Goal: Transaction & Acquisition: Book appointment/travel/reservation

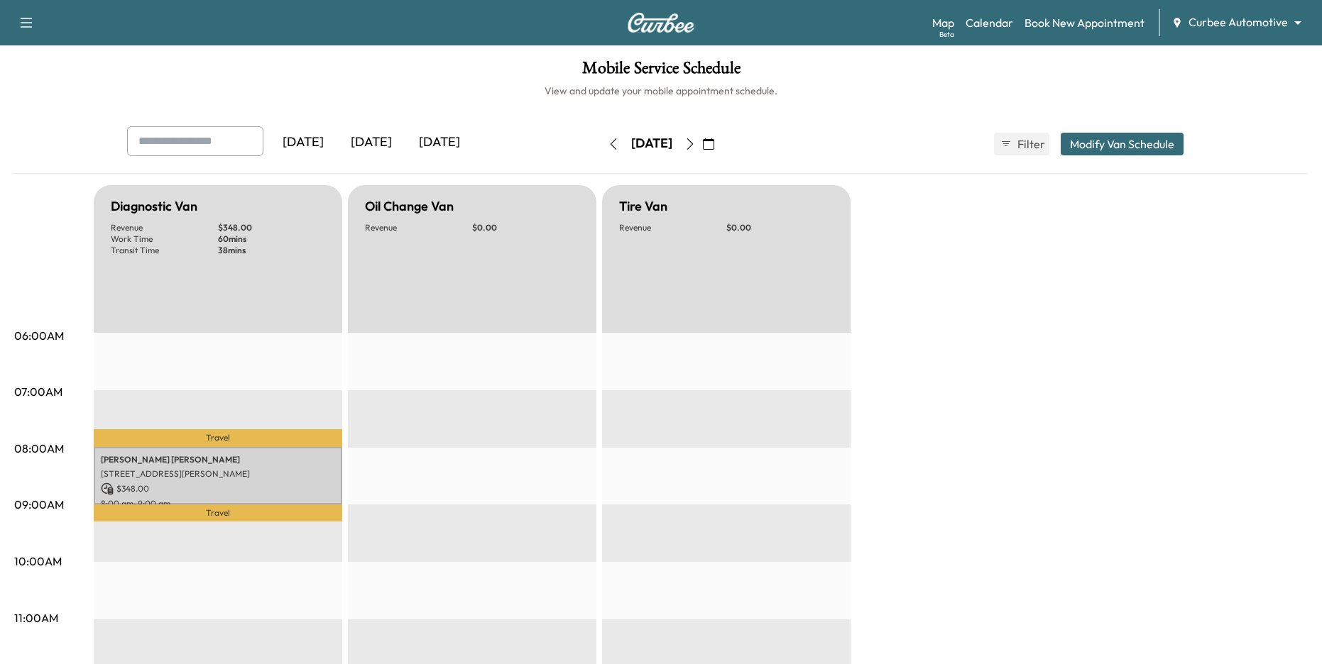
scroll to position [40, 0]
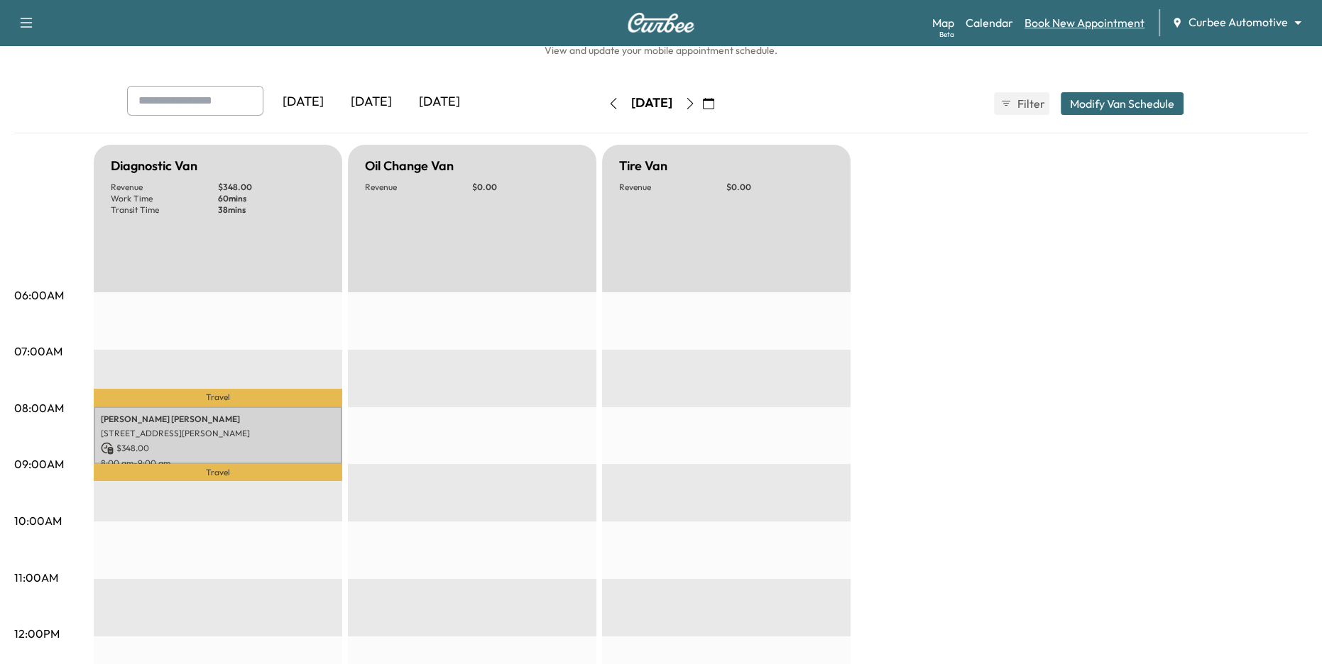
click at [1089, 25] on link "Book New Appointment" at bounding box center [1084, 22] width 120 height 17
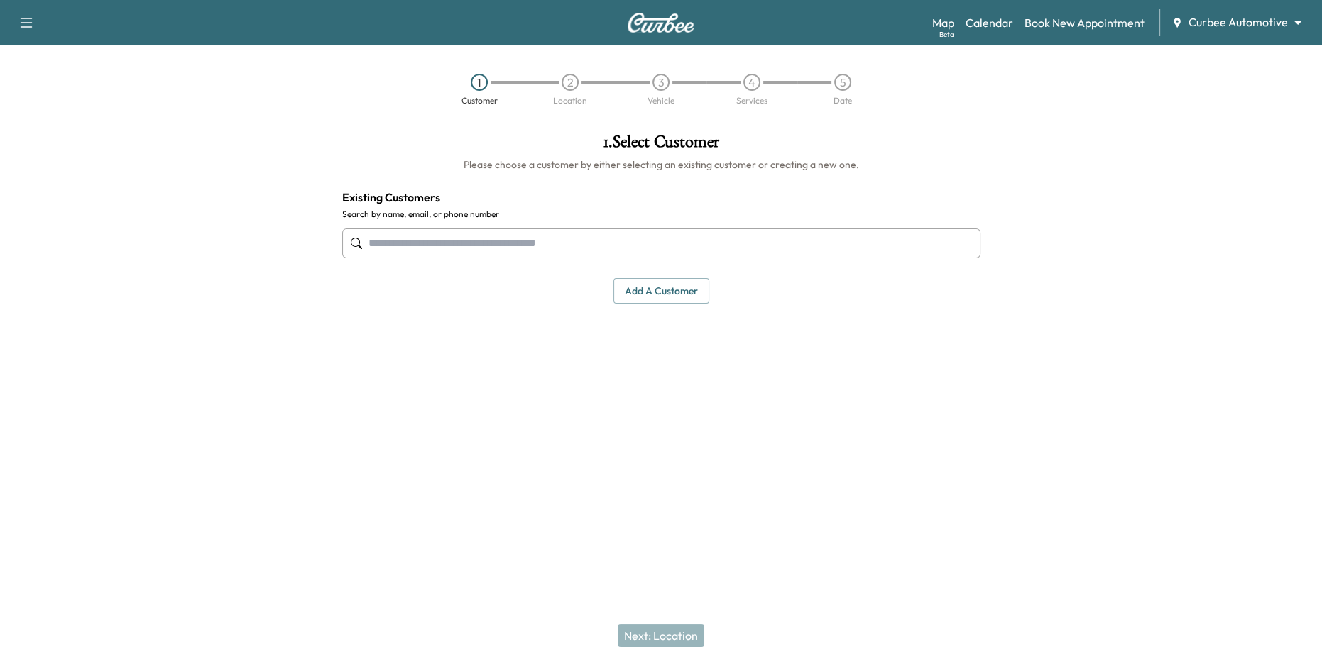
click at [720, 238] on input "text" at bounding box center [661, 244] width 638 height 30
click at [990, 22] on link "Calendar" at bounding box center [989, 22] width 48 height 17
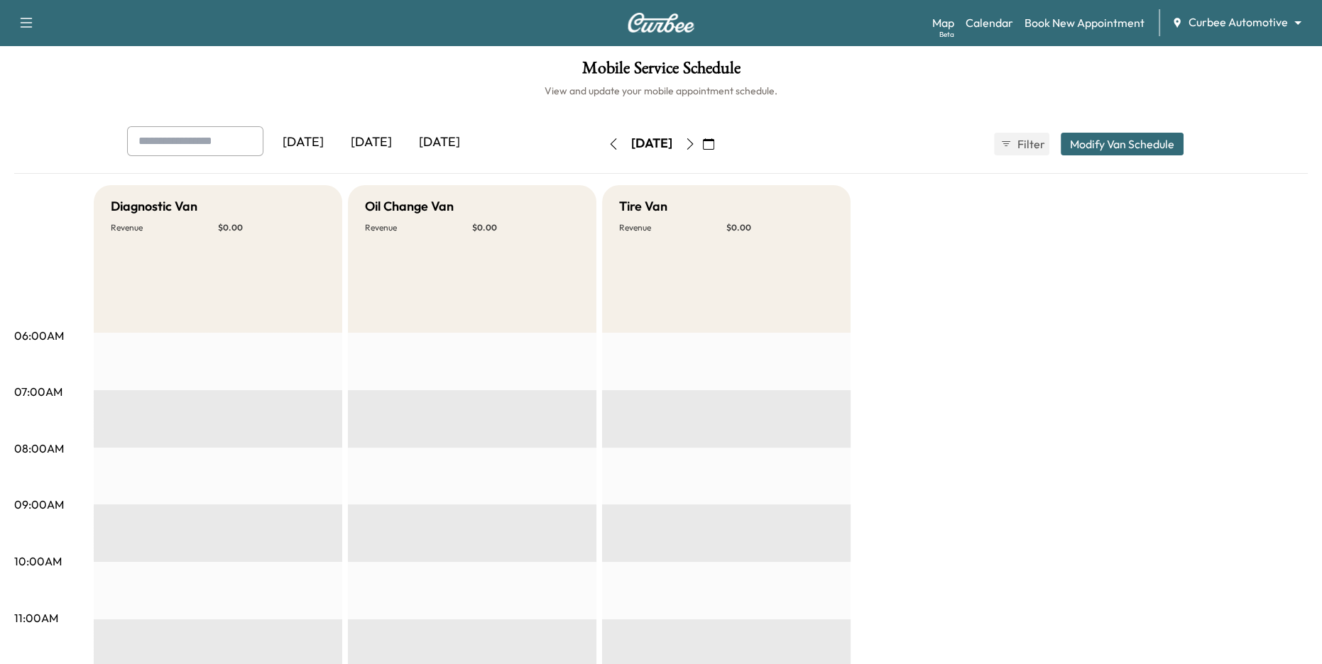
click at [608, 146] on icon "button" at bounding box center [613, 143] width 11 height 11
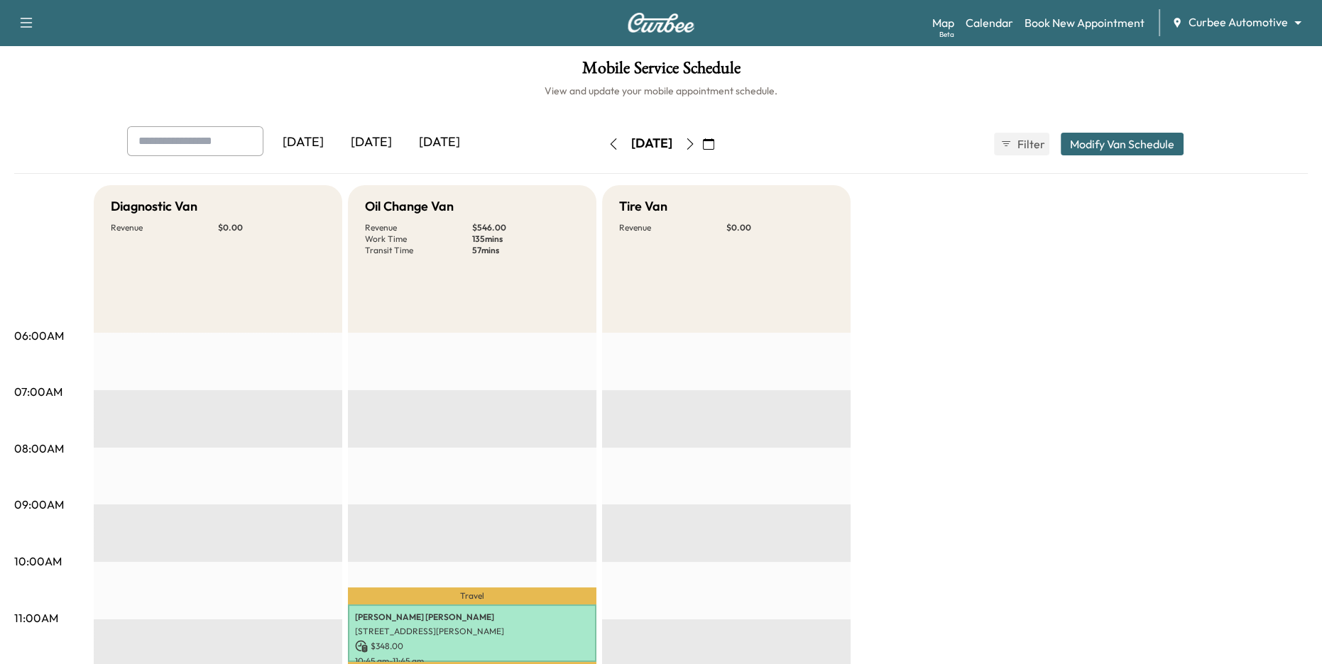
click at [608, 146] on icon "button" at bounding box center [613, 143] width 11 height 11
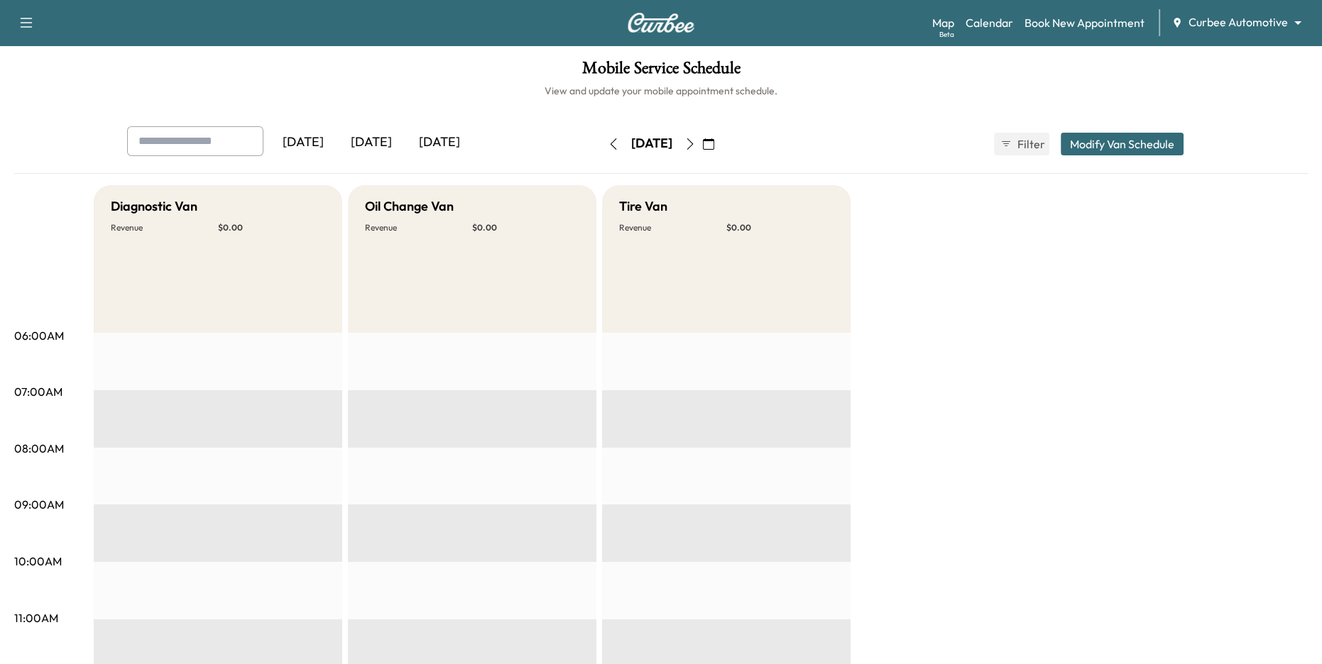
click at [608, 149] on icon "button" at bounding box center [613, 143] width 11 height 11
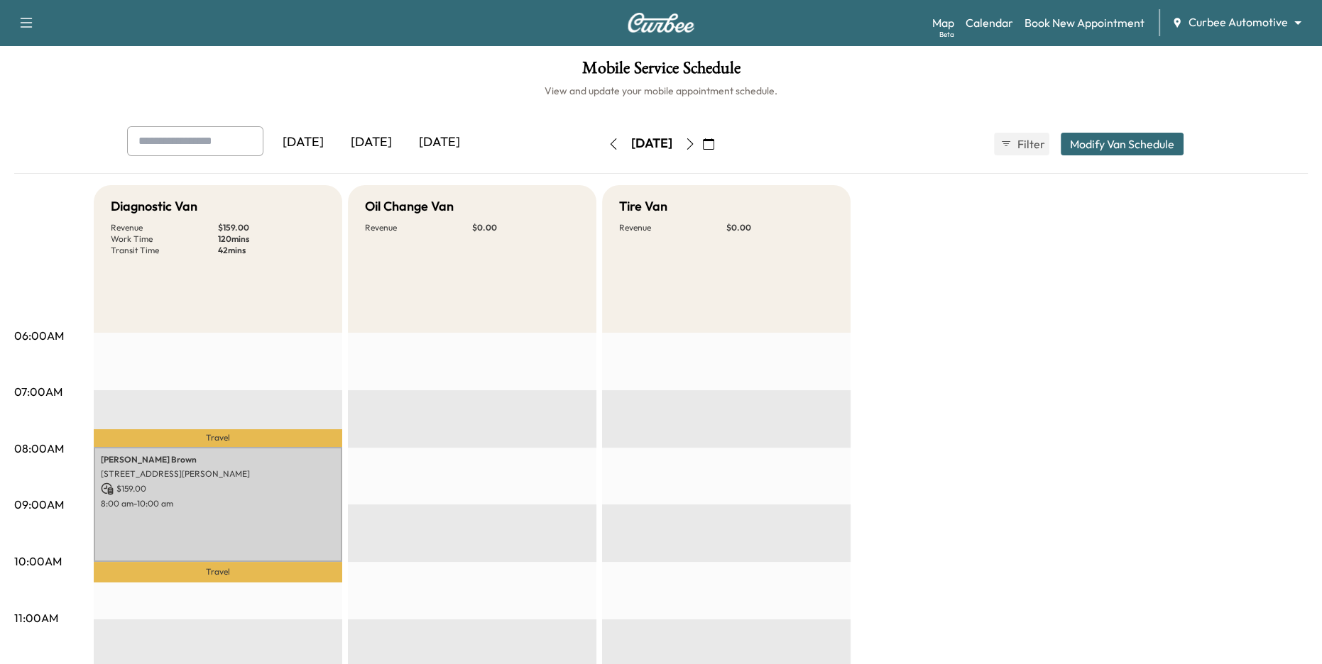
click at [702, 150] on button "button" at bounding box center [690, 144] width 24 height 23
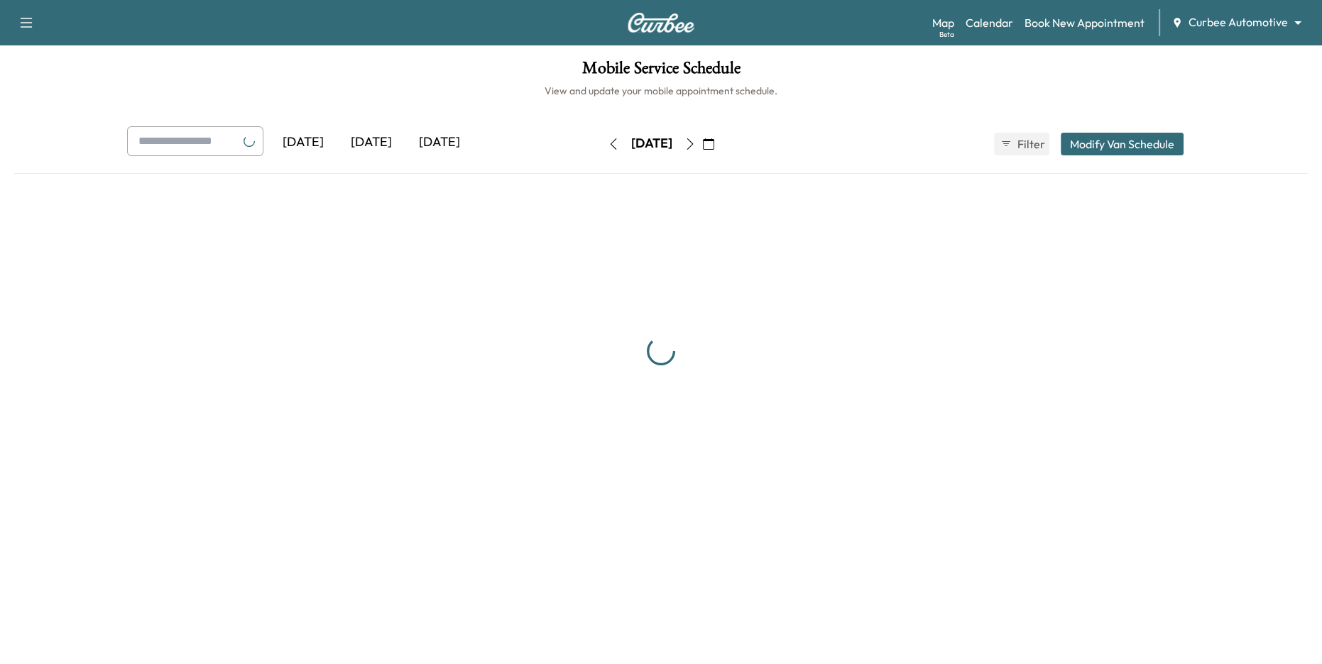
click at [702, 150] on button "button" at bounding box center [690, 144] width 24 height 23
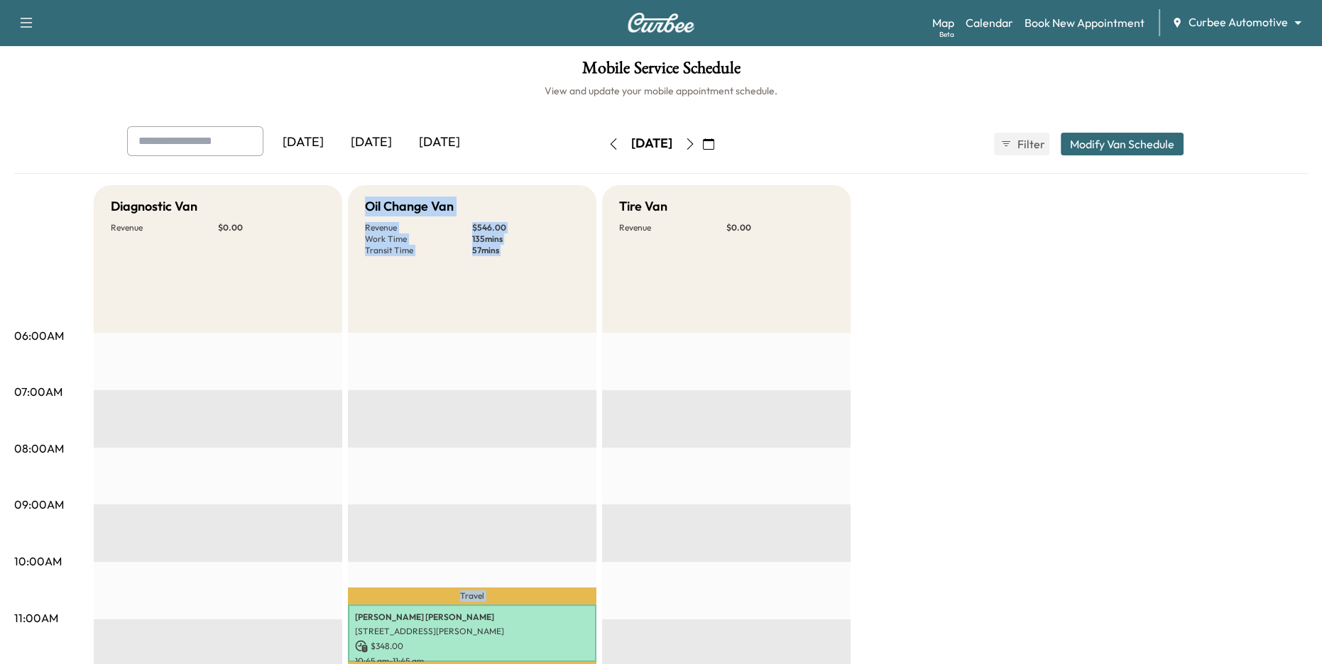
drag, startPoint x: 366, startPoint y: 202, endPoint x: 429, endPoint y: 340, distance: 151.9
click at [464, 256] on div "Oil Change Van Revenue $ 546.00 Work Time 135 mins Transit Time 57 mins" at bounding box center [472, 259] width 248 height 148
click at [1228, 26] on body "Support Log Out Map Beta Calendar Book New Appointment Curbee Automotive ******…" at bounding box center [661, 332] width 1322 height 664
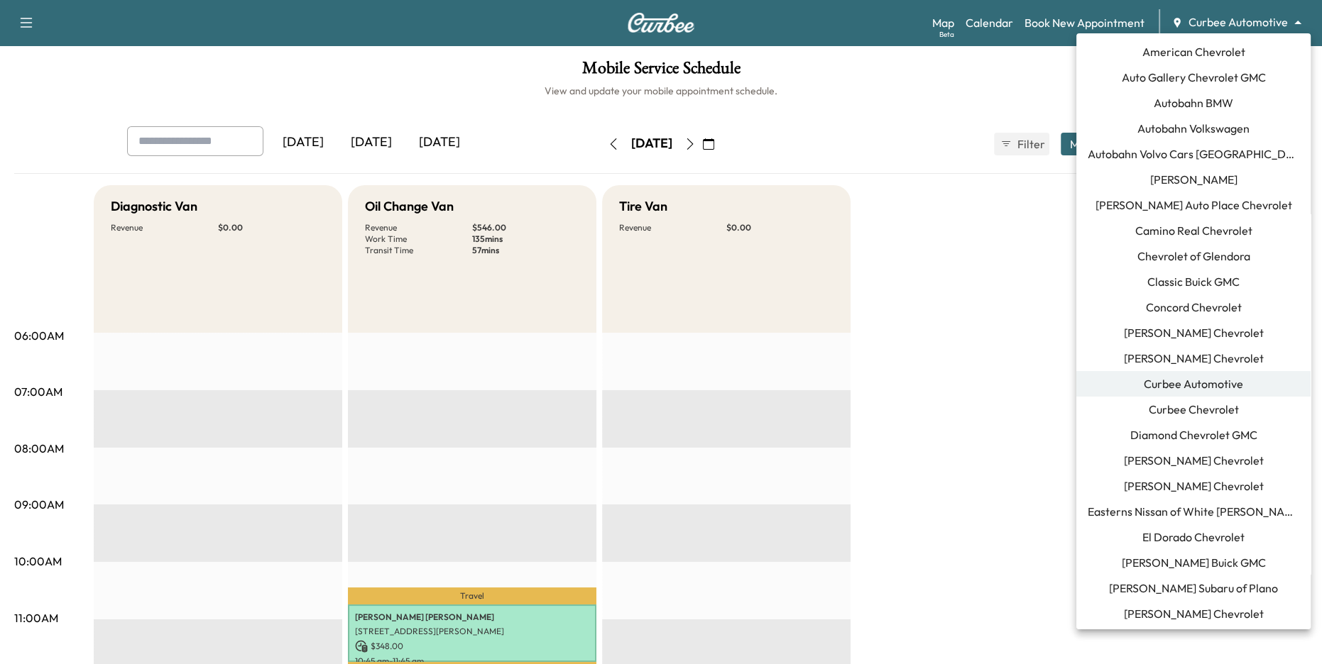
scroll to position [121, 0]
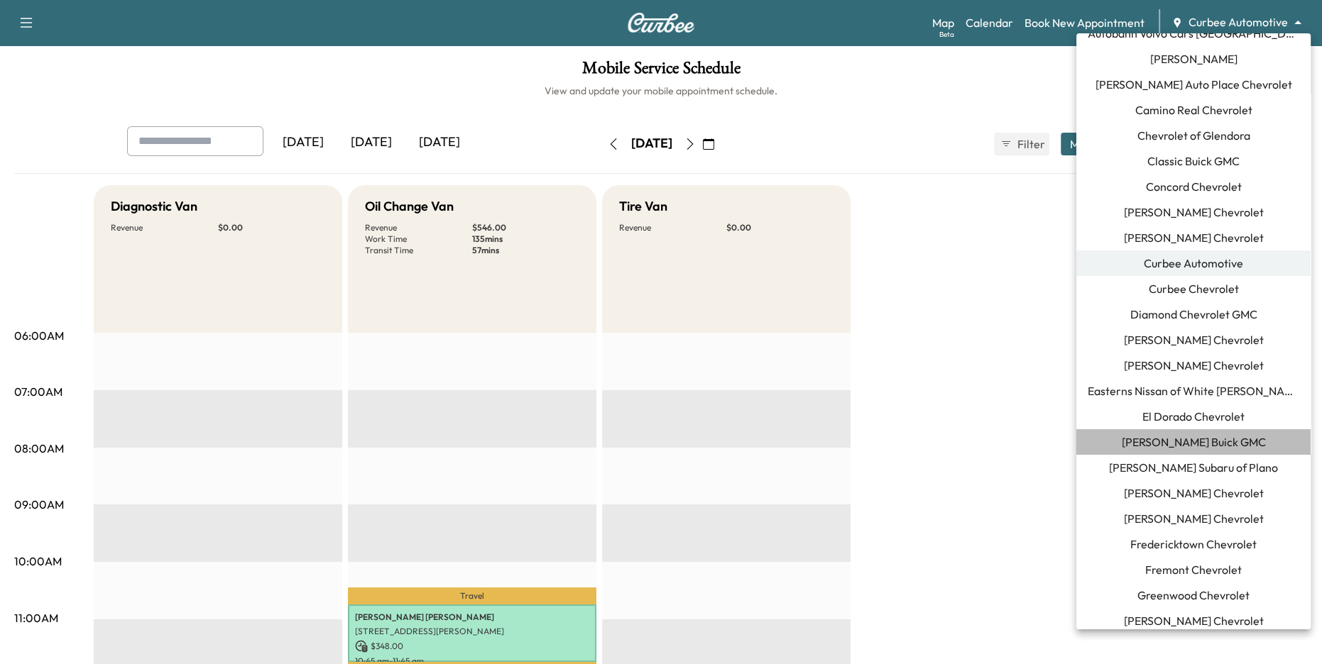
click at [1226, 445] on span "[PERSON_NAME] Buick GMC" at bounding box center [1193, 442] width 144 height 17
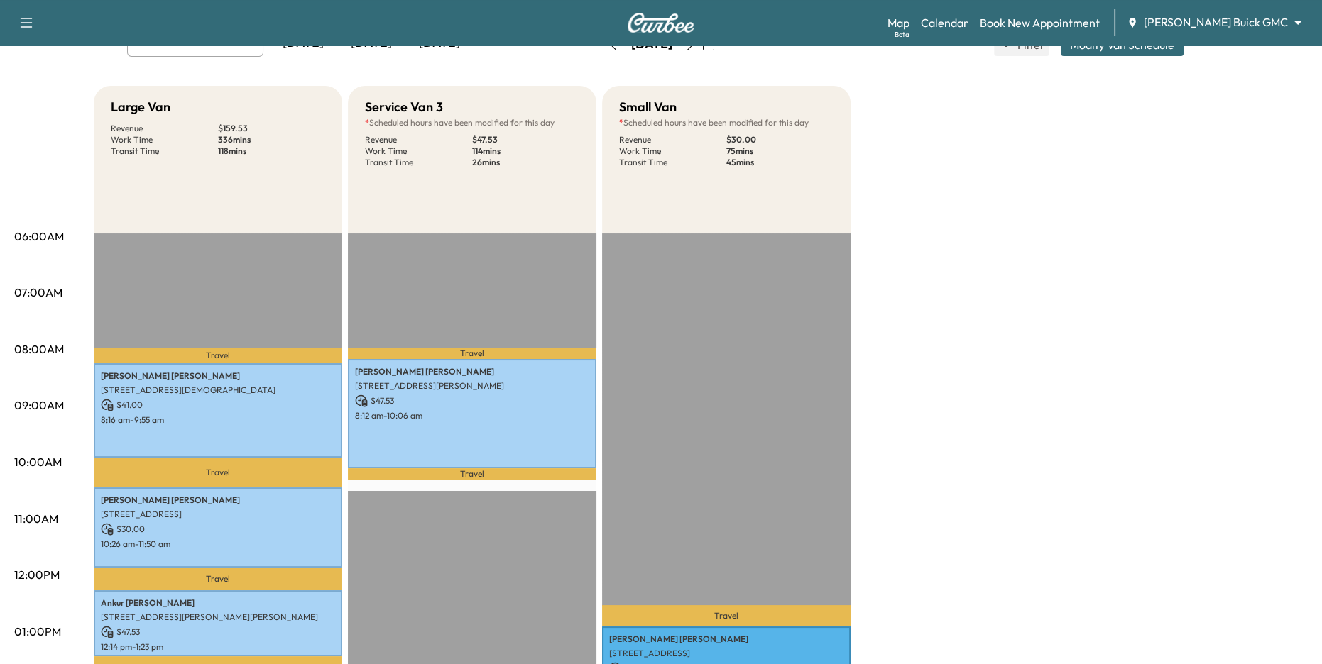
scroll to position [286, 0]
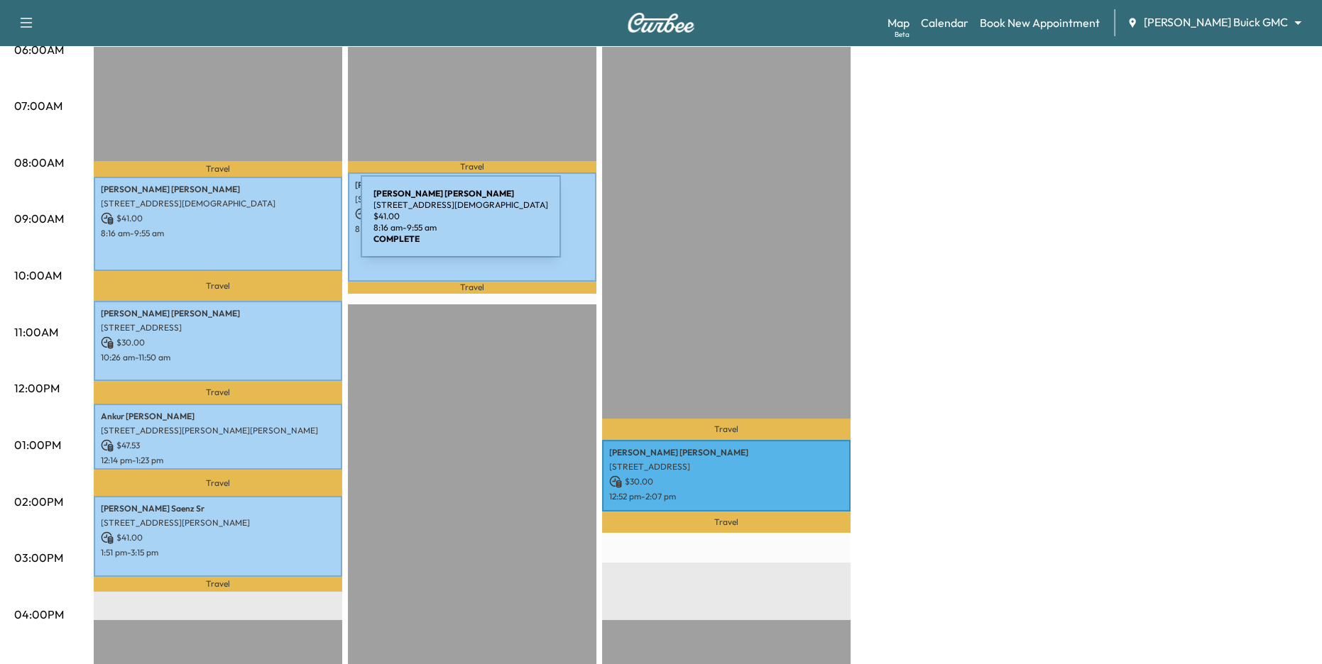
click at [254, 225] on div "[PERSON_NAME] [STREET_ADDRESS][DEMOGRAPHIC_DATA] $ 41.00 8:16 am - 9:55 am" at bounding box center [218, 224] width 248 height 94
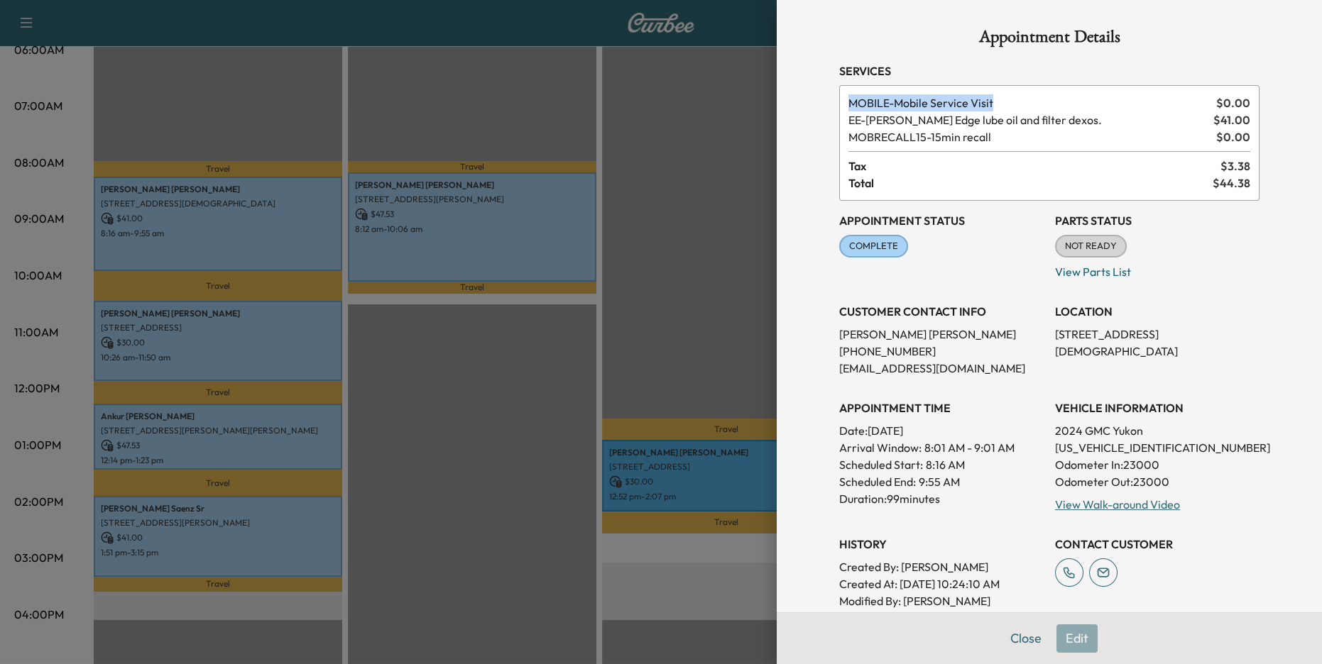
drag, startPoint x: 846, startPoint y: 100, endPoint x: 997, endPoint y: 108, distance: 151.4
click at [997, 108] on div "MOBILE - Mobile Service Visit $ 0.00 EE - [PERSON_NAME] Edge lube oil and filte…" at bounding box center [1049, 143] width 420 height 116
click at [1008, 128] on div "MOBILE - Mobile Service Visit $ 0.00 EE - [PERSON_NAME] Edge lube oil and filte…" at bounding box center [1049, 143] width 420 height 116
click at [1008, 128] on span "MOBRECALL15 - 15min recall" at bounding box center [1029, 136] width 362 height 17
click at [1000, 124] on span "EE - [PERSON_NAME] Edge lube oil and filter dexos." at bounding box center [1027, 119] width 359 height 17
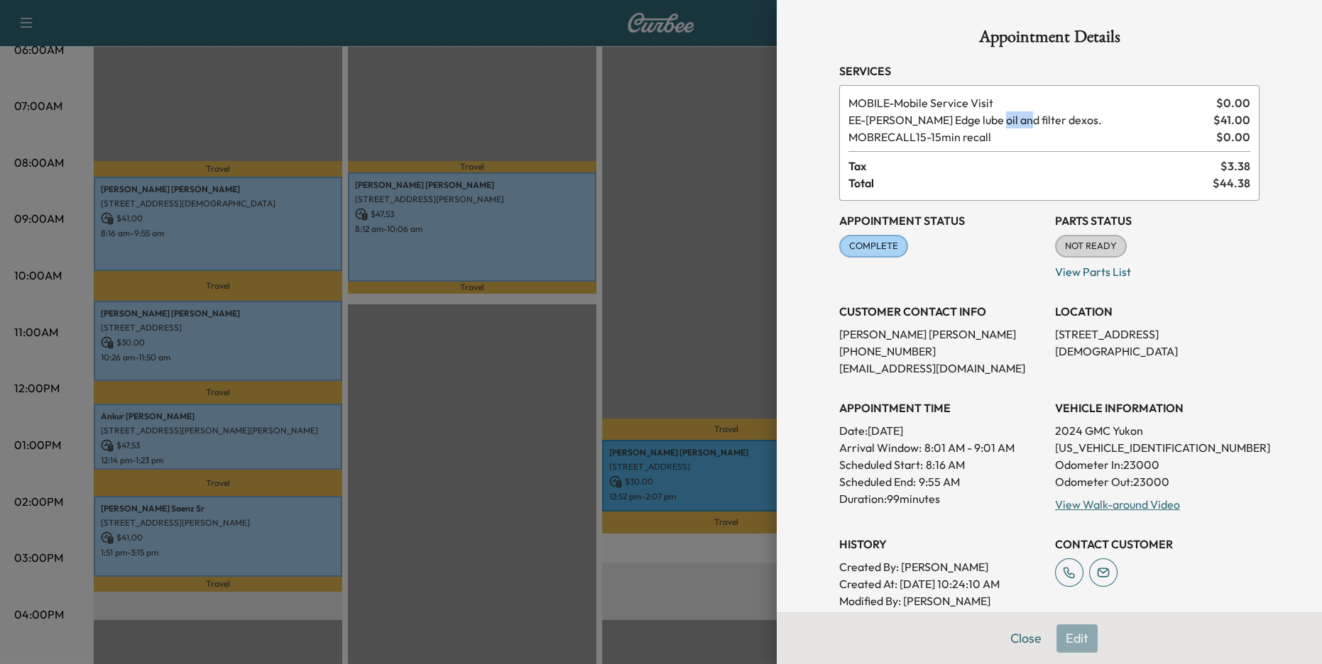
click at [1000, 124] on span "EE - [PERSON_NAME] Edge lube oil and filter dexos." at bounding box center [1027, 119] width 359 height 17
click at [939, 138] on span "MOBRECALL15 - 15min recall" at bounding box center [1029, 136] width 362 height 17
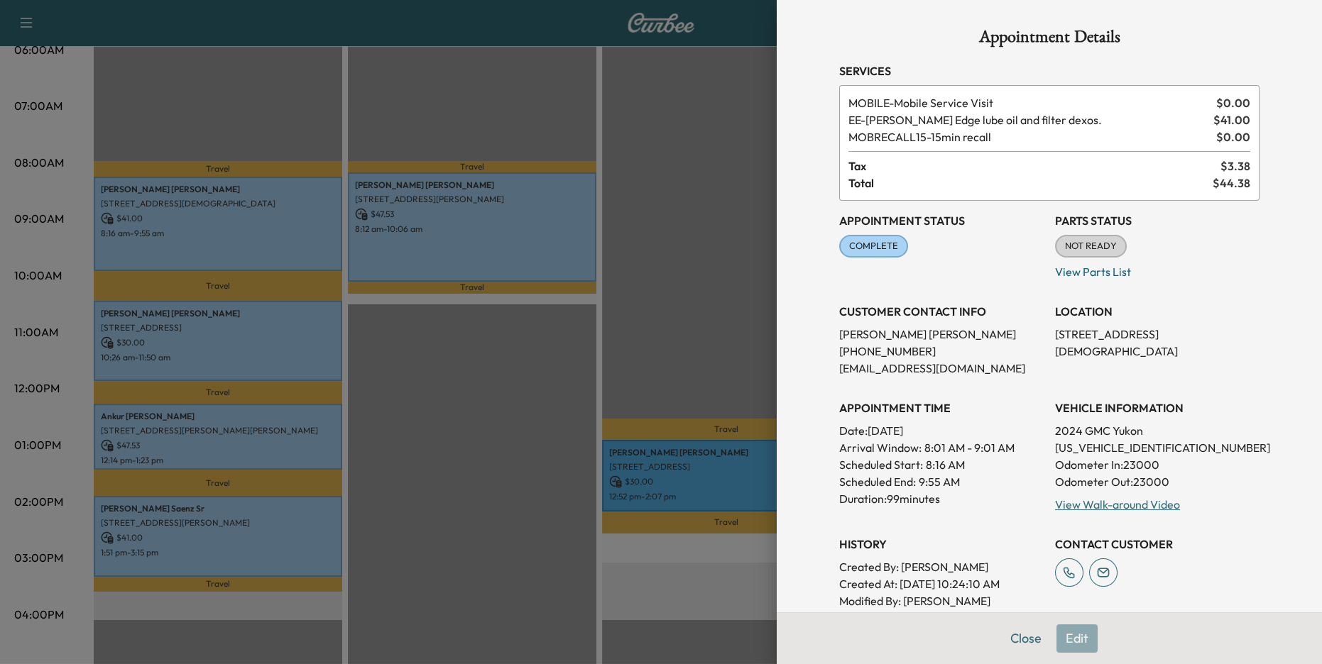
click at [718, 309] on div at bounding box center [661, 332] width 1322 height 664
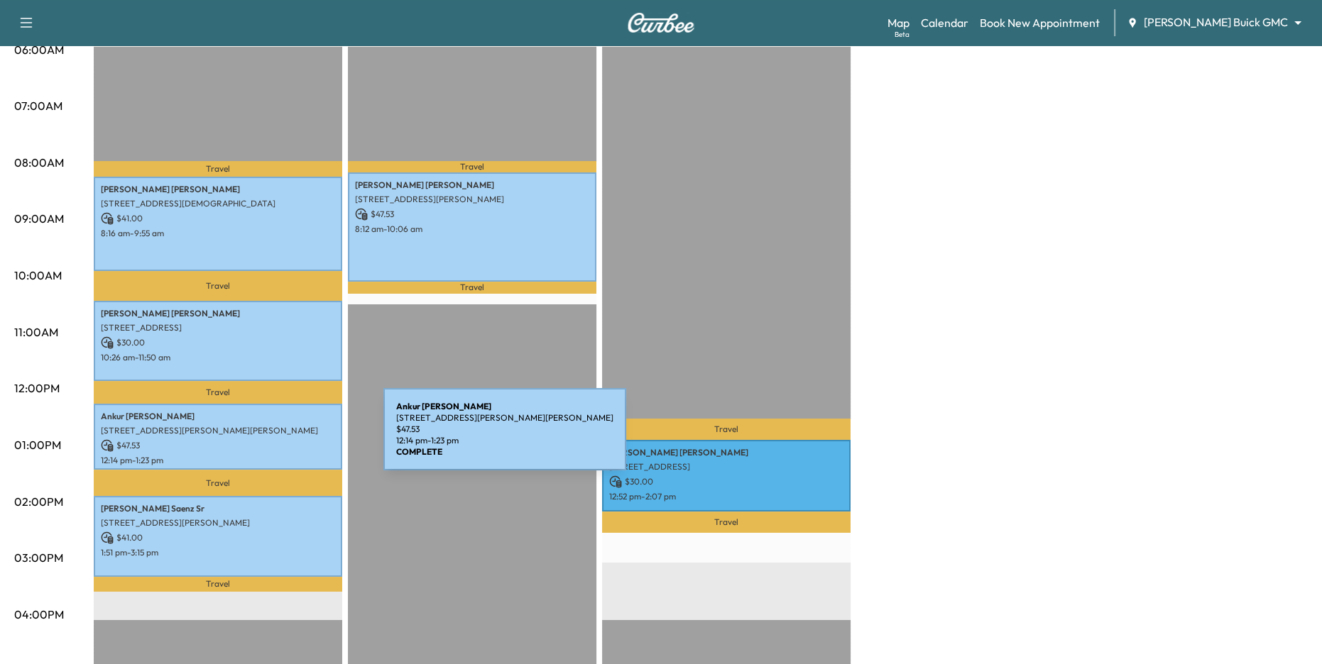
click at [277, 439] on p "$ 47.53" at bounding box center [218, 445] width 234 height 13
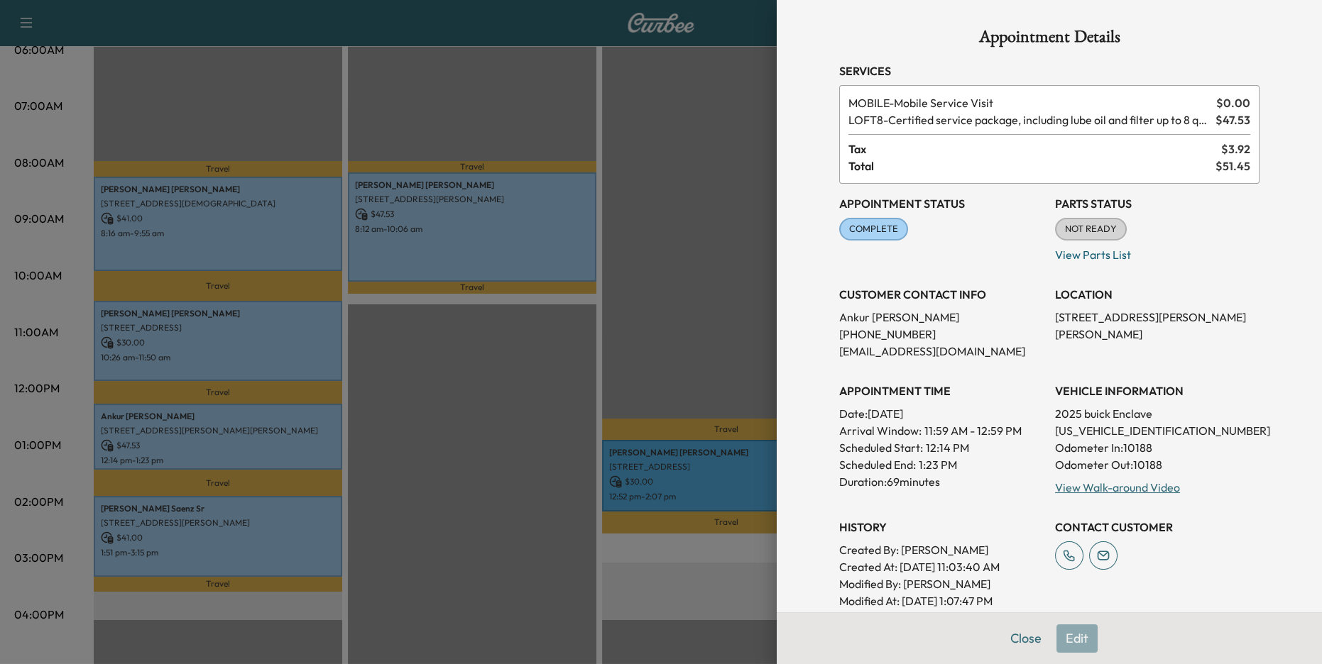
drag, startPoint x: 850, startPoint y: 120, endPoint x: 953, endPoint y: 115, distance: 102.3
click at [953, 115] on span "LOFT8 - Certified service package, including lube oil and filter up to 8 quarts…" at bounding box center [1028, 119] width 361 height 17
click at [960, 117] on span "LOFT8 - Certified service package, including lube oil and filter up to 8 quarts…" at bounding box center [1028, 119] width 361 height 17
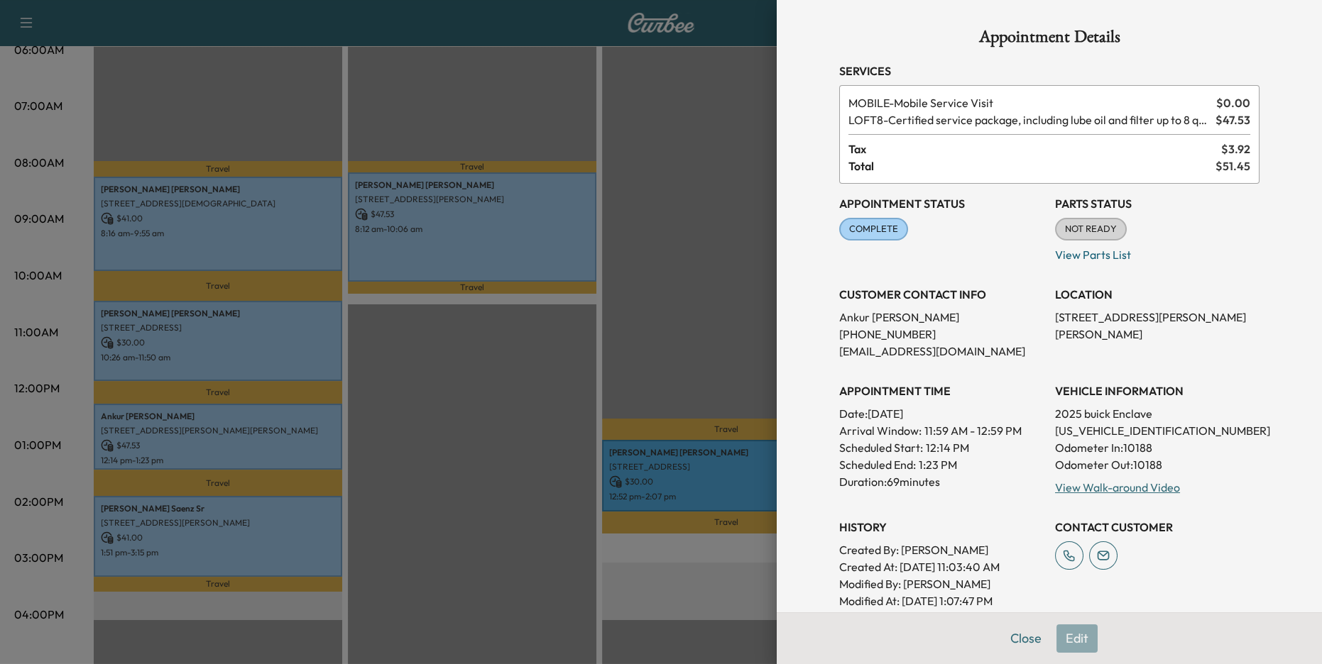
click at [721, 207] on div at bounding box center [661, 332] width 1322 height 664
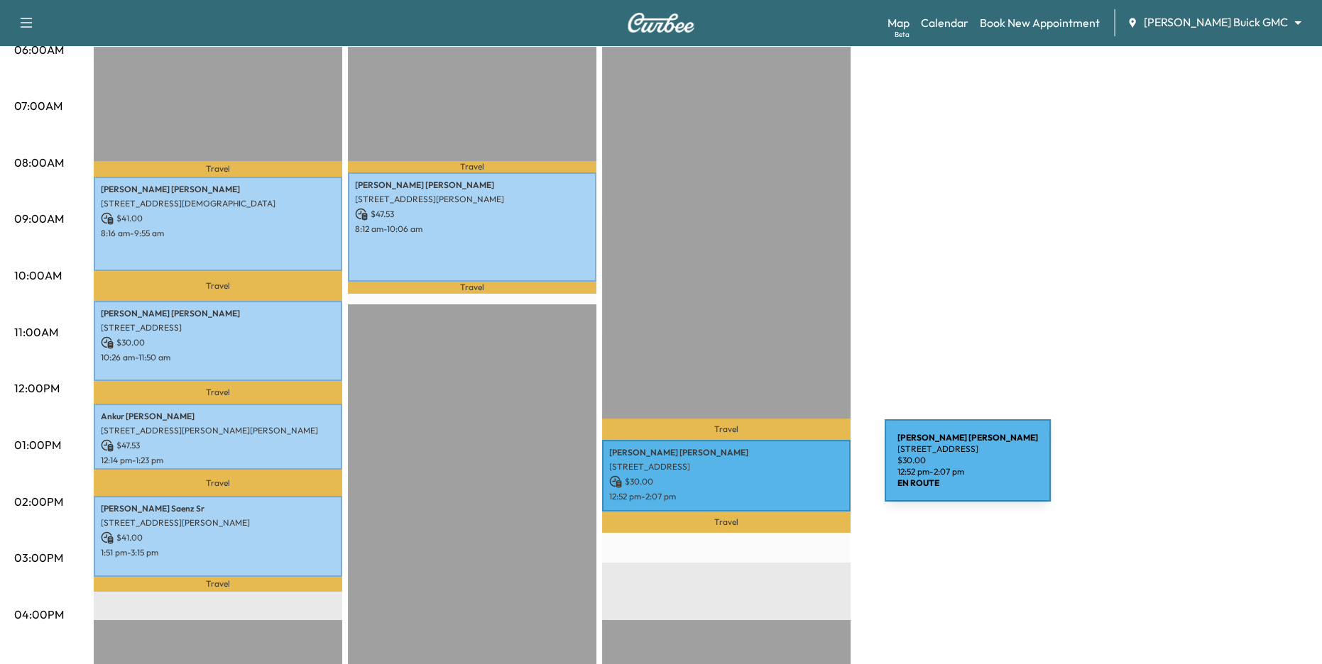
click at [778, 469] on p "[STREET_ADDRESS]" at bounding box center [726, 466] width 234 height 11
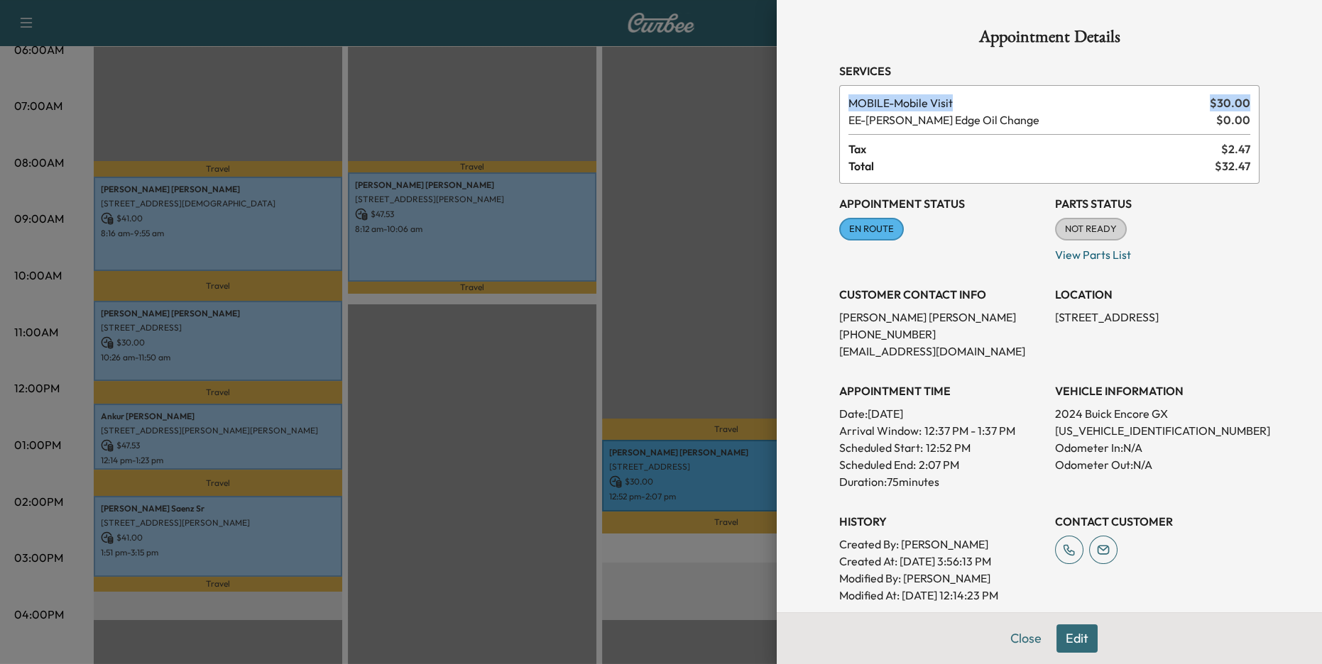
drag, startPoint x: 849, startPoint y: 104, endPoint x: 1271, endPoint y: 102, distance: 421.6
click at [1271, 102] on div "Appointment Details Services MOBILE - Mobile Visit $ 30.00 EE - [PERSON_NAME] E…" at bounding box center [1049, 405] width 454 height 811
click at [720, 194] on div at bounding box center [661, 332] width 1322 height 664
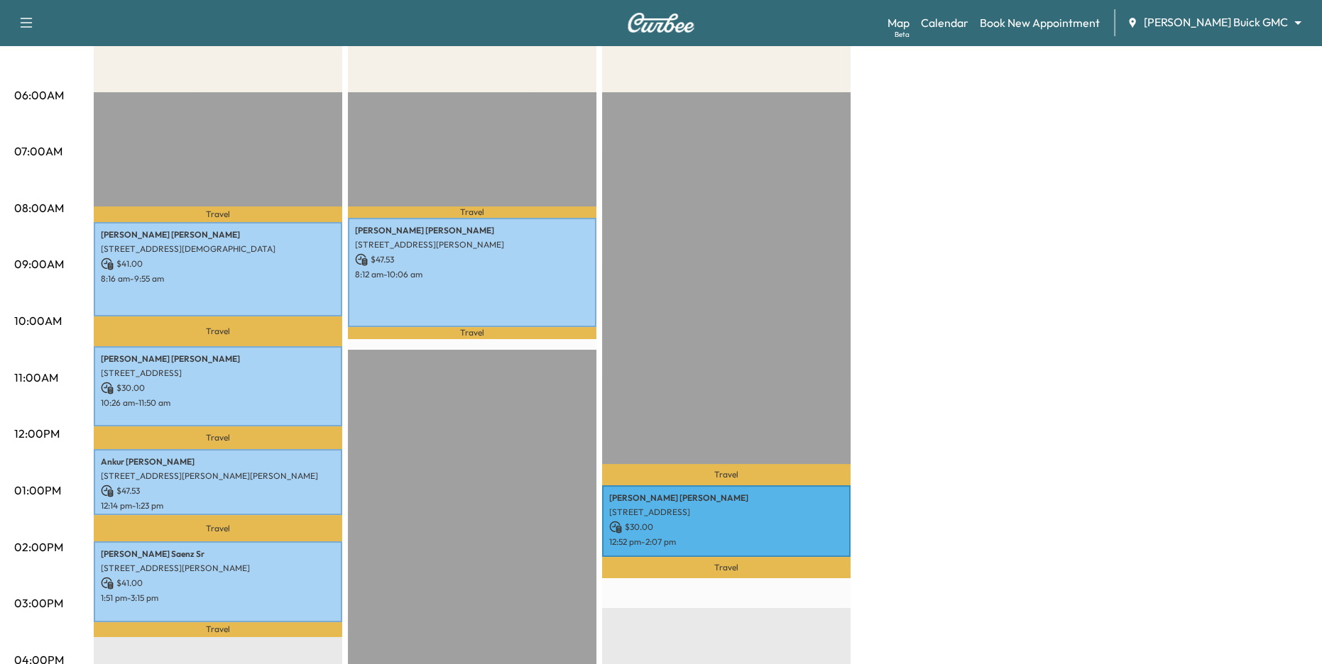
scroll to position [0, 0]
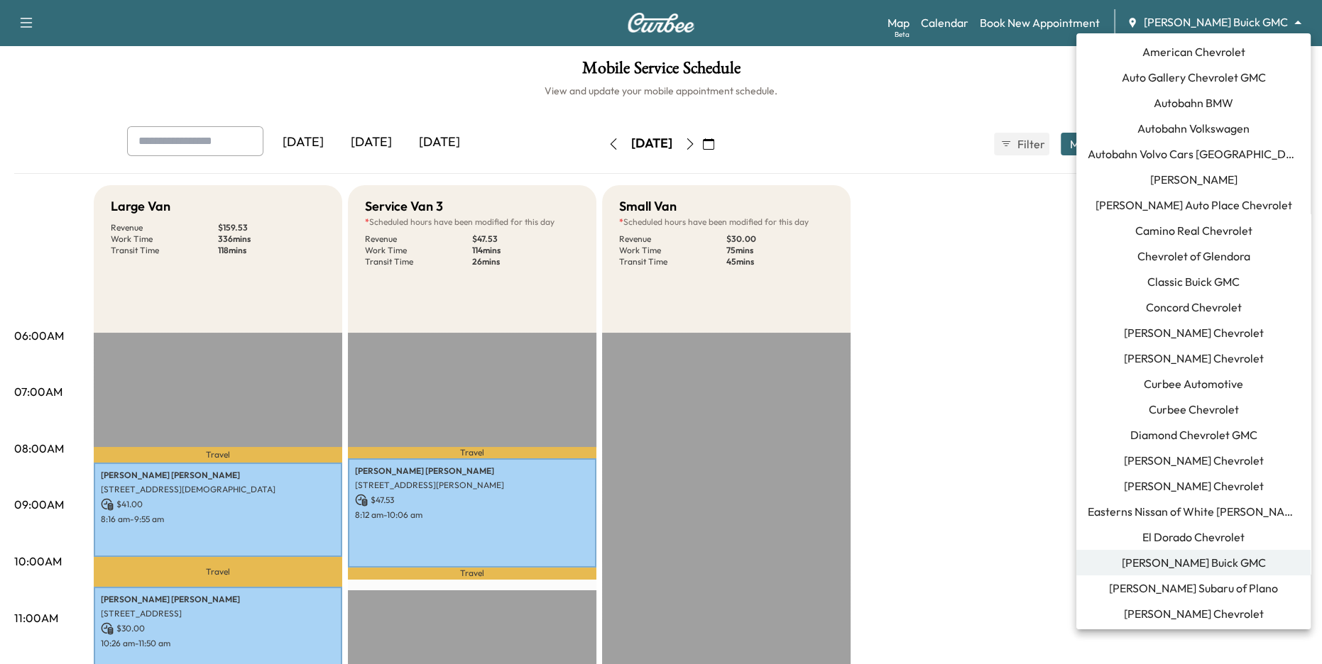
click at [1217, 23] on body "Support Log Out Map Beta Calendar Book New Appointment [PERSON_NAME] Buick GMC …" at bounding box center [661, 332] width 1322 height 664
click at [1234, 383] on span "Curbee Automotive" at bounding box center [1192, 383] width 99 height 17
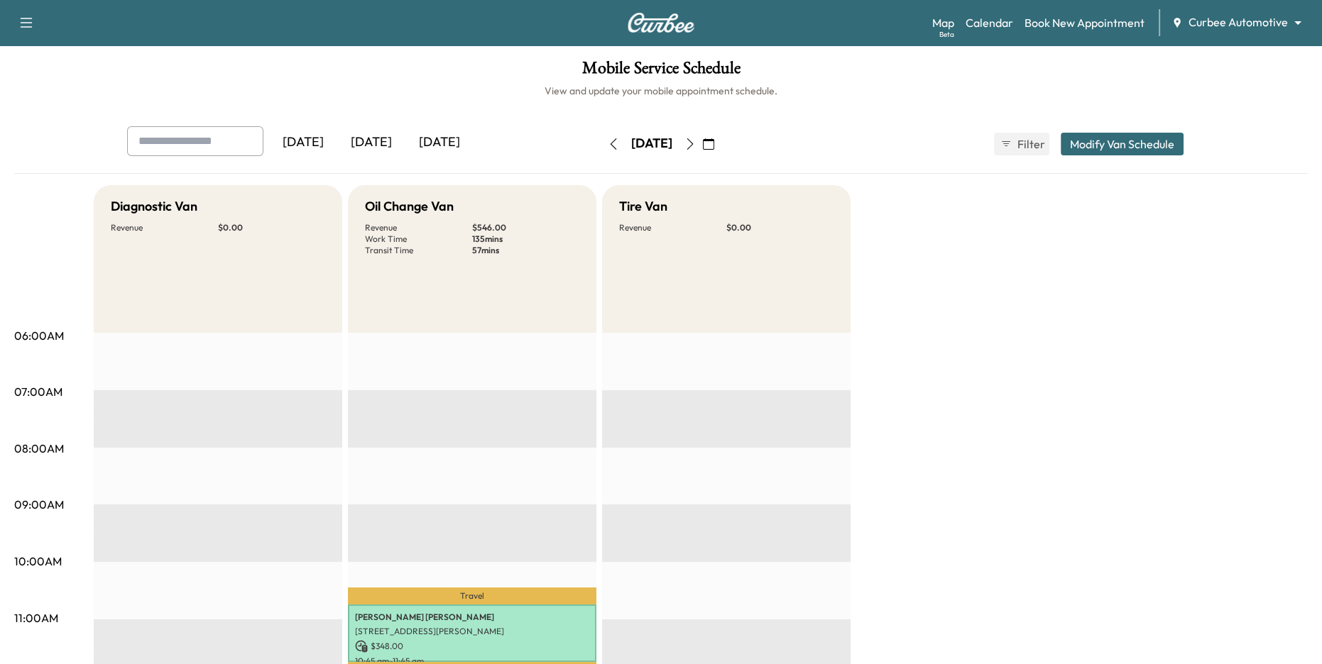
click at [714, 146] on icon "button" at bounding box center [708, 143] width 11 height 11
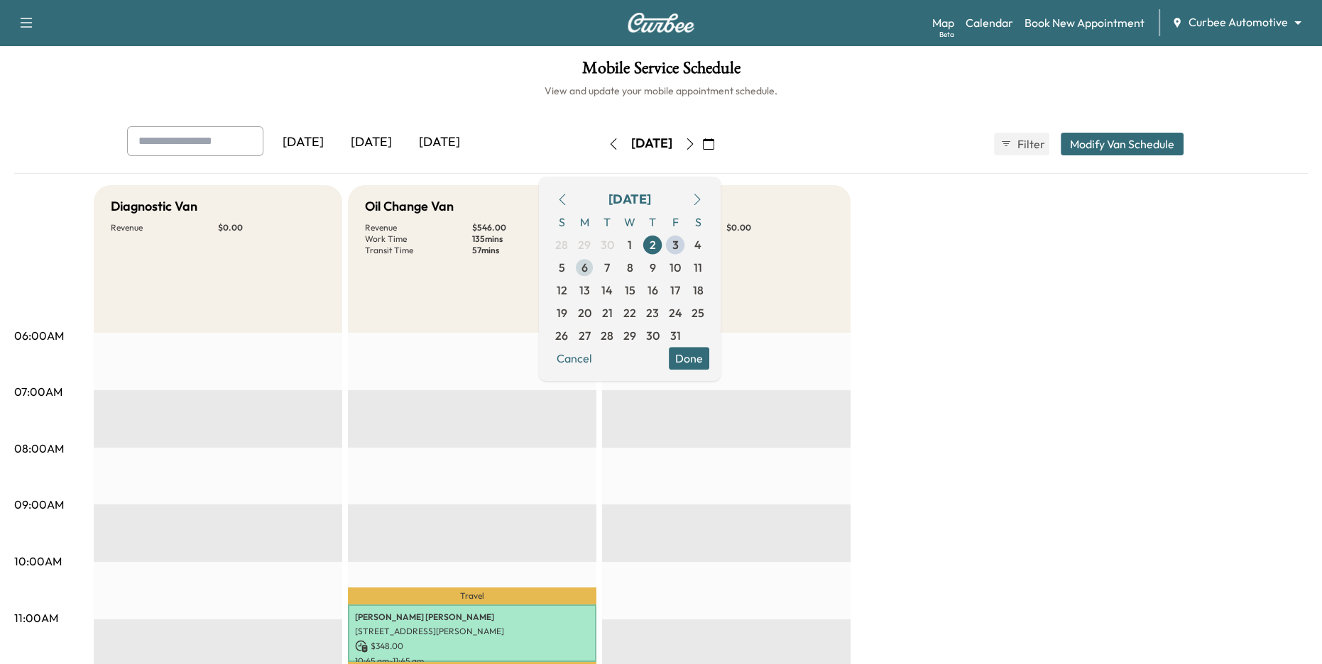
click at [588, 269] on span "6" at bounding box center [584, 267] width 6 height 17
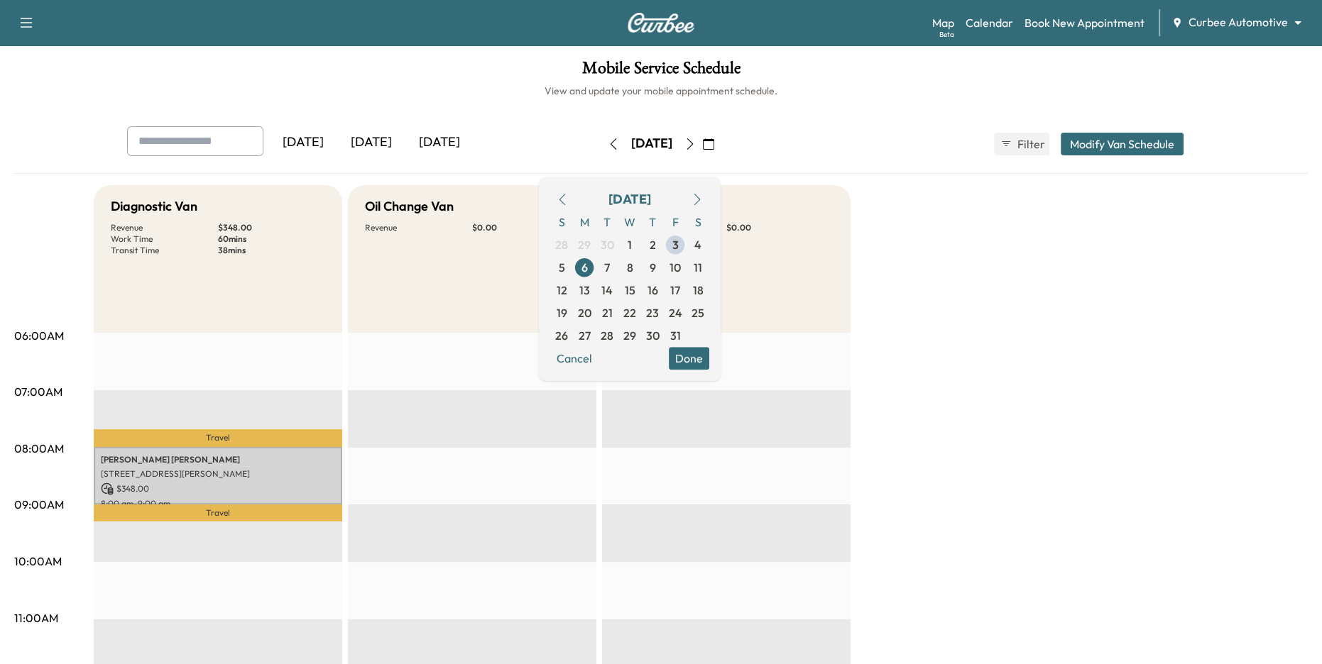
click at [709, 358] on button "Done" at bounding box center [689, 358] width 40 height 23
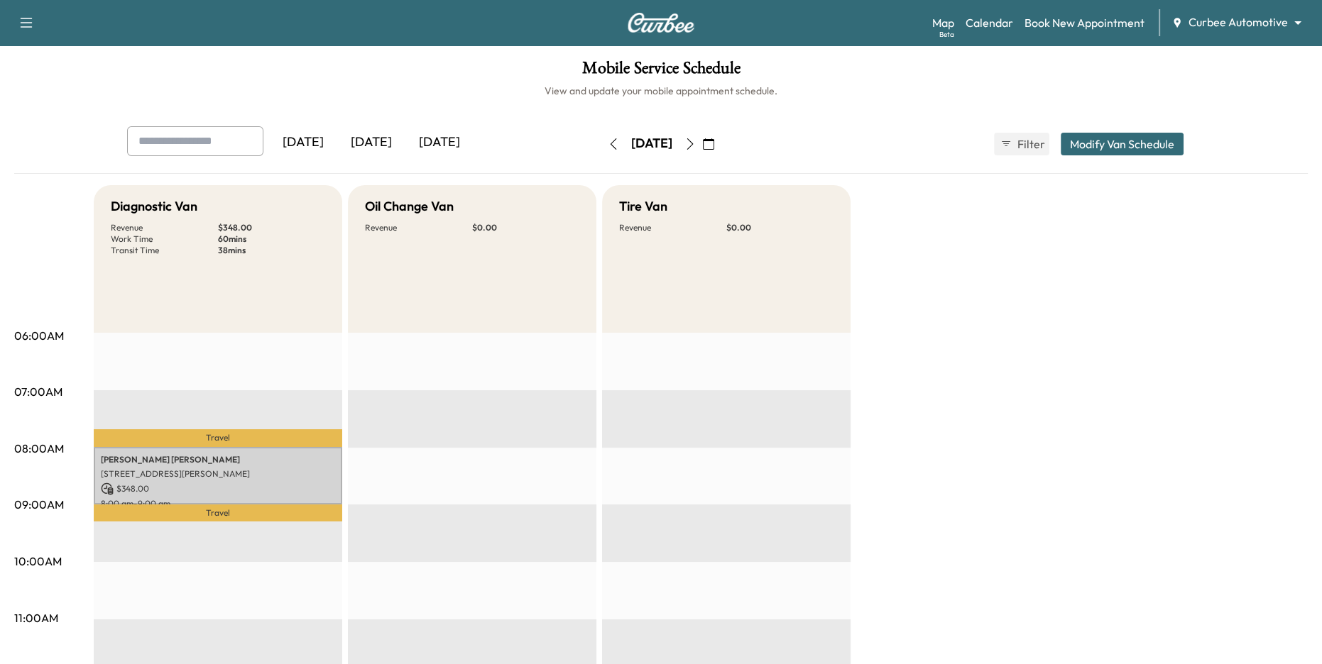
click at [608, 146] on icon "button" at bounding box center [613, 143] width 11 height 11
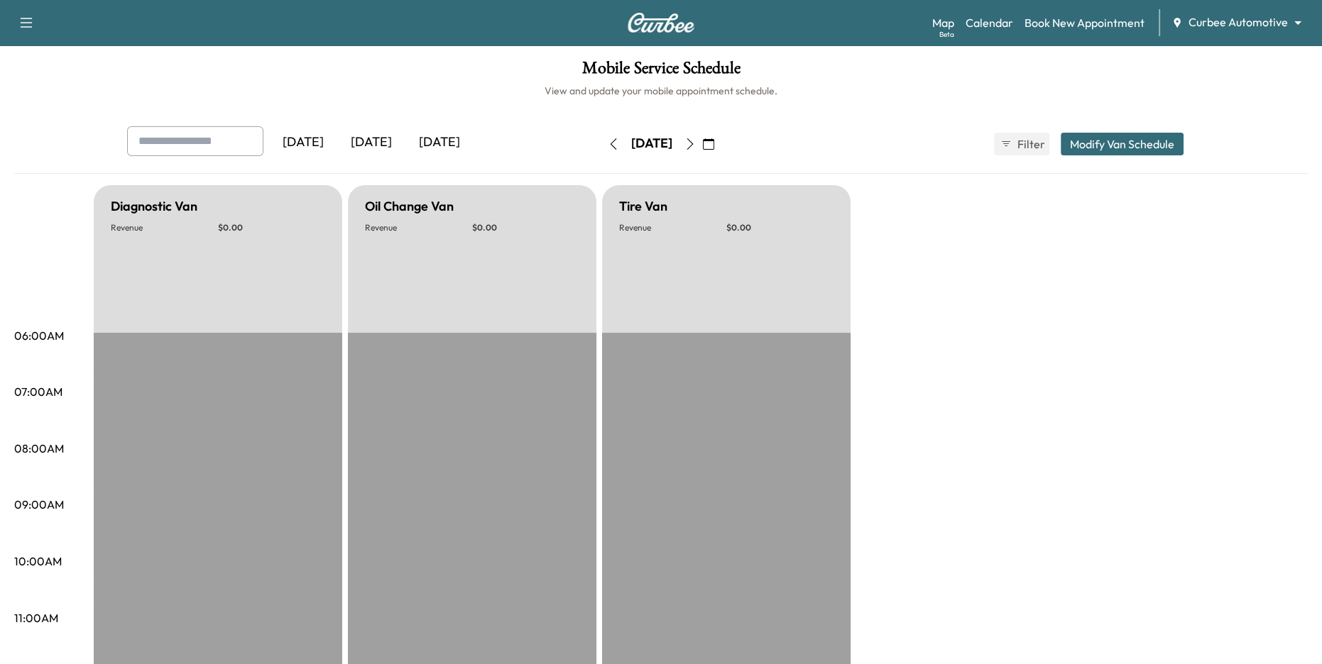
click at [693, 145] on icon "button" at bounding box center [690, 143] width 6 height 11
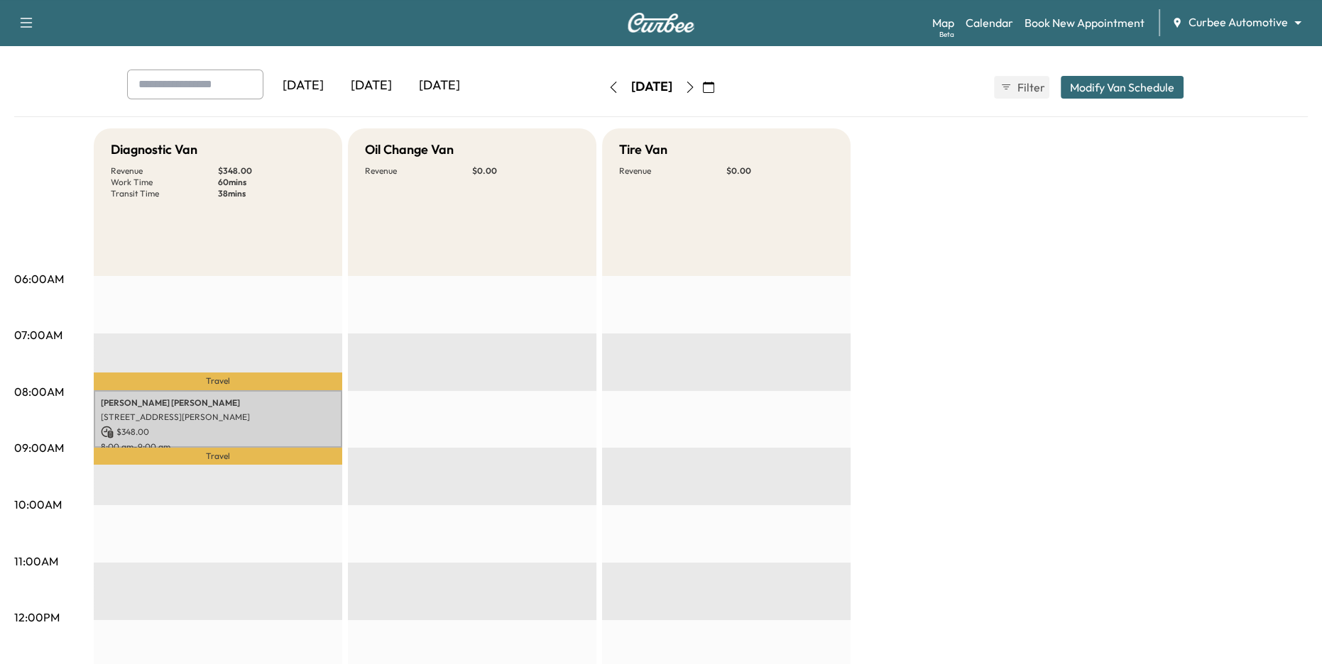
scroll to position [73, 0]
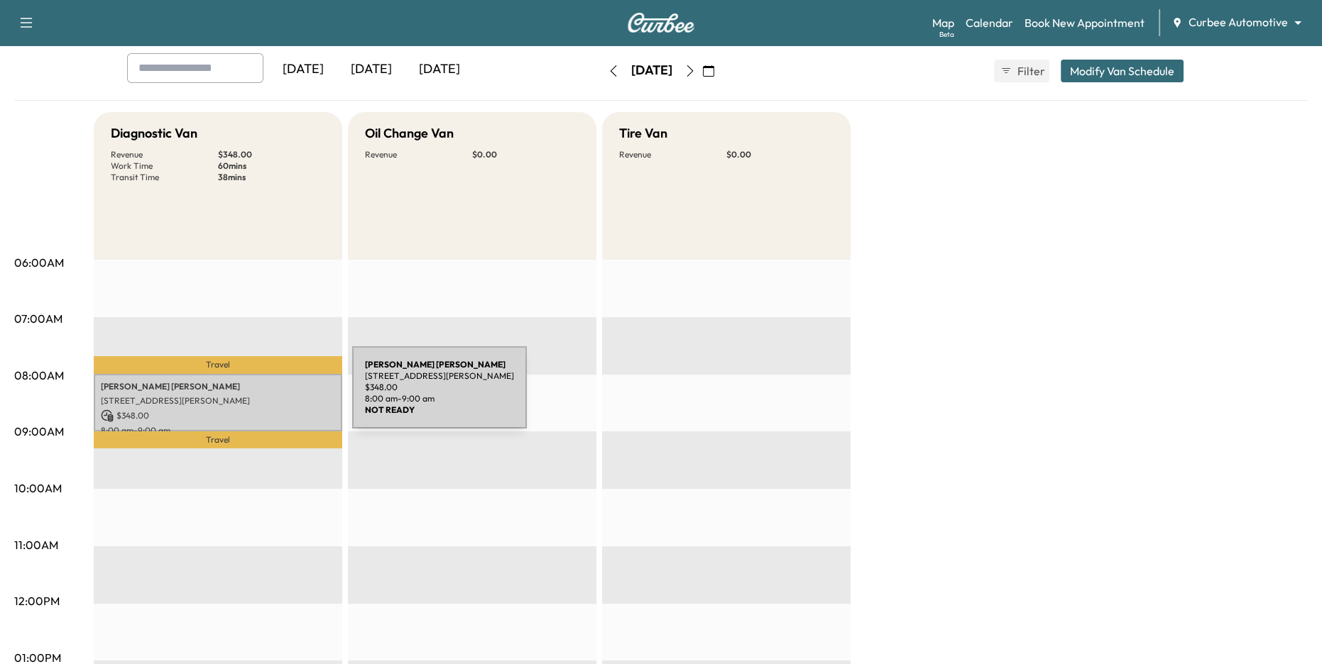
click at [246, 396] on p "[STREET_ADDRESS][PERSON_NAME]" at bounding box center [218, 400] width 234 height 11
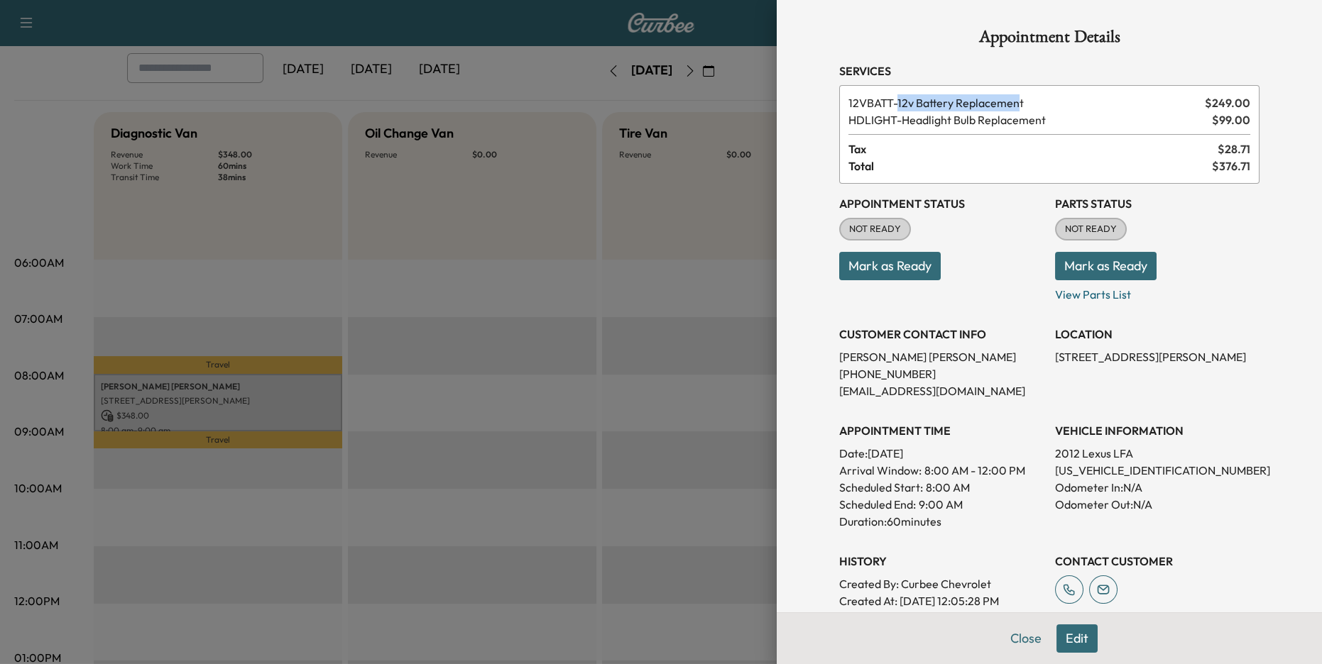
drag, startPoint x: 896, startPoint y: 104, endPoint x: 1053, endPoint y: 106, distance: 156.9
click at [1041, 108] on span "12VBATT - 12v Battery Replacement" at bounding box center [1023, 102] width 351 height 17
click at [1052, 143] on span "Tax" at bounding box center [1032, 149] width 369 height 17
drag, startPoint x: 1076, startPoint y: 110, endPoint x: 920, endPoint y: 109, distance: 156.2
click at [920, 109] on span "12VBATT - 12v Battery Replacement" at bounding box center [1023, 102] width 351 height 17
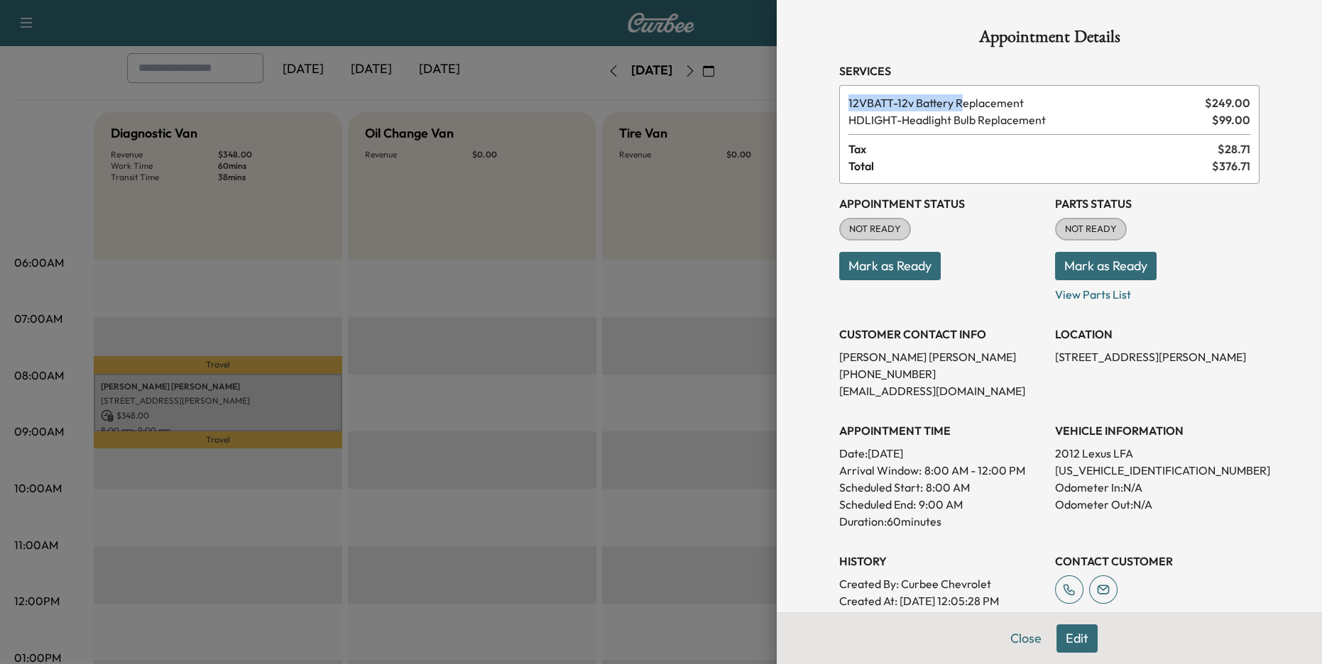
drag, startPoint x: 852, startPoint y: 102, endPoint x: 998, endPoint y: 103, distance: 146.2
click at [998, 103] on span "12VBATT - 12v Battery Replacement" at bounding box center [1023, 102] width 351 height 17
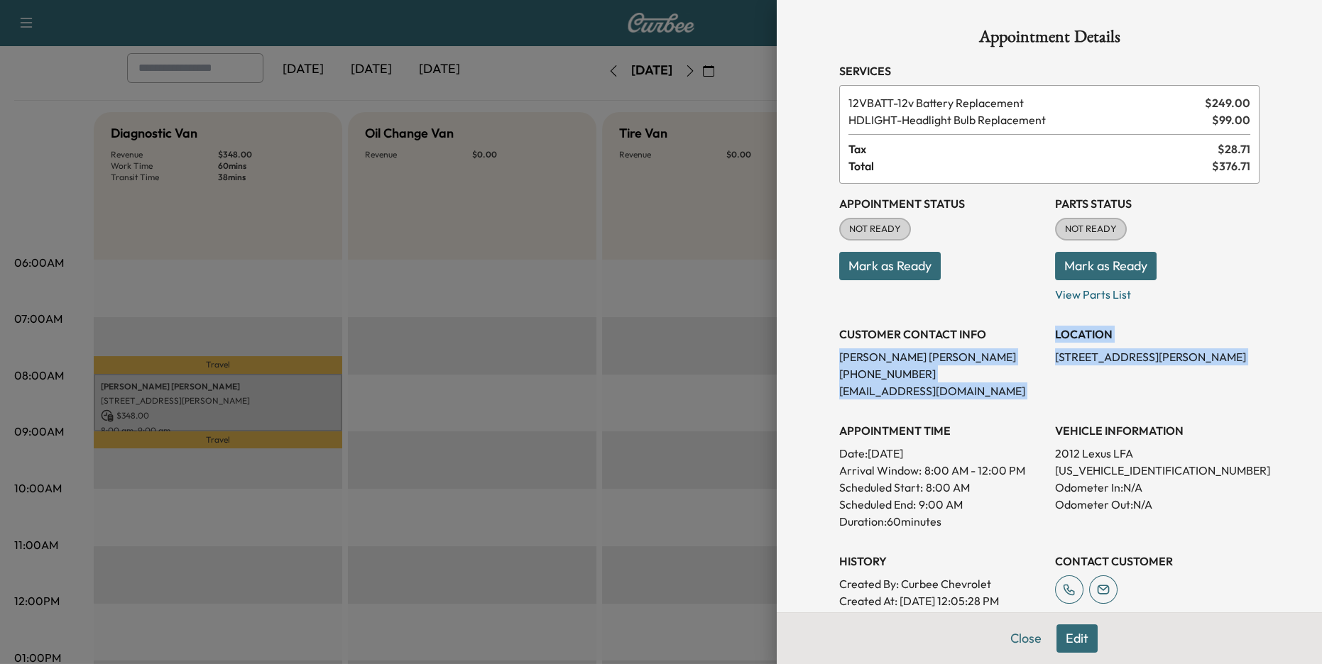
drag, startPoint x: 840, startPoint y: 355, endPoint x: 931, endPoint y: 415, distance: 108.5
click at [931, 415] on div "Appointment Status NOT READY Mark as Ready Parts Status NOT READY Mark as Ready…" at bounding box center [1049, 397] width 420 height 426
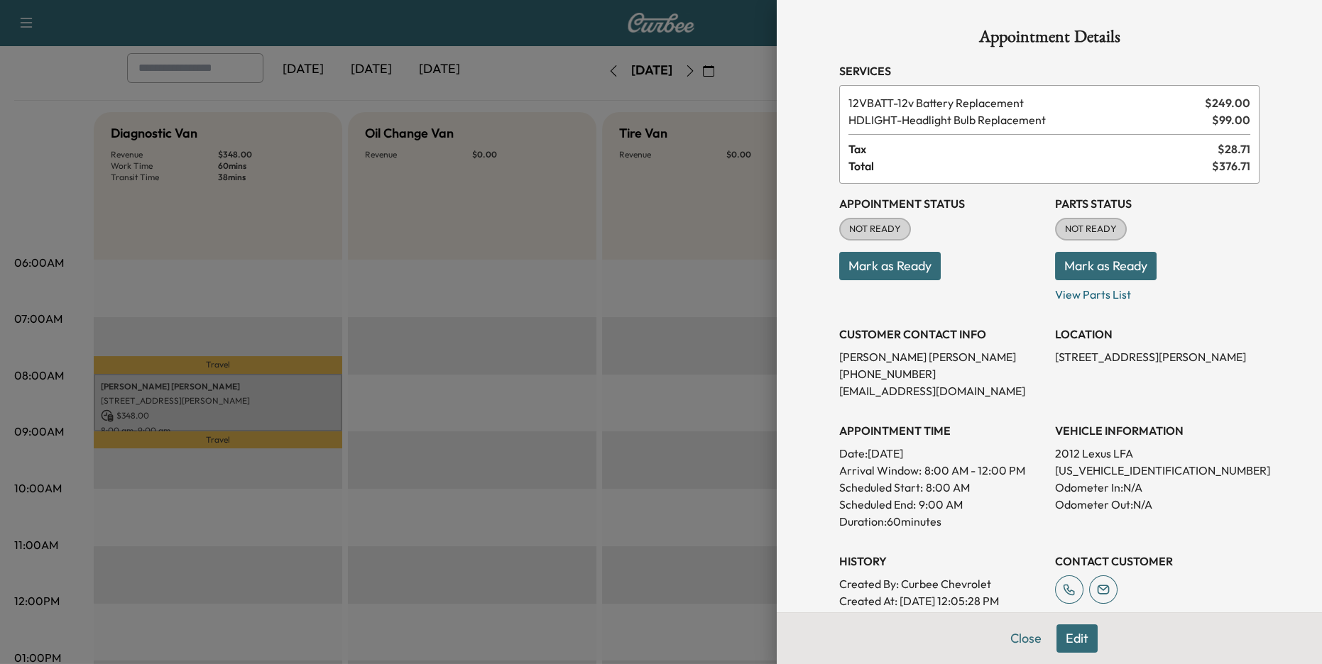
drag, startPoint x: 921, startPoint y: 471, endPoint x: 1031, endPoint y: 473, distance: 110.1
click at [1031, 473] on p "Arrival Window: 8:00 AM - 12:00 PM" at bounding box center [941, 470] width 204 height 17
drag, startPoint x: 926, startPoint y: 487, endPoint x: 976, endPoint y: 487, distance: 50.4
click at [976, 487] on div "Scheduled Start: 8:00 AM" at bounding box center [941, 487] width 204 height 17
click at [697, 469] on div at bounding box center [661, 332] width 1322 height 664
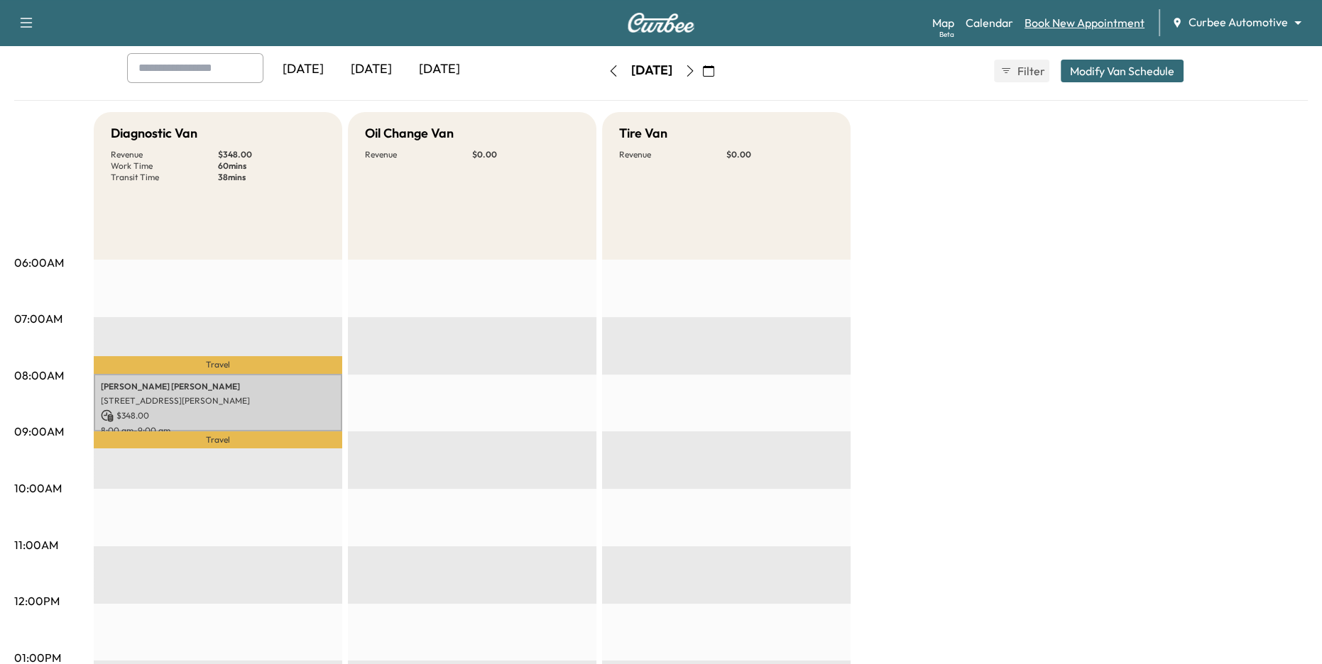
click at [1069, 22] on link "Book New Appointment" at bounding box center [1084, 22] width 120 height 17
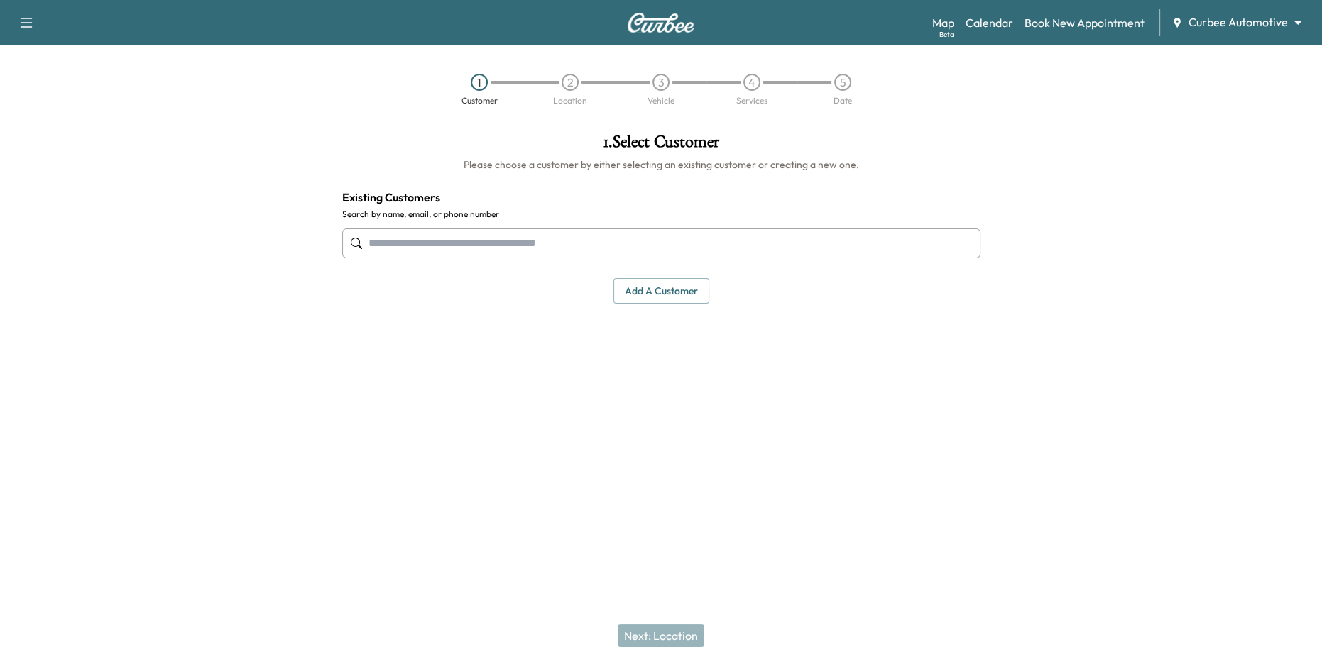
click at [771, 244] on input "text" at bounding box center [661, 244] width 638 height 30
click at [663, 296] on button "Add a customer" at bounding box center [661, 291] width 96 height 26
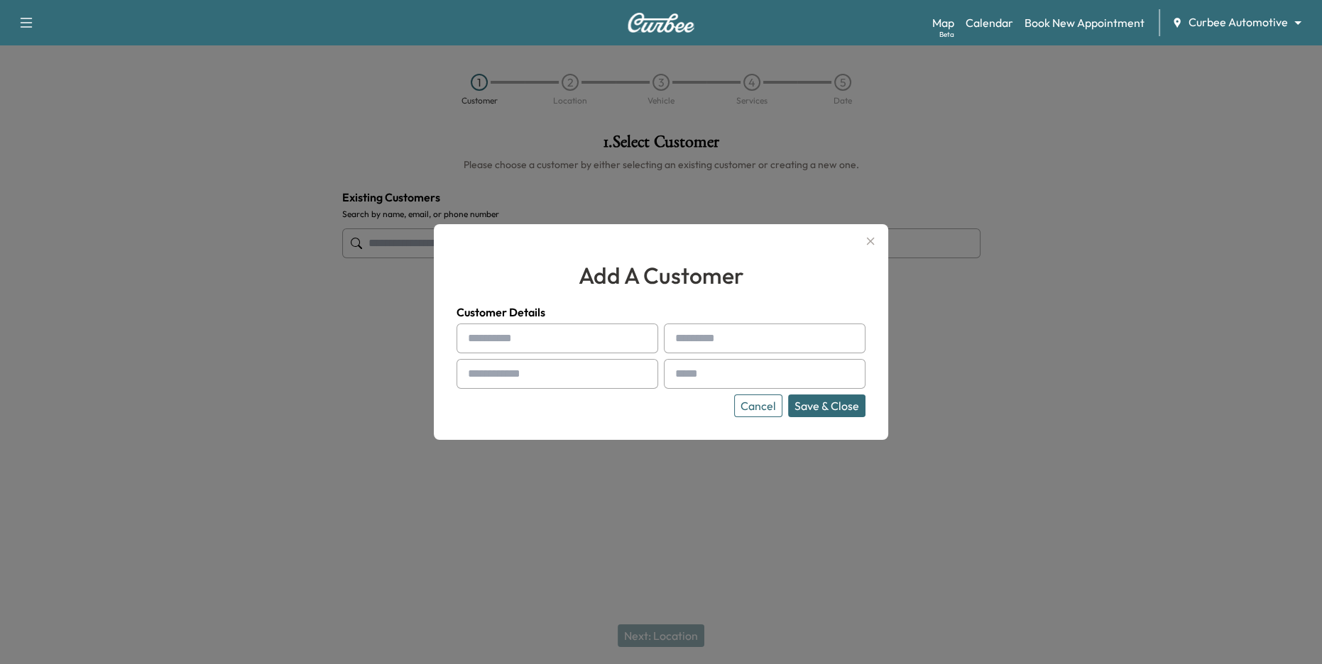
click at [868, 237] on icon "button" at bounding box center [870, 241] width 17 height 17
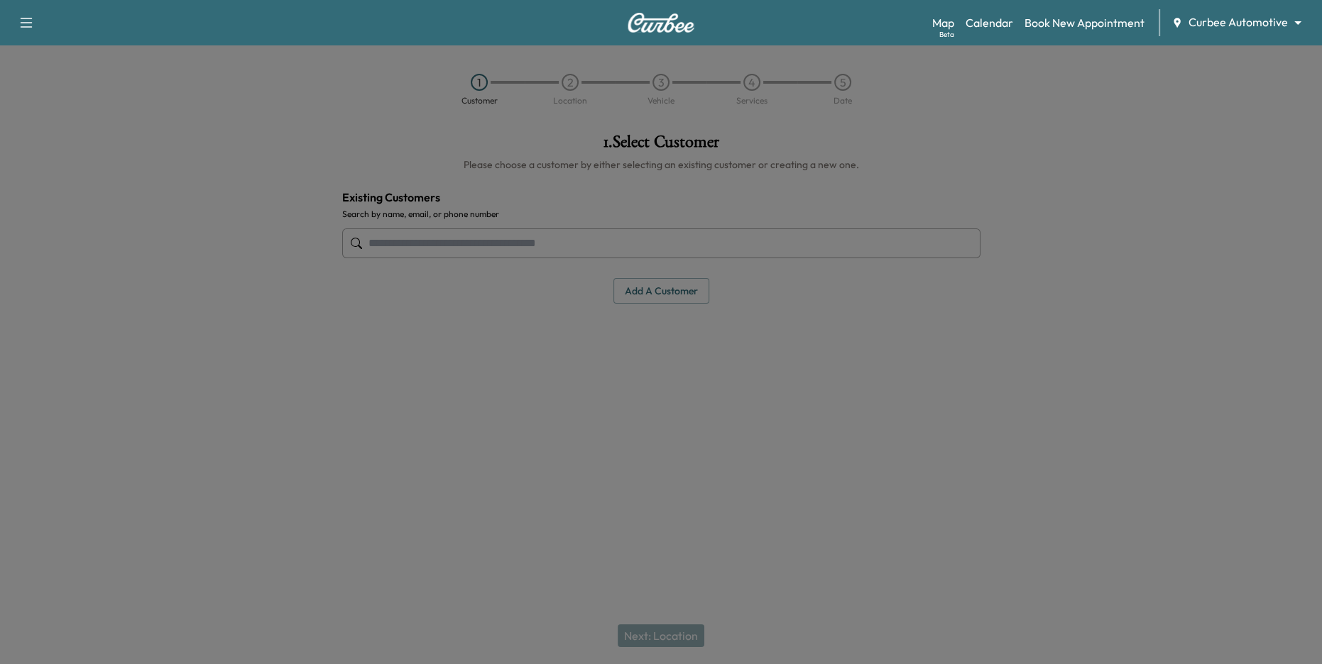
click at [809, 247] on input "text" at bounding box center [661, 244] width 638 height 30
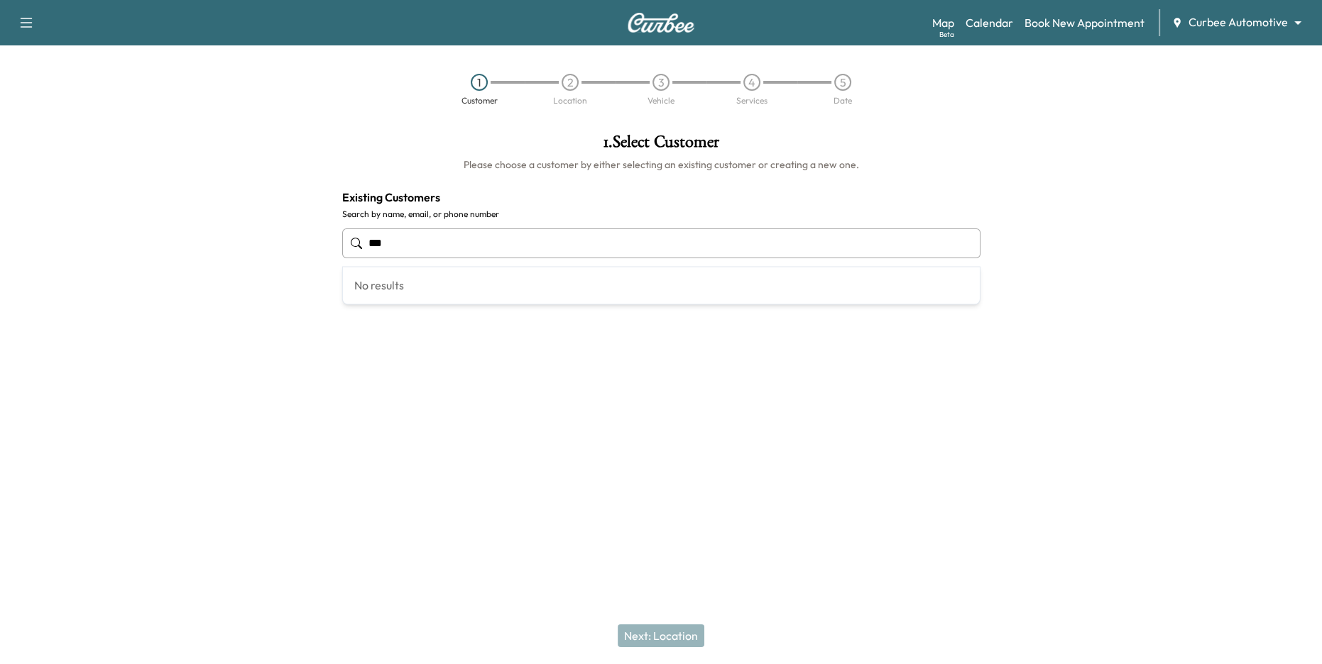
type input "****"
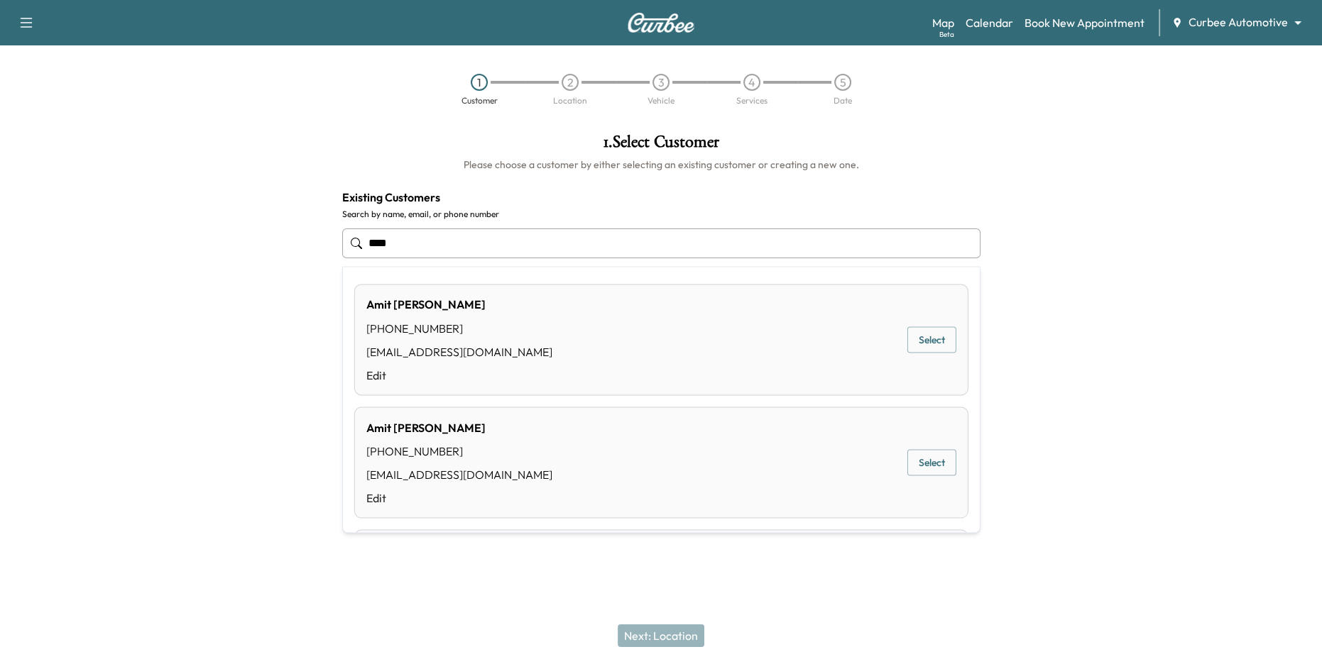
click at [542, 243] on input "****" at bounding box center [661, 244] width 638 height 30
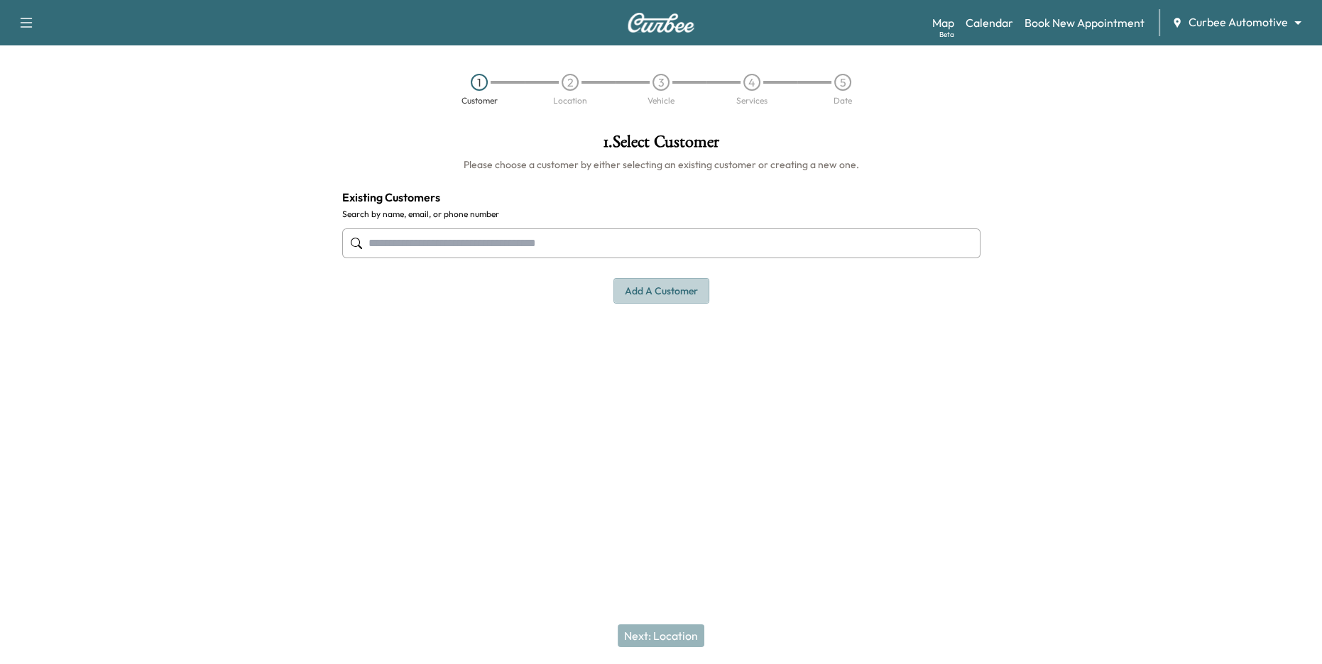
click at [661, 297] on button "Add a customer" at bounding box center [661, 291] width 96 height 26
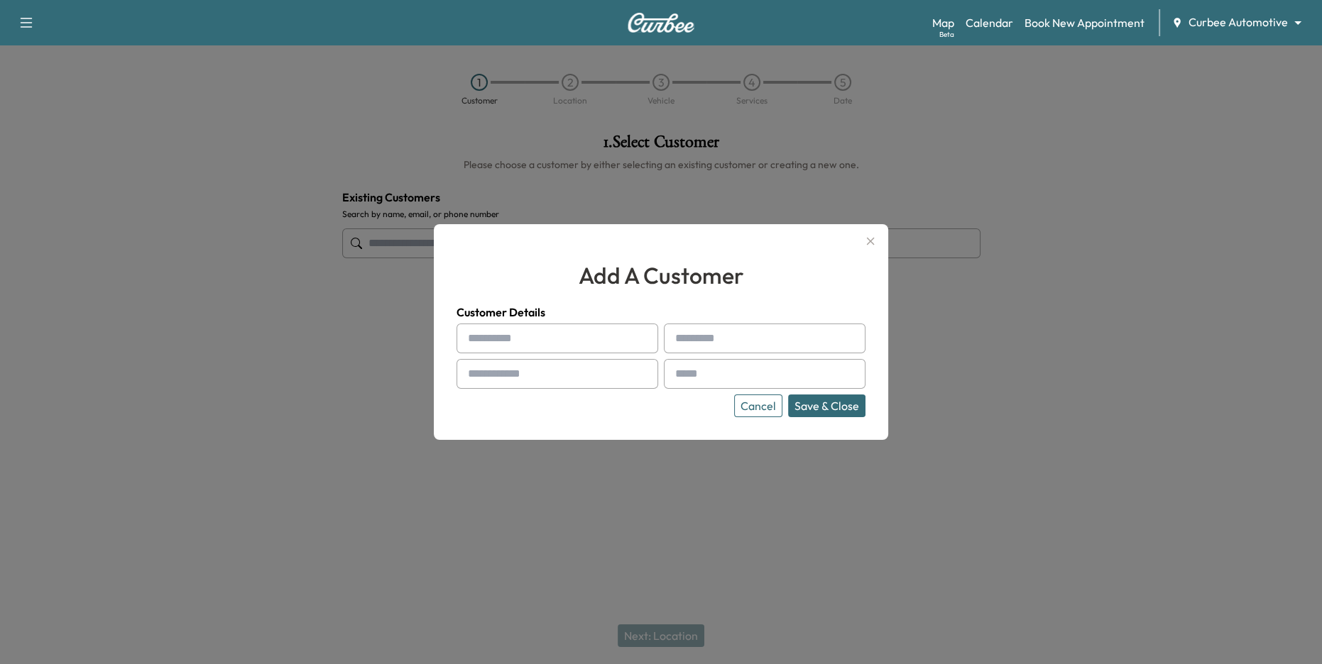
click at [561, 351] on input "text" at bounding box center [557, 339] width 202 height 30
type input "***"
type input "******"
type input "**********"
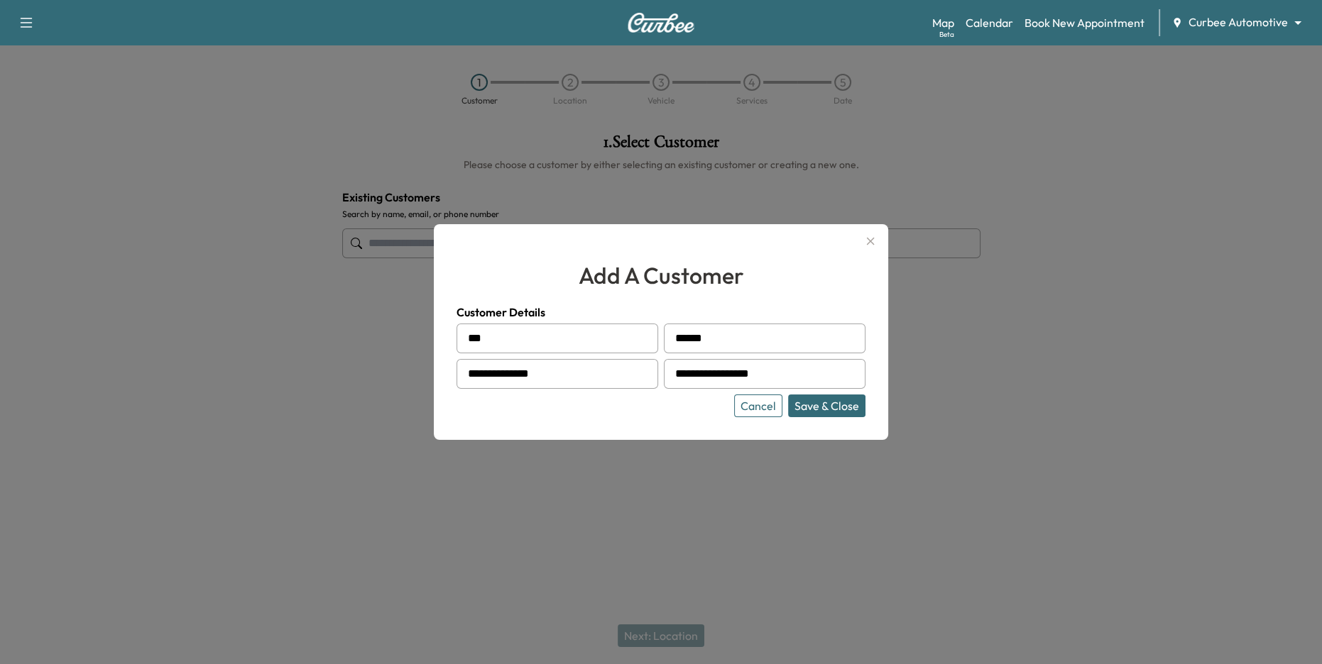
click at [818, 407] on button "Save & Close" at bounding box center [826, 406] width 77 height 23
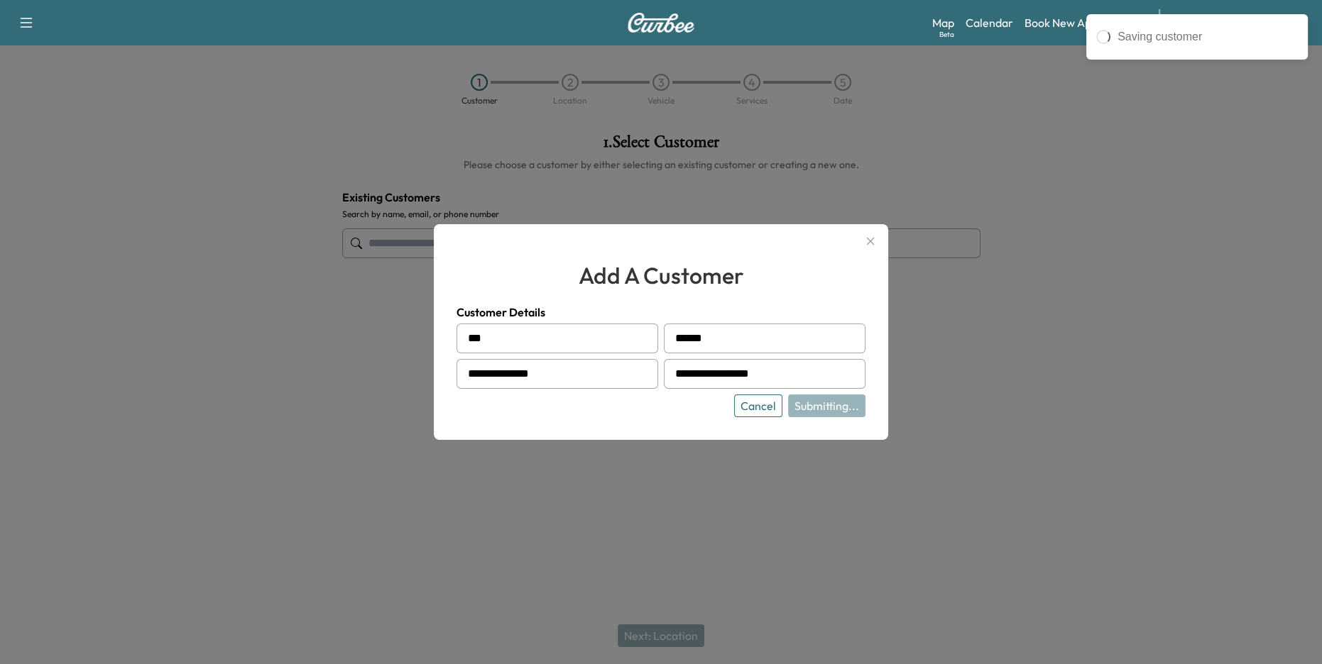
type input "**********"
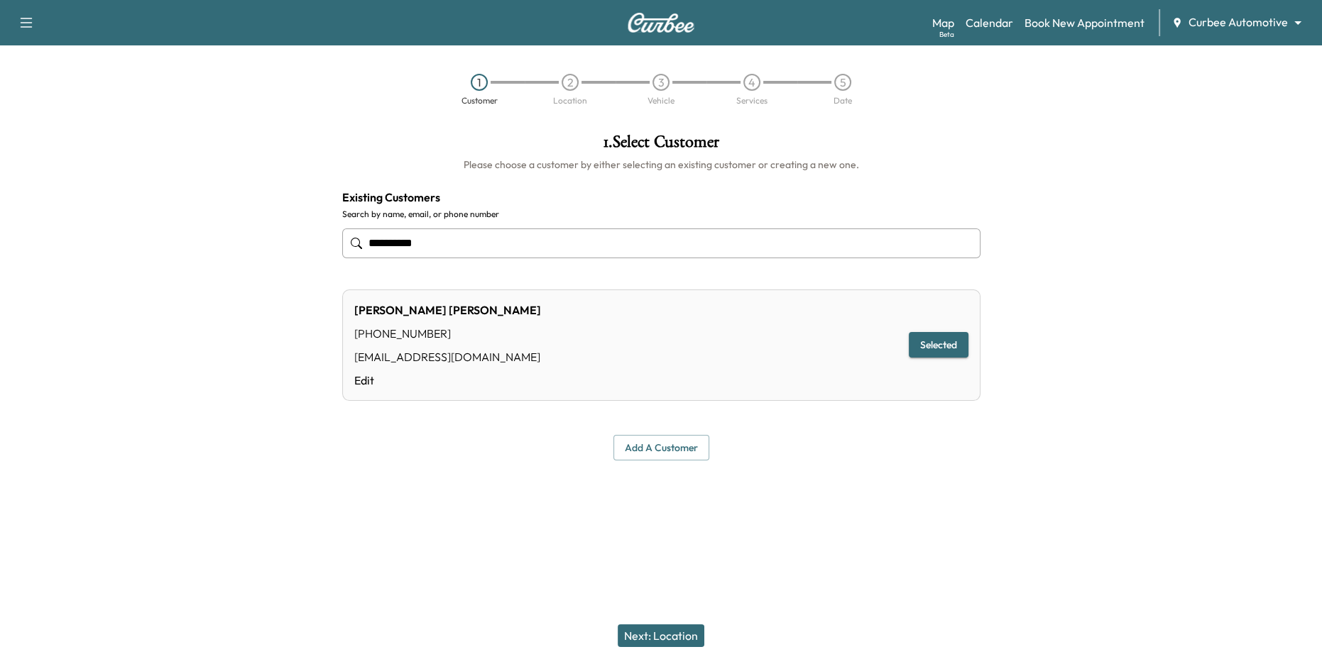
click at [676, 634] on button "Next: Location" at bounding box center [661, 636] width 87 height 23
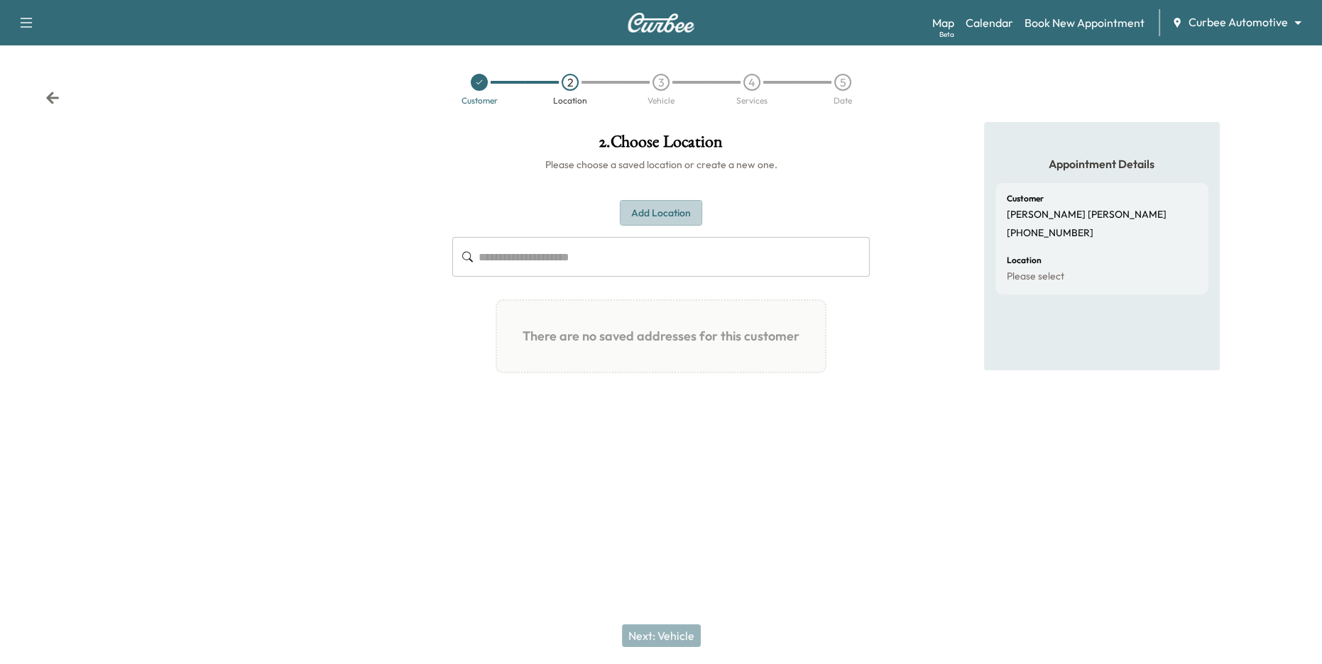
click at [681, 212] on button "Add Location" at bounding box center [661, 213] width 82 height 26
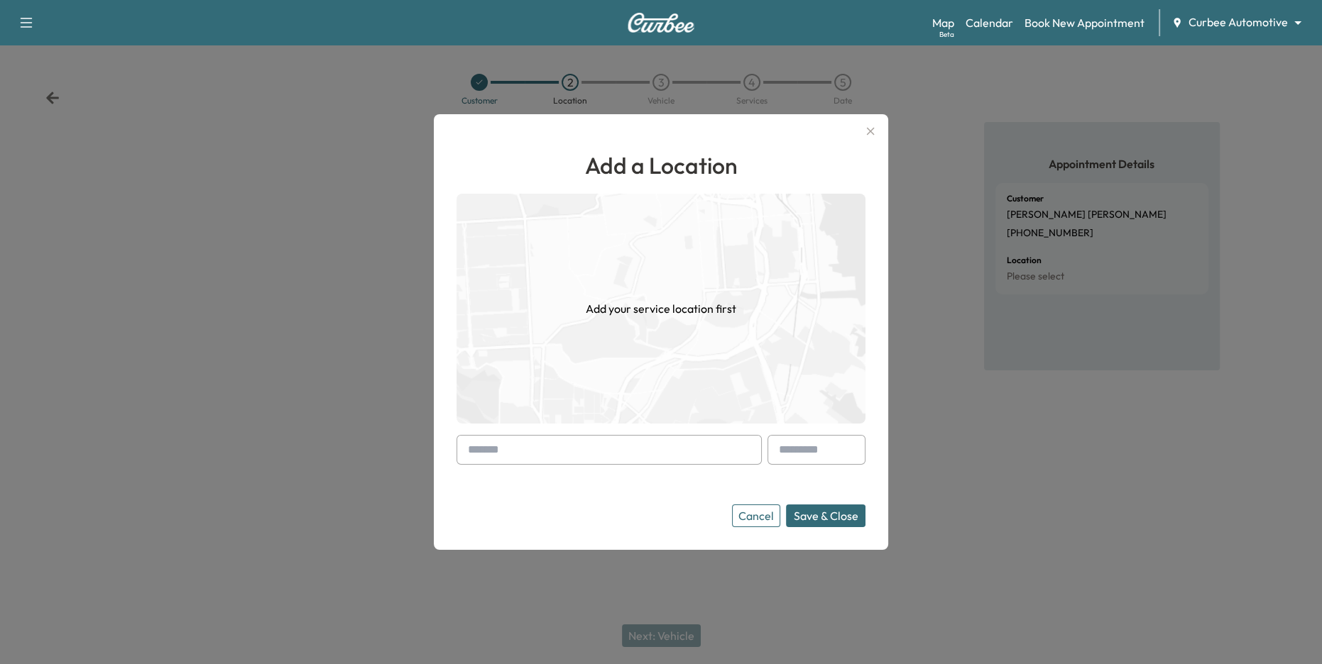
click at [640, 450] on input "text" at bounding box center [608, 450] width 305 height 30
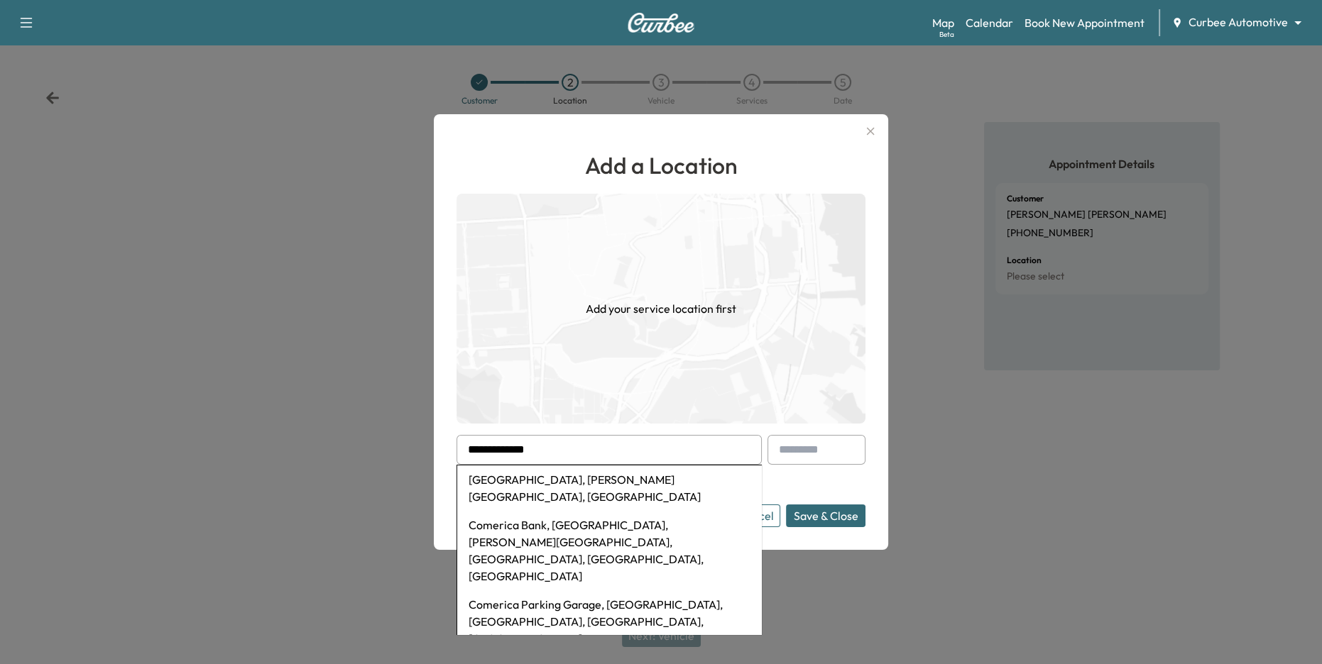
click at [646, 475] on li "[GEOGRAPHIC_DATA], [PERSON_NAME][GEOGRAPHIC_DATA], [GEOGRAPHIC_DATA]" at bounding box center [609, 488] width 304 height 45
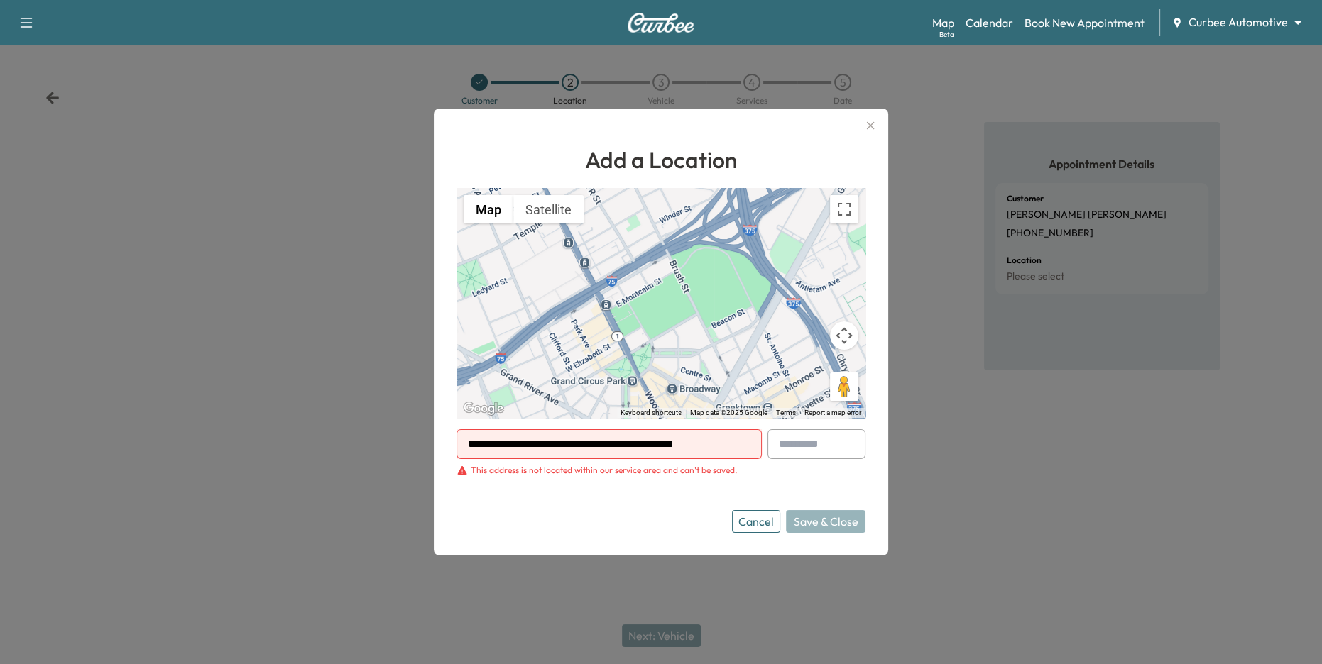
click at [631, 472] on div "This address is not located within our service area and can't be saved." at bounding box center [604, 470] width 266 height 11
click at [664, 516] on div "Cancel Save & Close" at bounding box center [660, 521] width 409 height 23
click at [615, 445] on input "**********" at bounding box center [608, 444] width 305 height 30
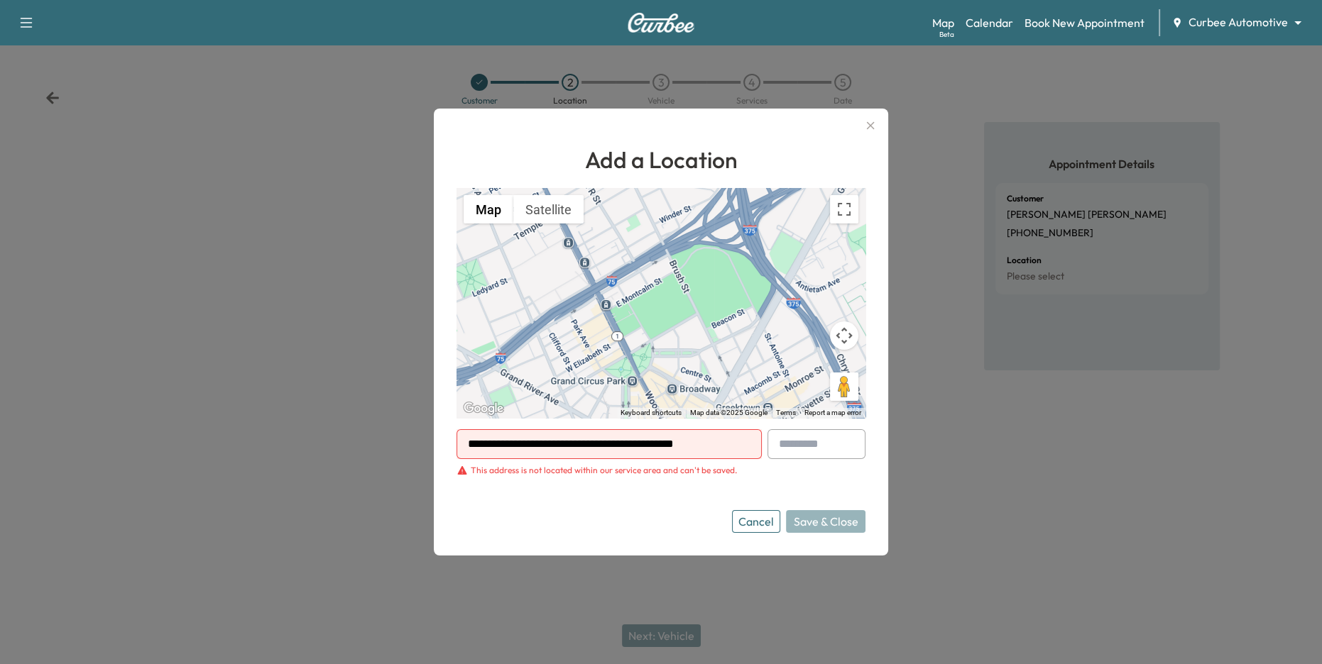
click at [615, 445] on input "**********" at bounding box center [608, 444] width 305 height 30
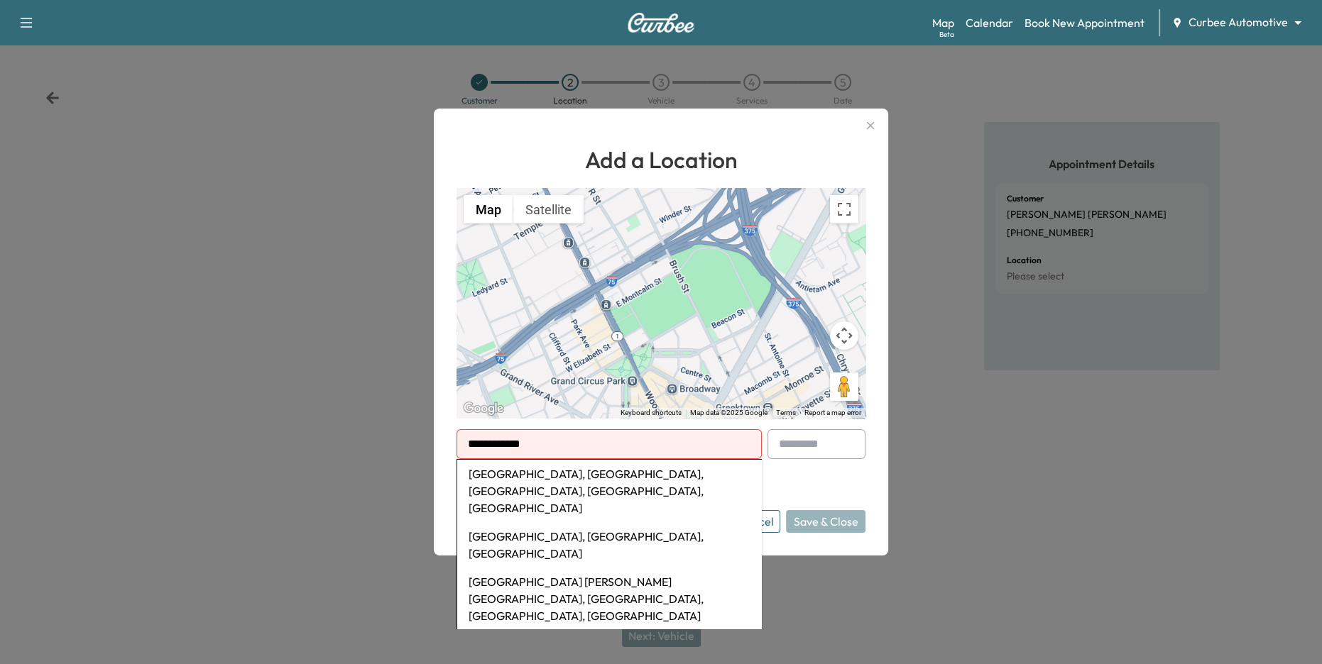
click at [631, 477] on li "[GEOGRAPHIC_DATA], [GEOGRAPHIC_DATA], [GEOGRAPHIC_DATA], [GEOGRAPHIC_DATA], [GE…" at bounding box center [609, 491] width 304 height 62
type input "**********"
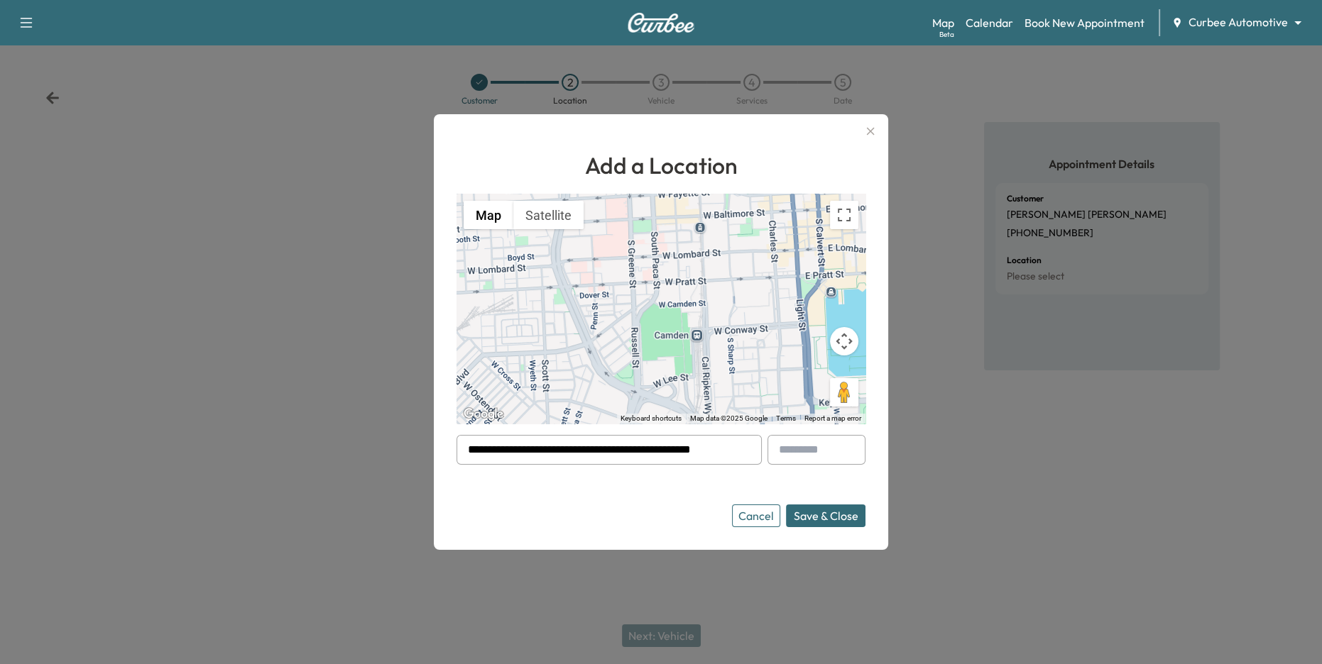
click at [832, 519] on button "Save & Close" at bounding box center [825, 516] width 79 height 23
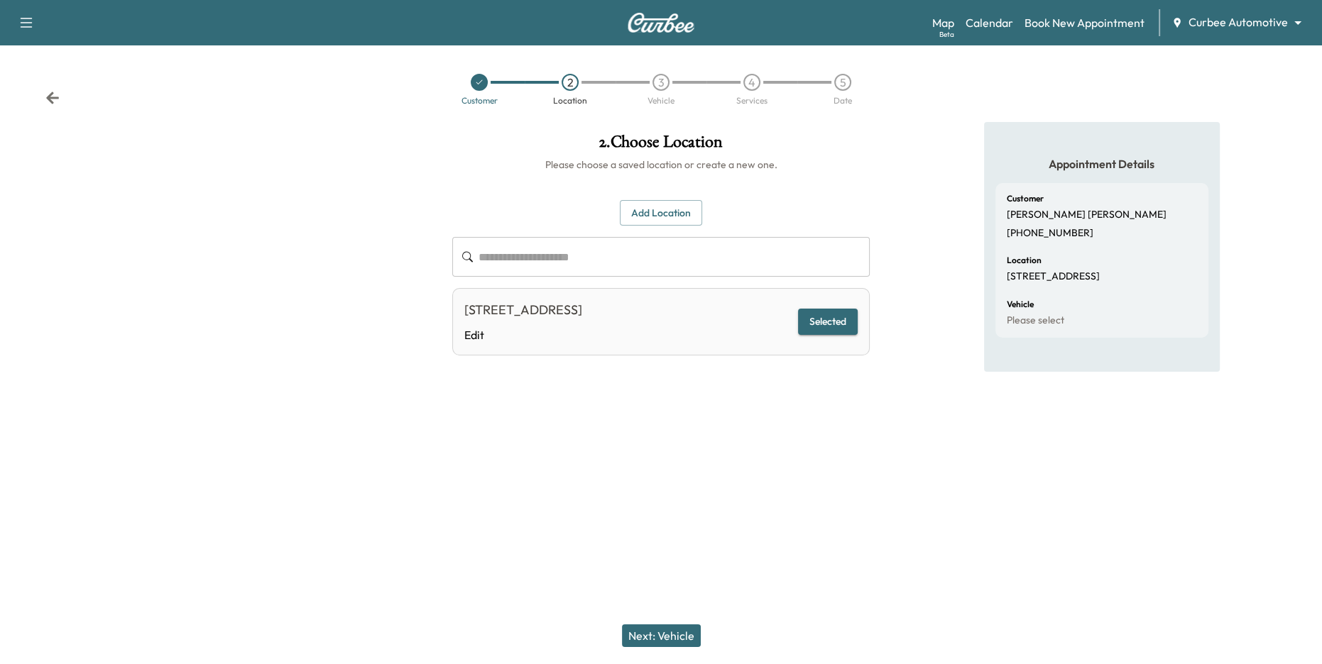
click at [679, 632] on button "Next: Vehicle" at bounding box center [661, 636] width 79 height 23
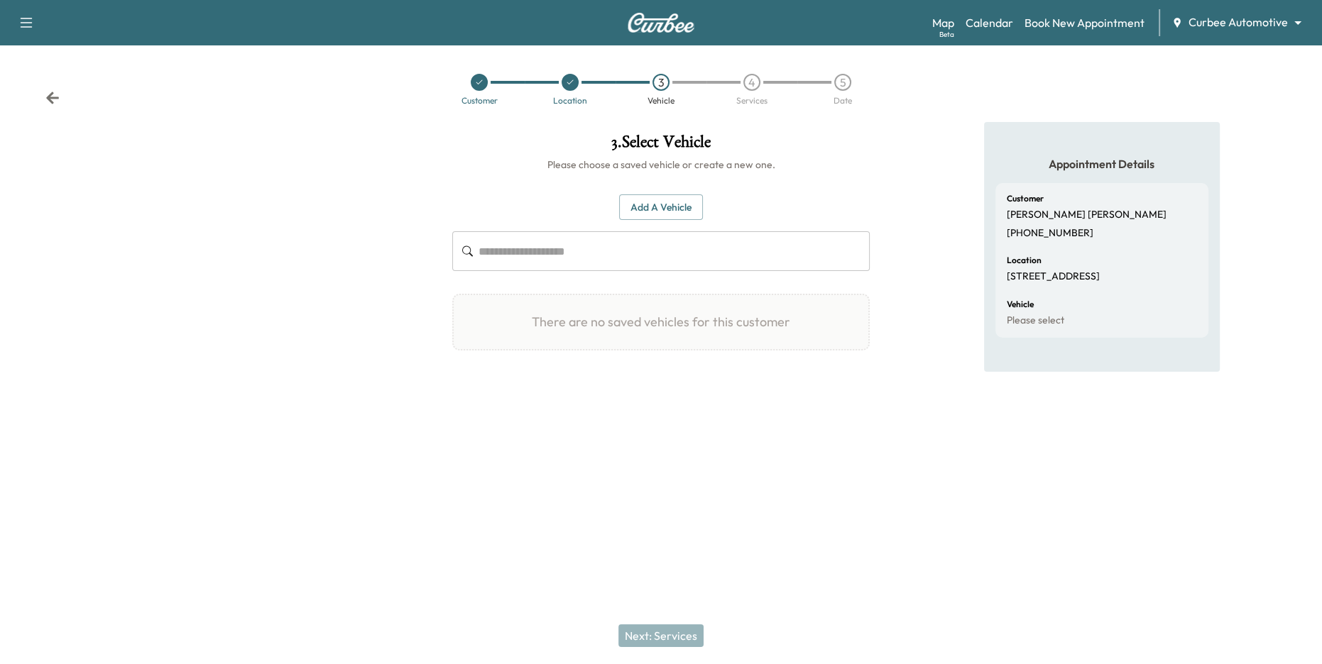
click at [686, 210] on button "Add a Vehicle" at bounding box center [661, 207] width 84 height 26
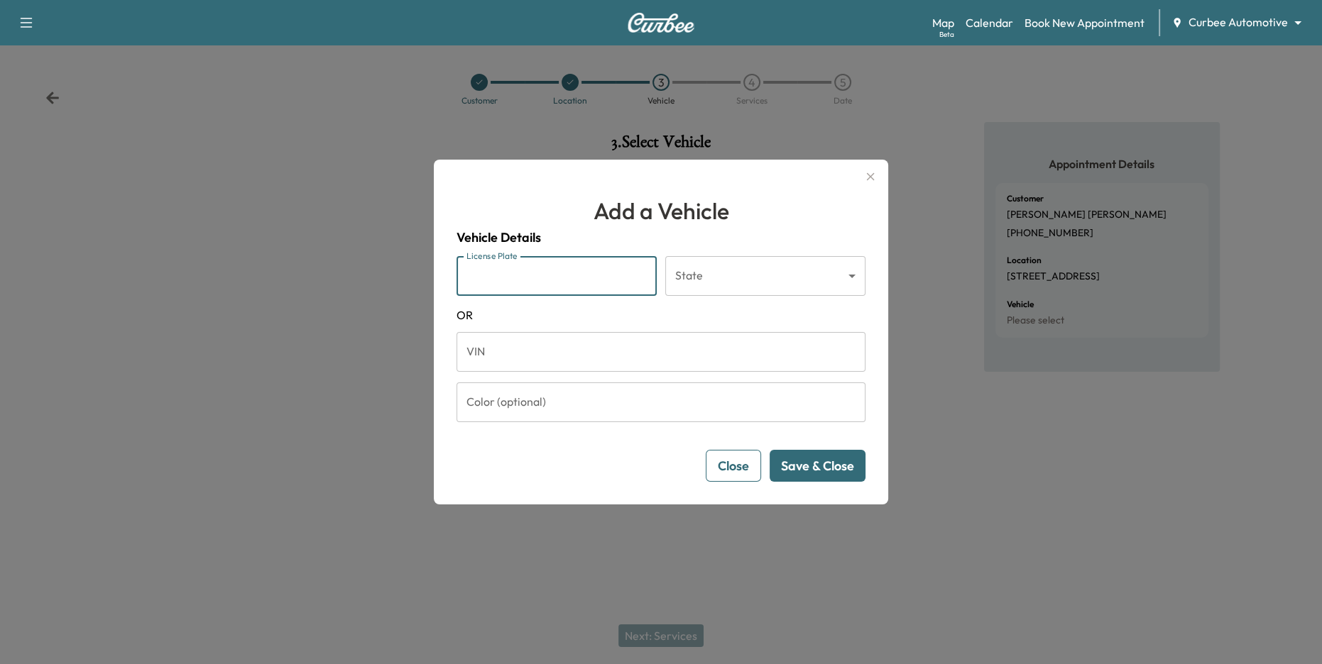
click at [600, 278] on input "License Plate" at bounding box center [556, 276] width 200 height 40
type input "*******"
click at [720, 265] on body "Support Log Out Map Beta Calendar Book New Appointment Curbee Automotive ******…" at bounding box center [661, 332] width 1322 height 664
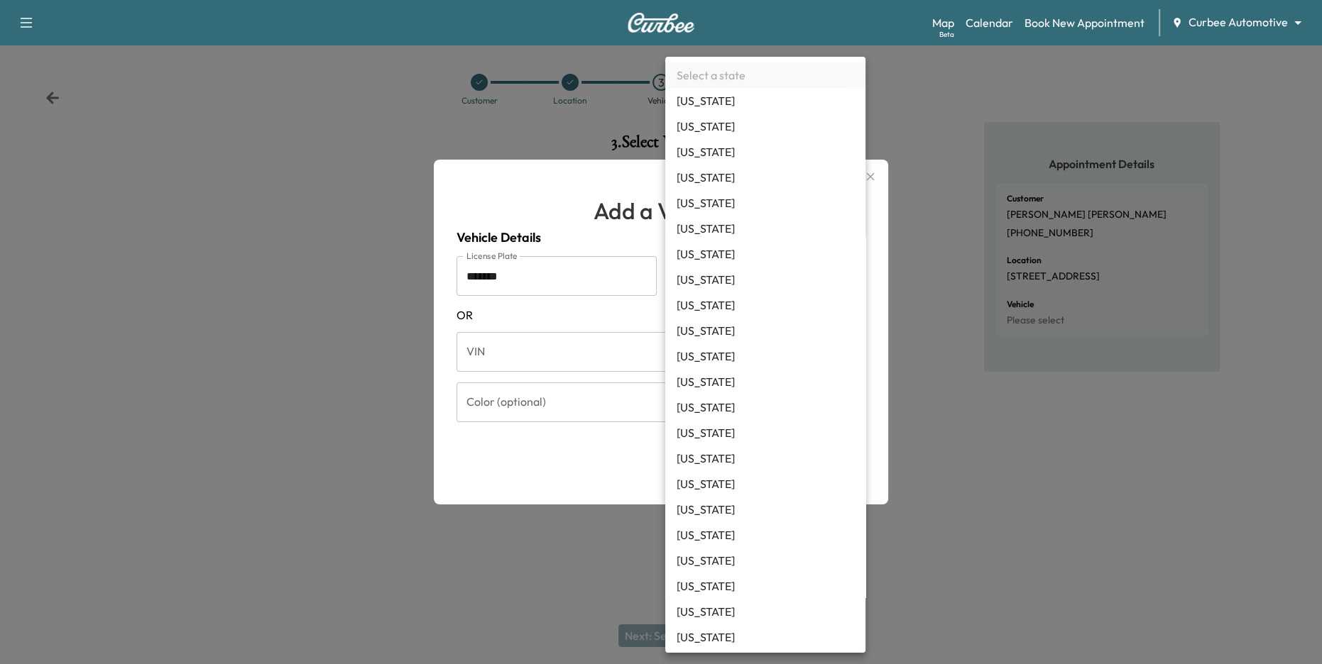
click at [711, 228] on li "[US_STATE]" at bounding box center [765, 229] width 200 height 26
type input "**"
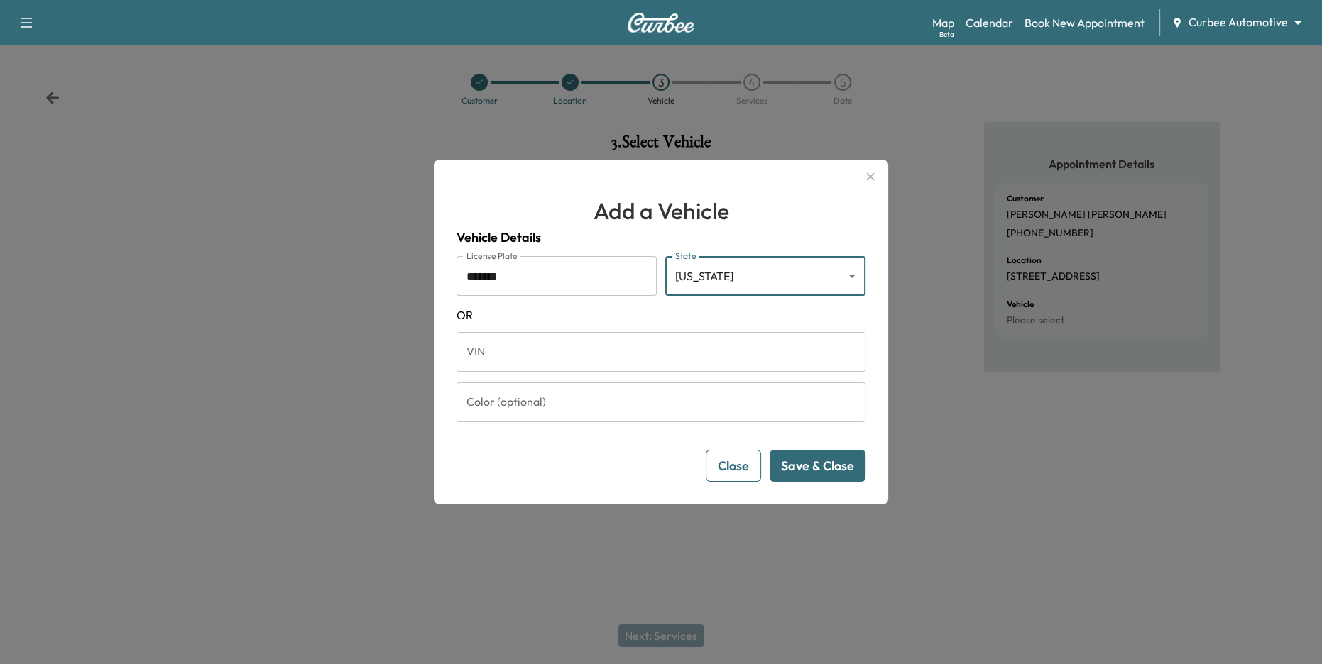
click at [842, 471] on button "Save & Close" at bounding box center [817, 466] width 96 height 32
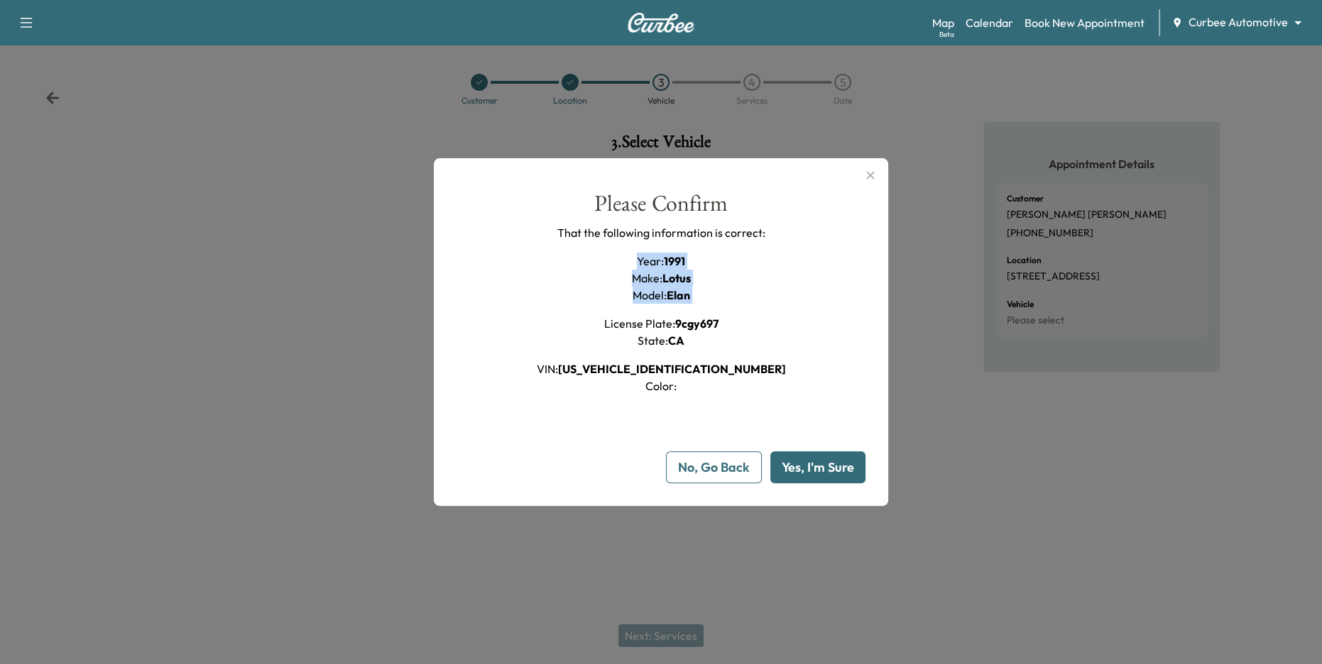
drag, startPoint x: 637, startPoint y: 258, endPoint x: 725, endPoint y: 317, distance: 106.5
click at [725, 317] on div "Year : 1991 Make : Lotus Model : Elan License Plate : 9cgy697 State : [US_STATE…" at bounding box center [661, 324] width 249 height 142
click at [732, 291] on div "Year : 1991 Make : Lotus Model : Elan License Plate : 9cgy697 State : [US_STATE…" at bounding box center [661, 324] width 249 height 142
drag, startPoint x: 697, startPoint y: 295, endPoint x: 661, endPoint y: 247, distance: 60.3
click at [661, 248] on div "Please Confirm That the following information is correct: Year : 1991 Make : Lo…" at bounding box center [660, 293] width 409 height 202
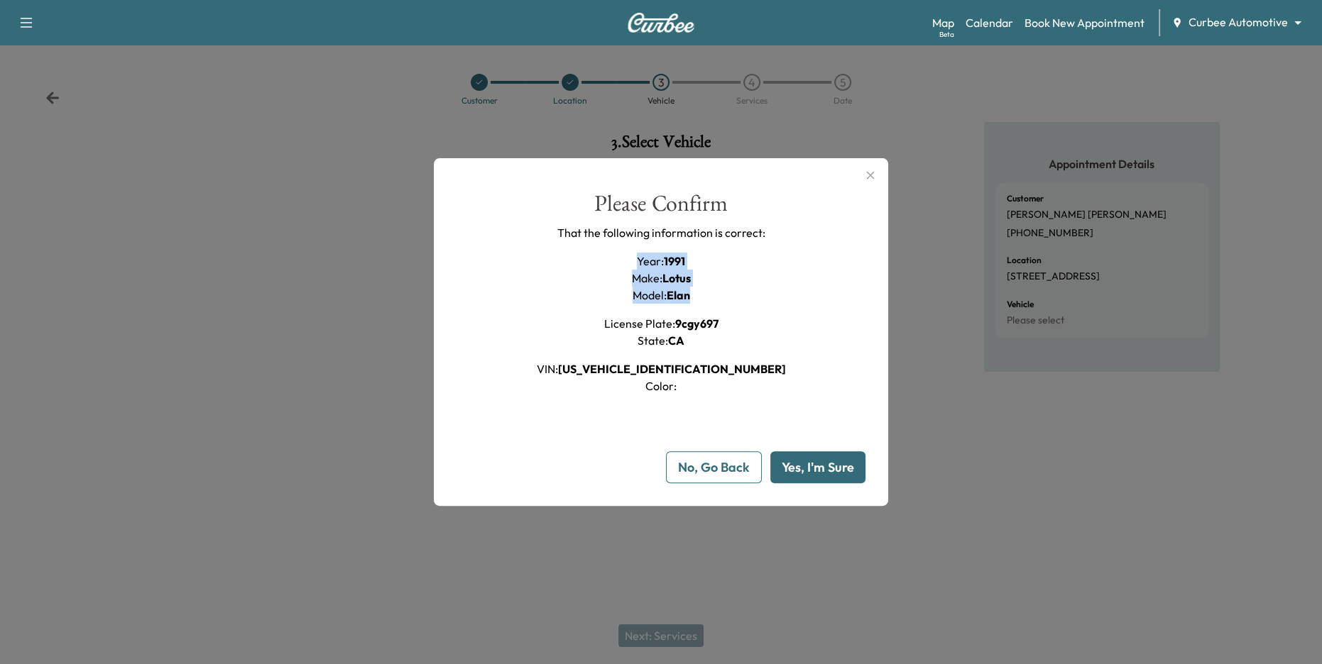
click at [733, 266] on div "Please Confirm That the following information is correct: Year : 1991 Make : Lo…" at bounding box center [660, 293] width 409 height 202
drag, startPoint x: 692, startPoint y: 300, endPoint x: 630, endPoint y: 253, distance: 77.5
click at [628, 253] on div "Year : 1991 Make : Lotus Model : Elan License Plate : 9cgy697 State : [US_STATE…" at bounding box center [661, 324] width 249 height 142
click at [773, 295] on div "Please Confirm That the following information is correct: Year : 1991 Make : Lo…" at bounding box center [660, 293] width 409 height 202
click at [804, 468] on button "Yes, I'm Sure" at bounding box center [817, 467] width 95 height 32
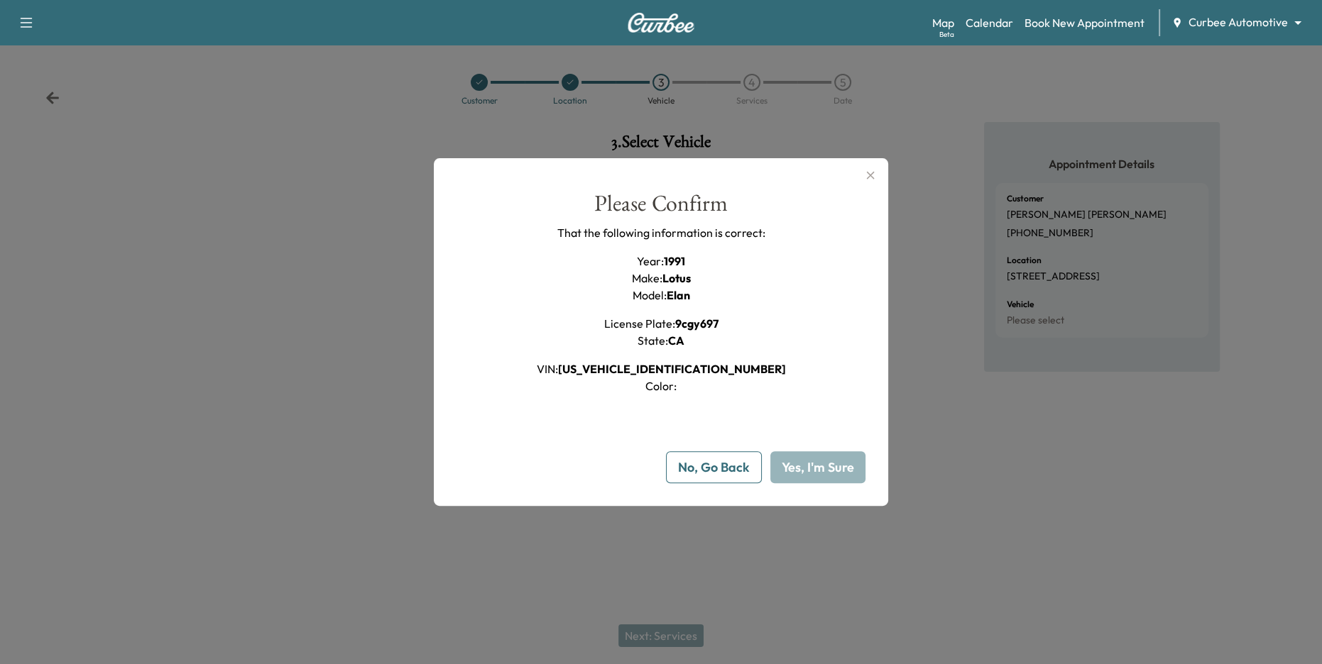
type input "**"
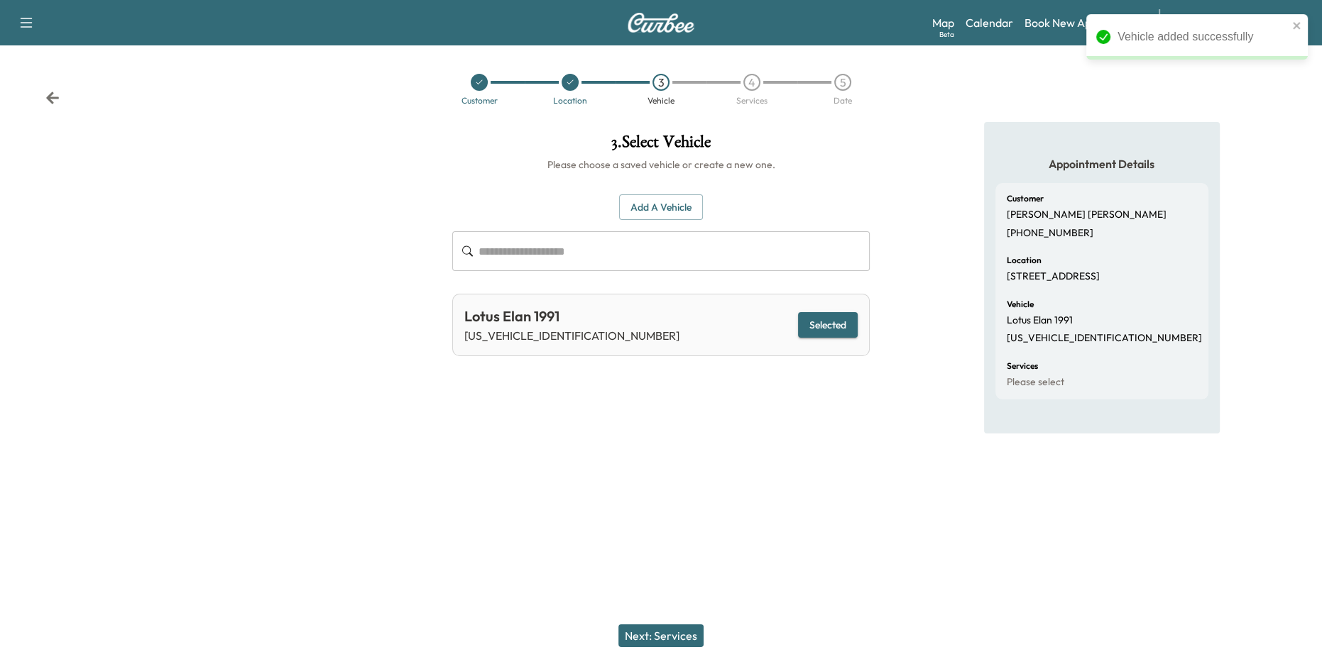
click at [659, 636] on button "Next: Services" at bounding box center [660, 636] width 85 height 23
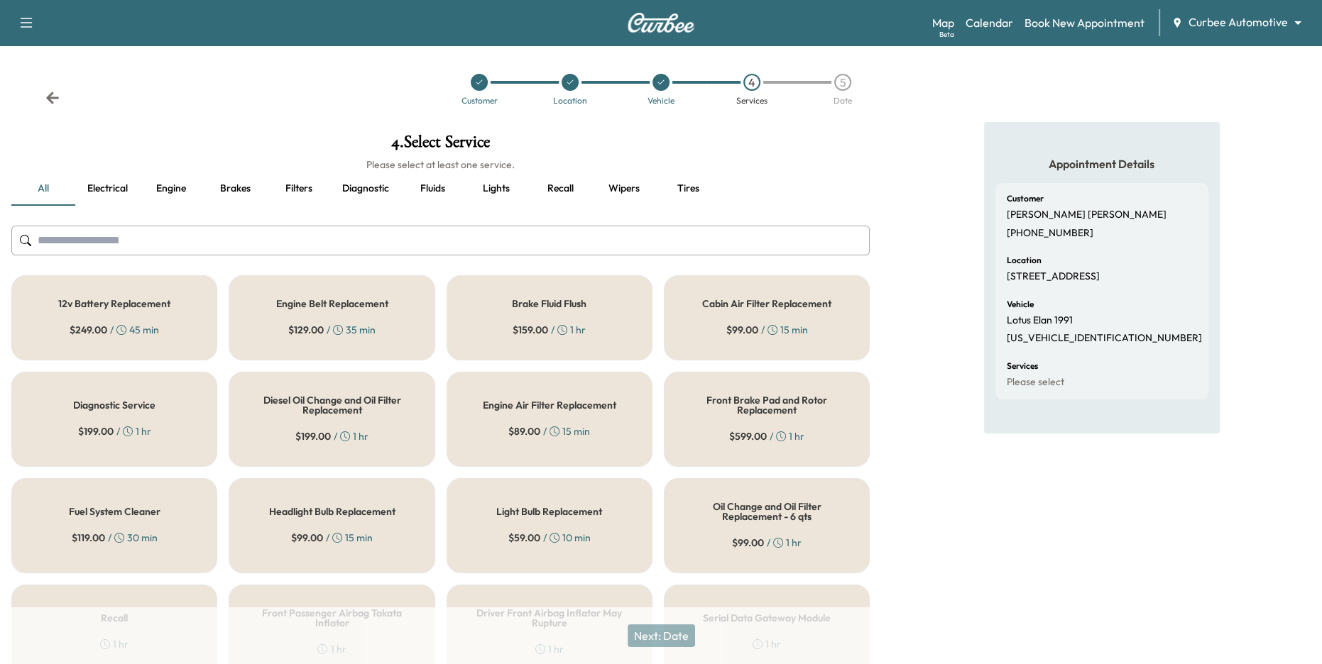
click at [425, 186] on button "Fluids" at bounding box center [432, 189] width 64 height 34
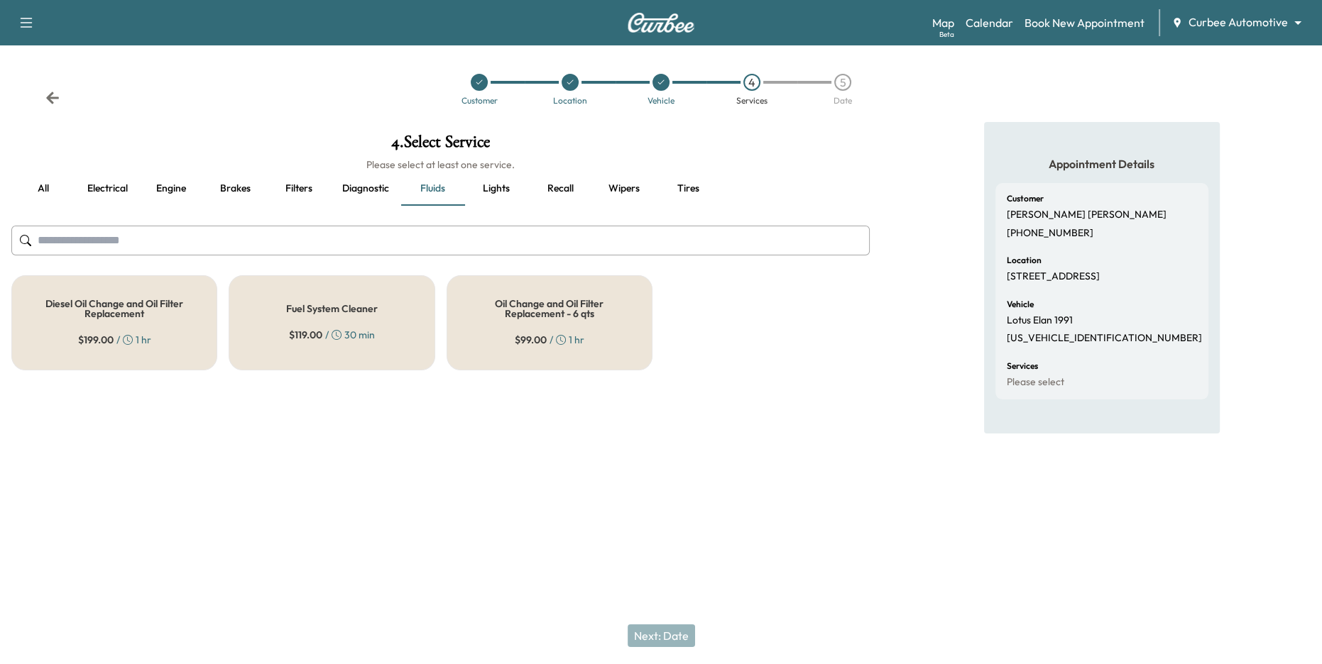
click at [554, 314] on h5 "Oil Change and Oil Filter Replacement - 6 qts" at bounding box center [549, 309] width 159 height 20
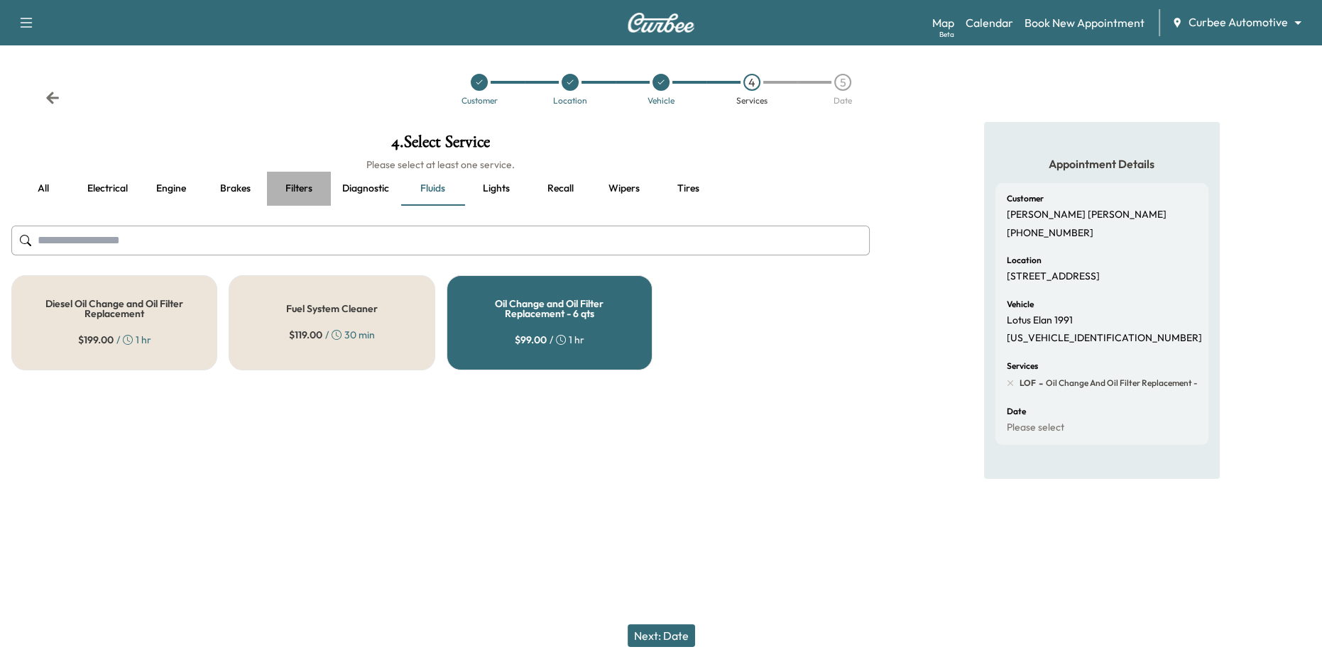
click at [287, 191] on button "Filters" at bounding box center [299, 189] width 64 height 34
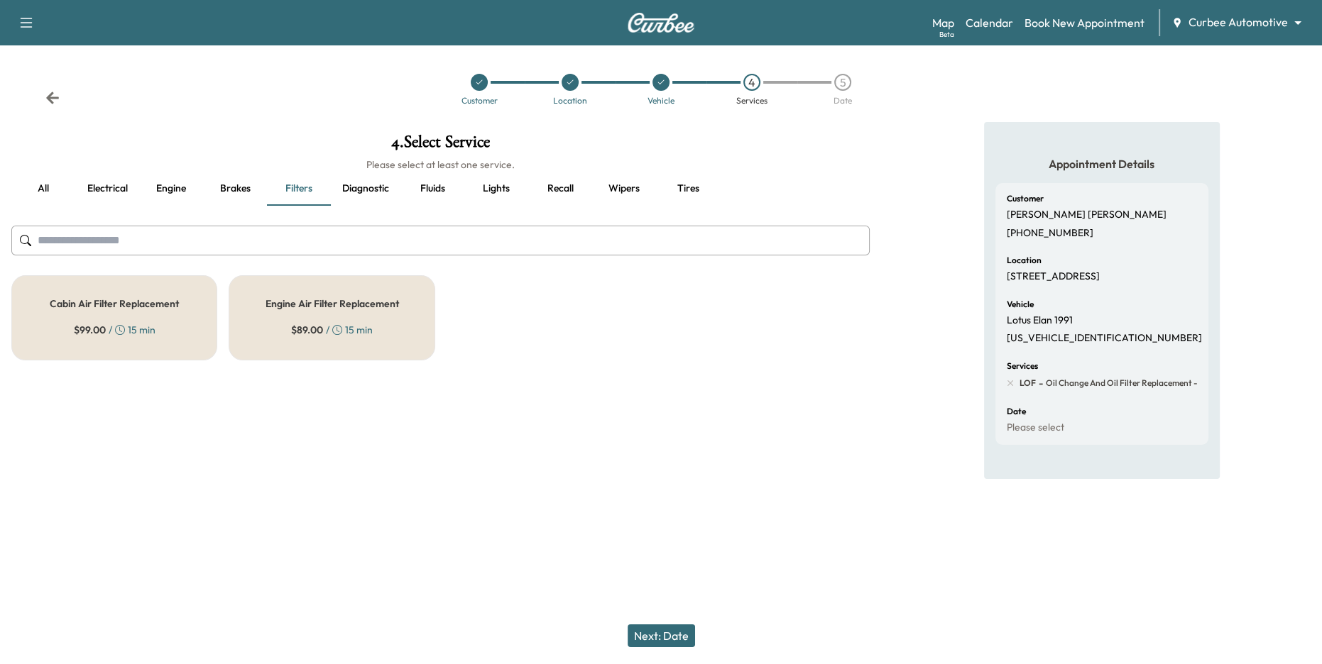
click at [325, 317] on div "Engine Air Filter Replacement $ 89.00 / 15 min" at bounding box center [332, 317] width 206 height 85
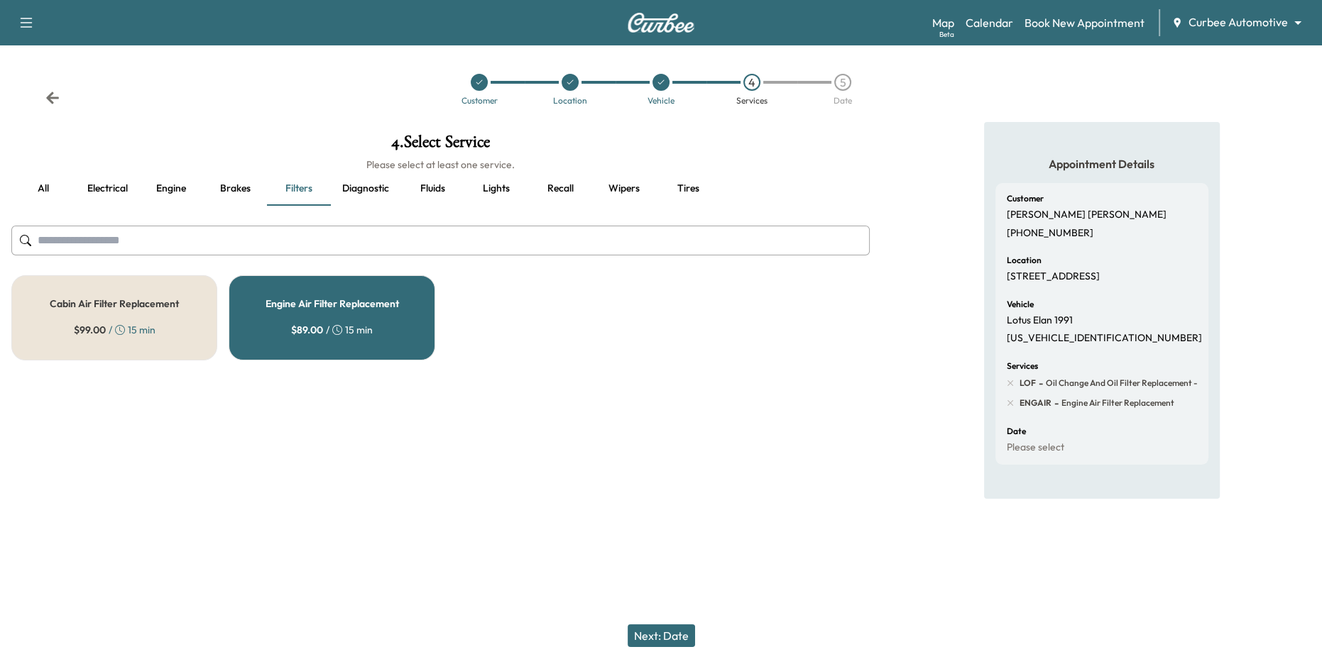
drag, startPoint x: 1008, startPoint y: 270, endPoint x: 1045, endPoint y: 289, distance: 41.3
click at [1045, 283] on p "[STREET_ADDRESS]" at bounding box center [1052, 276] width 93 height 13
click at [671, 633] on button "Next: Date" at bounding box center [660, 636] width 67 height 23
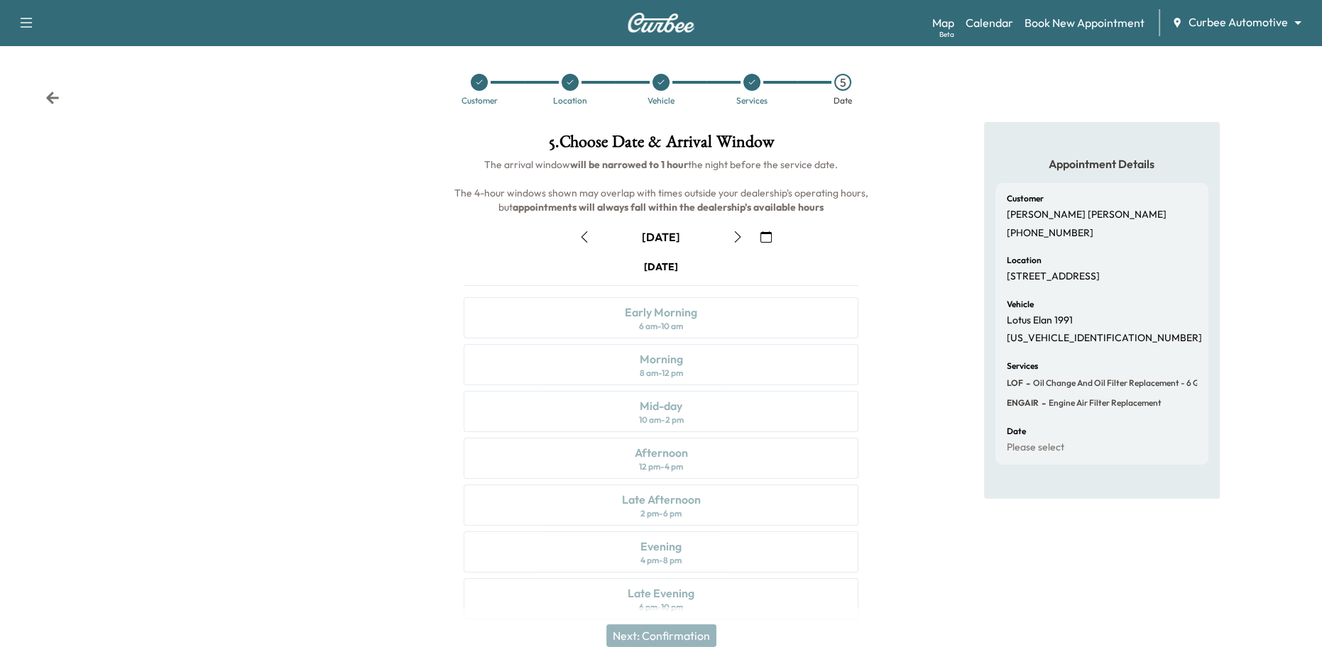
drag, startPoint x: 614, startPoint y: 263, endPoint x: 698, endPoint y: 264, distance: 83.8
click at [689, 264] on div "[DATE]" at bounding box center [660, 267] width 395 height 14
click at [737, 236] on icon "button" at bounding box center [737, 236] width 11 height 11
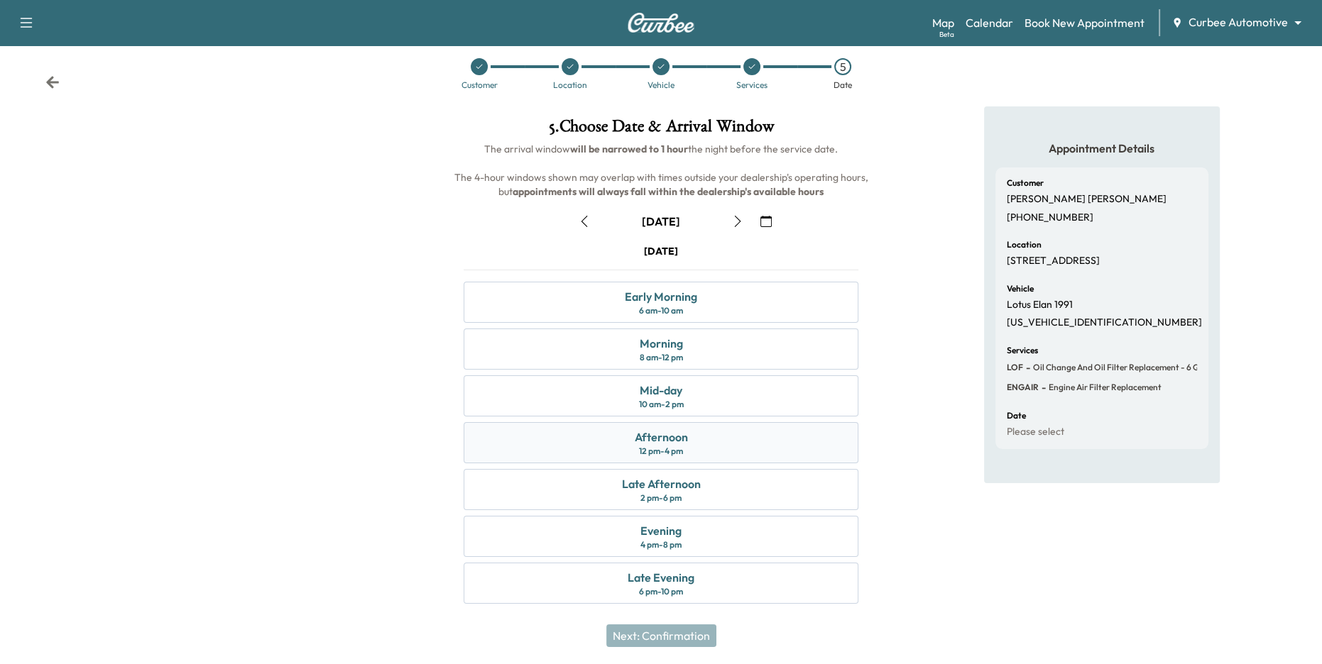
click at [816, 442] on div "Afternoon 12 pm - 4 pm" at bounding box center [660, 442] width 395 height 41
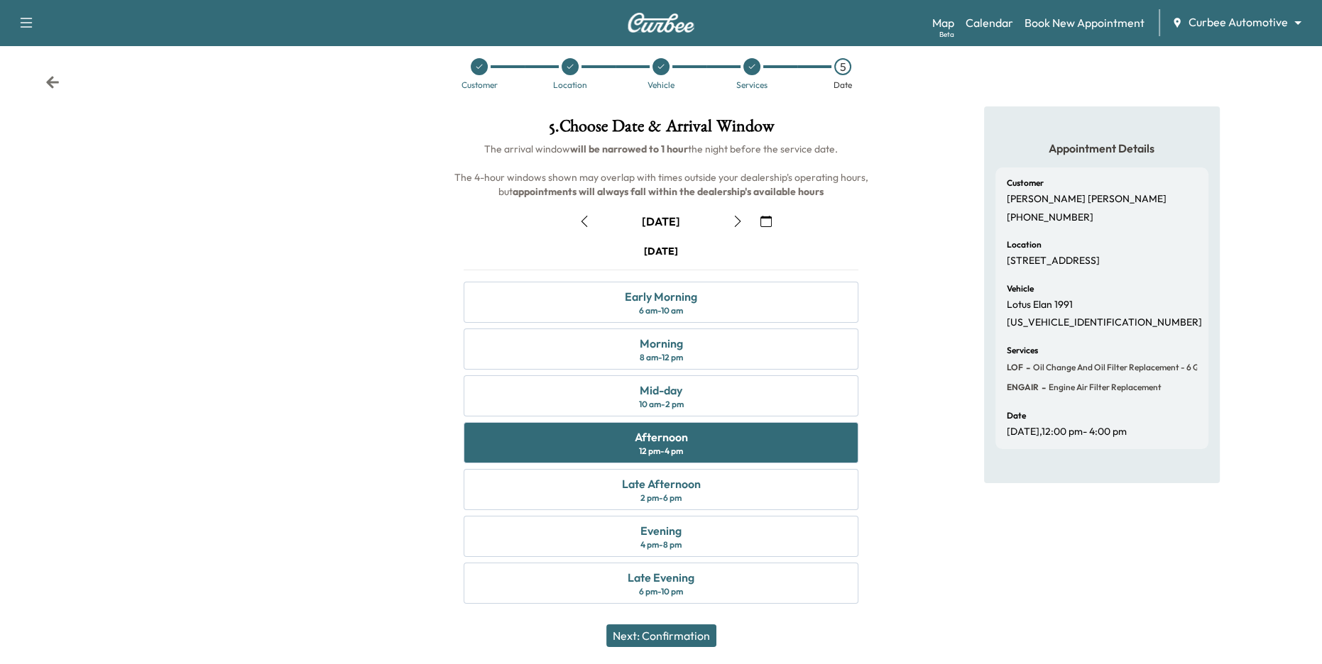
click at [671, 631] on button "Next: Confirmation" at bounding box center [661, 636] width 110 height 23
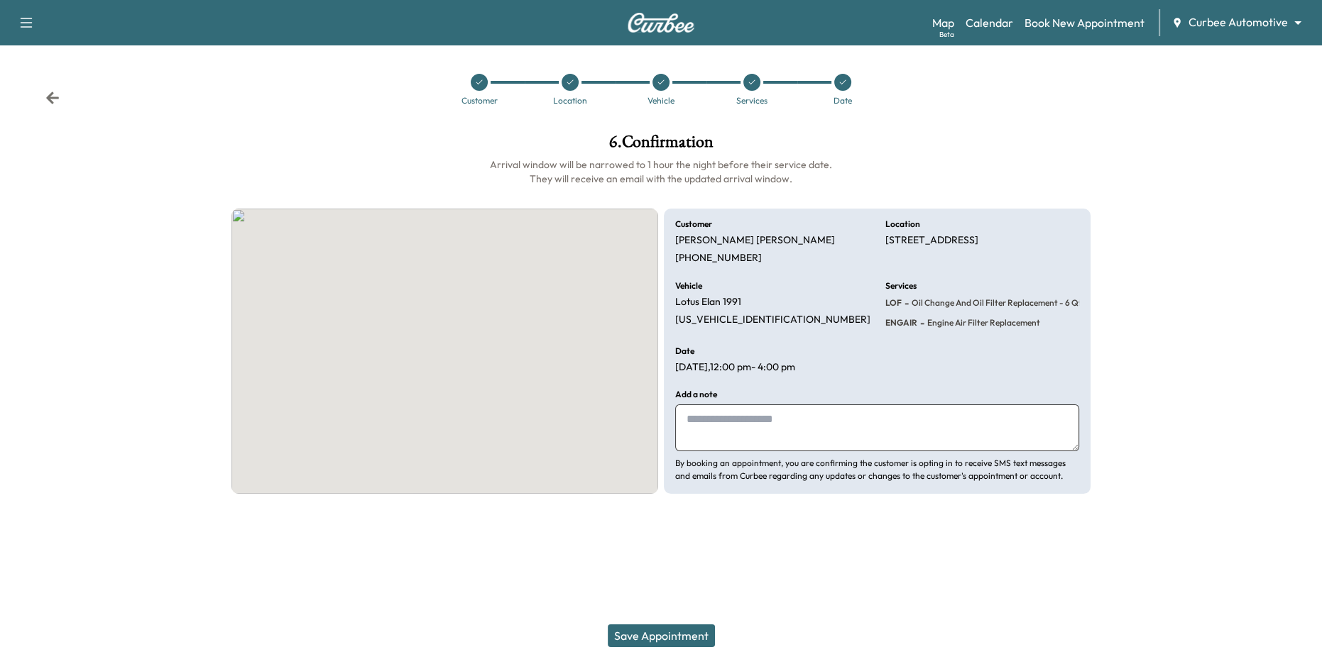
scroll to position [0, 0]
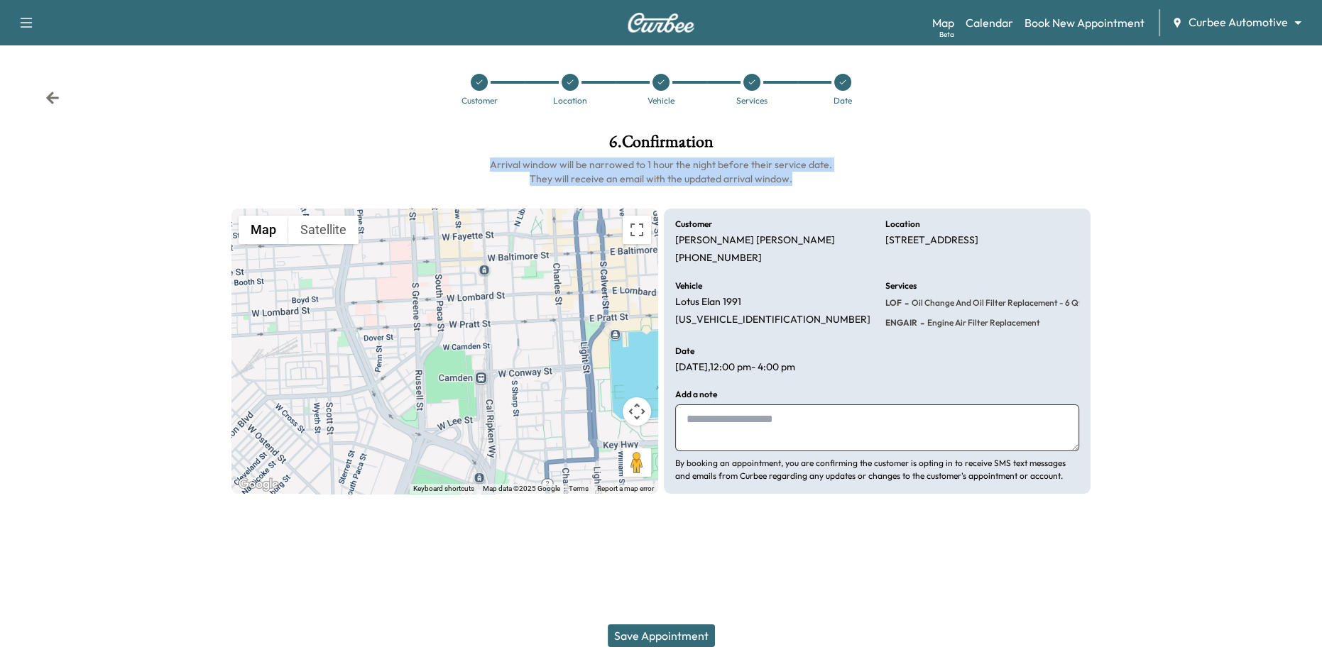
drag, startPoint x: 490, startPoint y: 163, endPoint x: 811, endPoint y: 178, distance: 321.2
click at [811, 178] on h6 "Arrival window will be narrowed to 1 hour the night before their service date. …" at bounding box center [660, 172] width 858 height 28
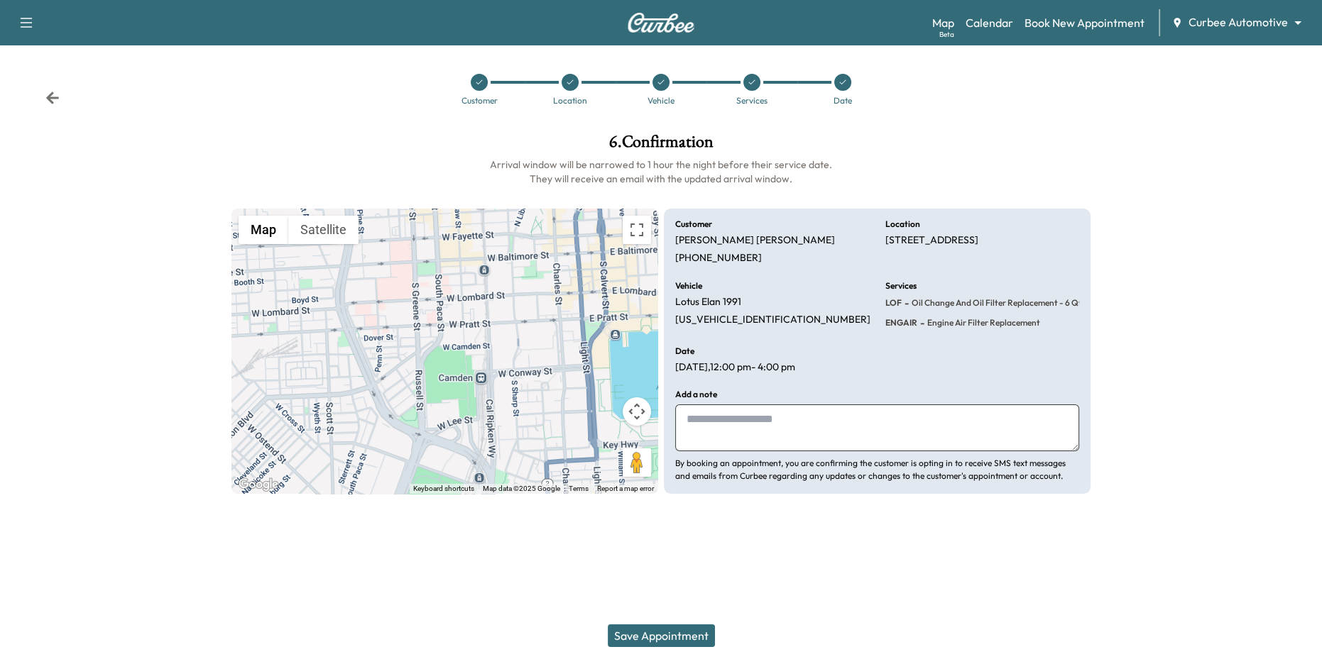
click at [545, 165] on h6 "Arrival window will be narrowed to 1 hour the night before their service date. …" at bounding box center [660, 172] width 858 height 28
click at [773, 420] on textarea at bounding box center [877, 428] width 404 height 47
type textarea "**********"
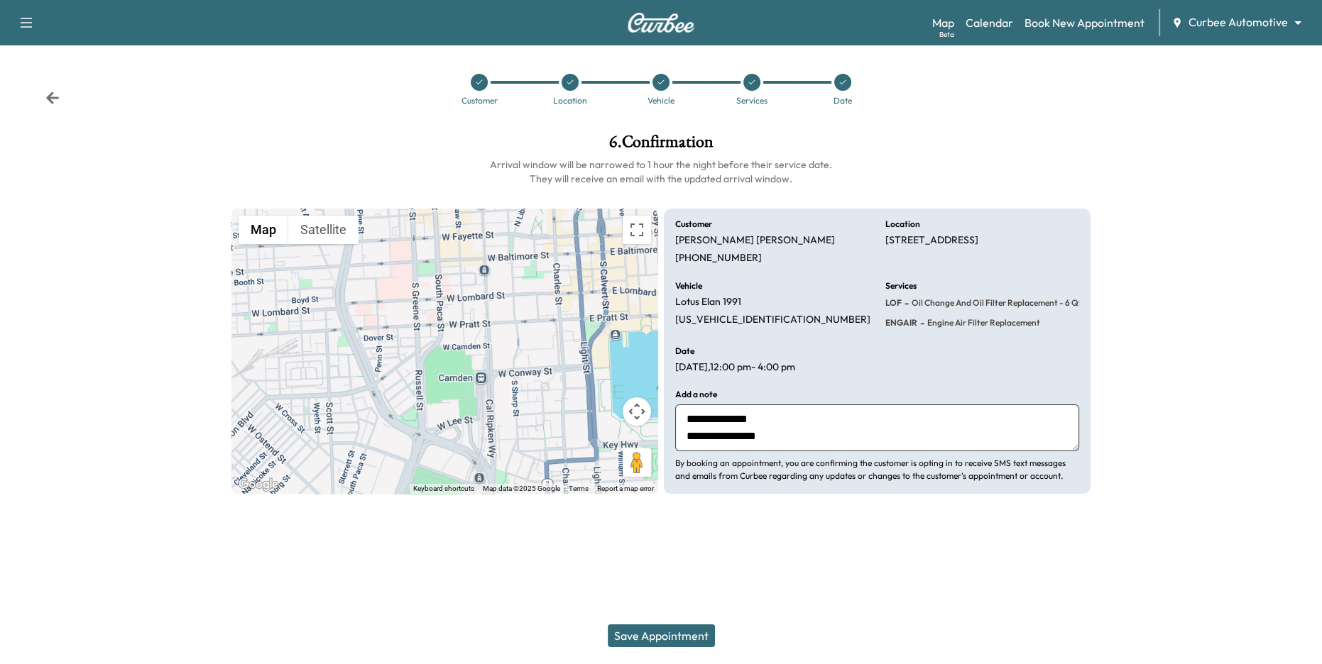
click at [688, 635] on button "Save Appointment" at bounding box center [661, 636] width 107 height 23
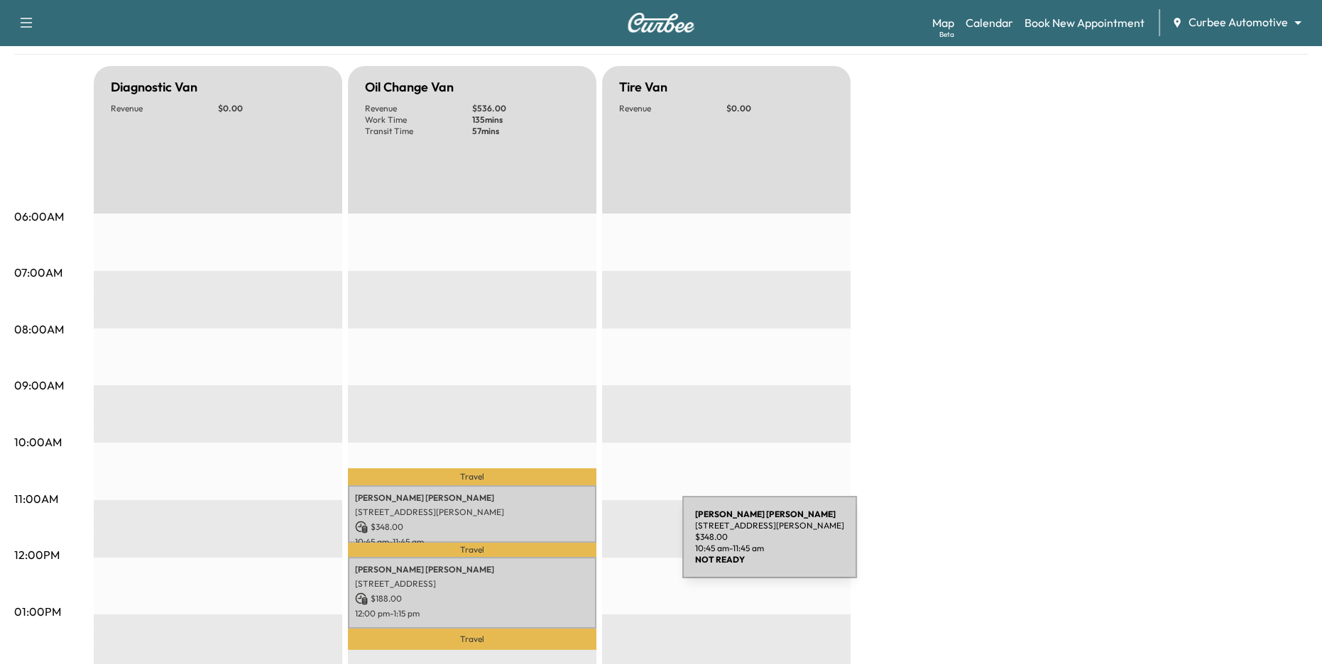
scroll to position [135, 0]
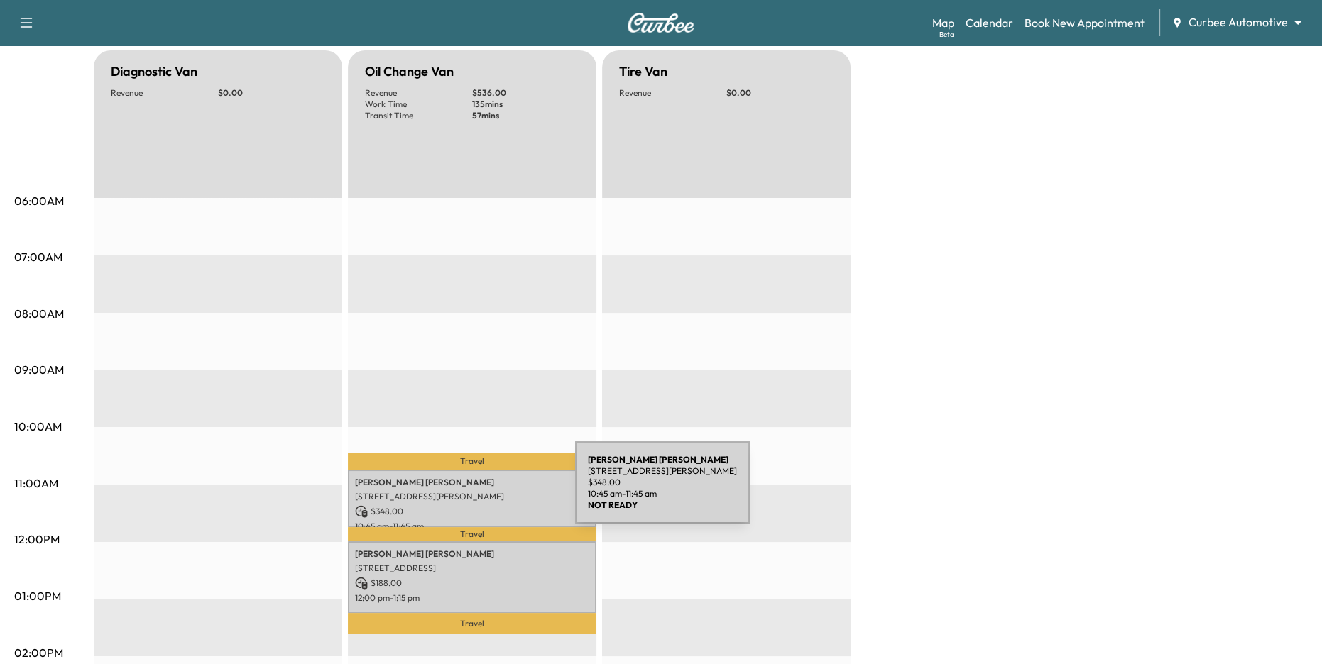
click at [468, 491] on p "[STREET_ADDRESS][PERSON_NAME]" at bounding box center [472, 496] width 234 height 11
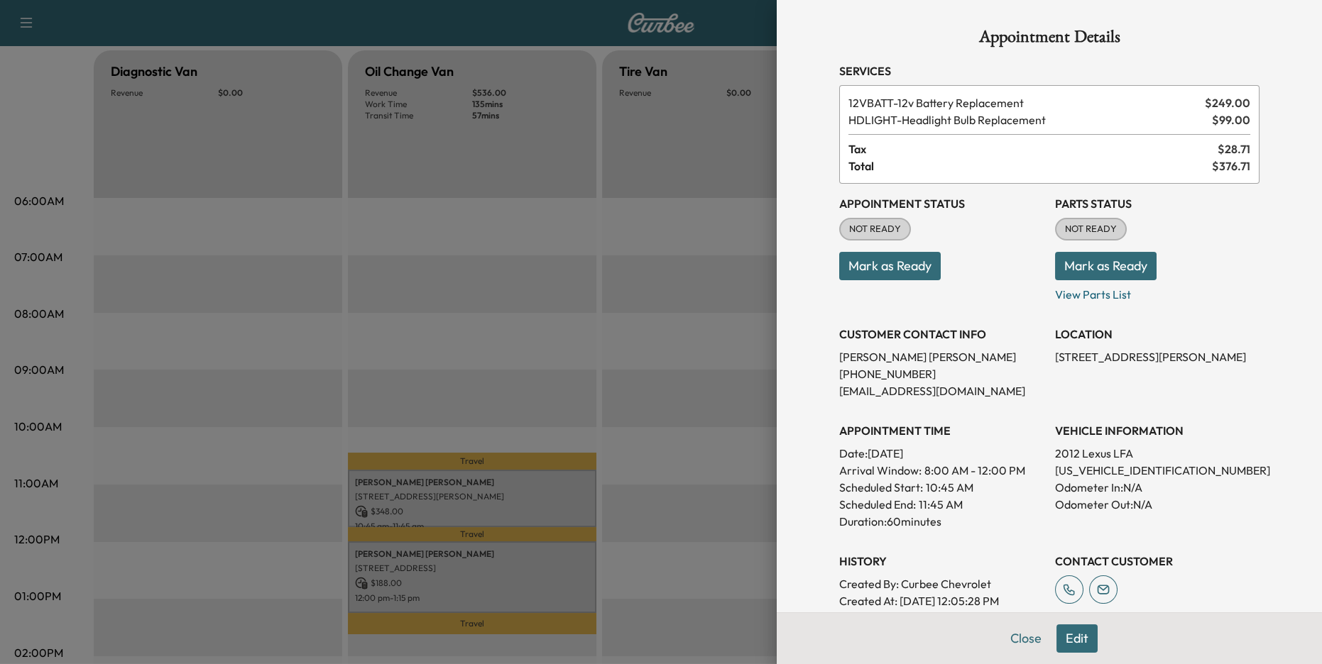
drag, startPoint x: 922, startPoint y: 468, endPoint x: 1038, endPoint y: 471, distance: 116.4
click at [1038, 471] on p "Arrival Window: 8:00 AM - 12:00 PM" at bounding box center [941, 470] width 204 height 17
drag, startPoint x: 880, startPoint y: 488, endPoint x: 979, endPoint y: 495, distance: 98.9
click at [979, 495] on div "Scheduled Start: 10:45 AM" at bounding box center [941, 487] width 204 height 17
click at [970, 490] on p "10:45 AM" at bounding box center [950, 487] width 48 height 17
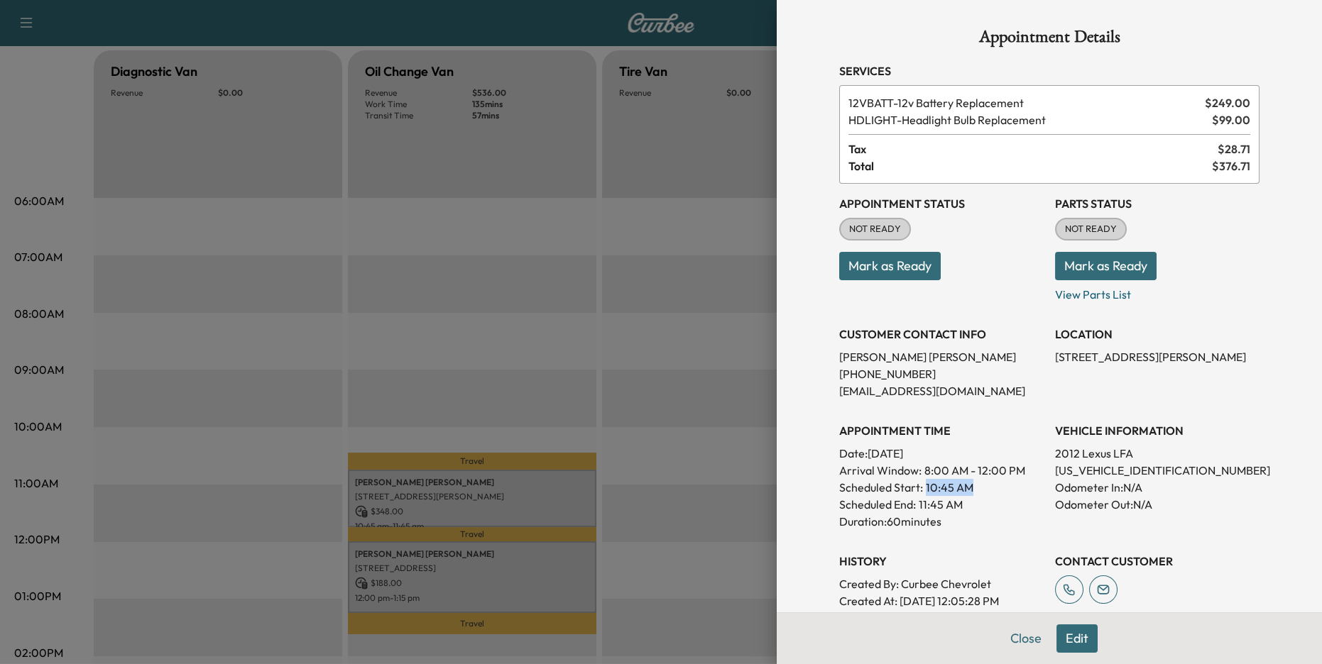
drag, startPoint x: 921, startPoint y: 485, endPoint x: 968, endPoint y: 495, distance: 47.9
click at [968, 495] on div "Scheduled Start: 10:45 AM" at bounding box center [941, 487] width 204 height 17
click at [678, 456] on div at bounding box center [661, 332] width 1322 height 664
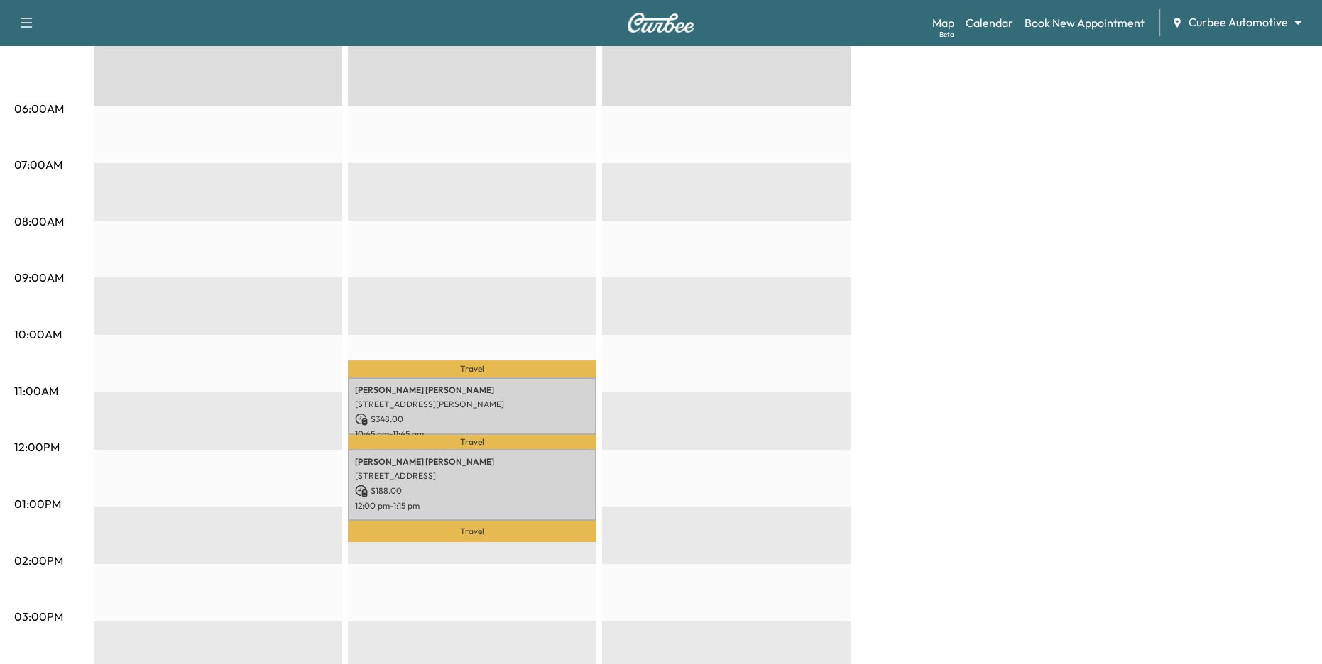
scroll to position [228, 0]
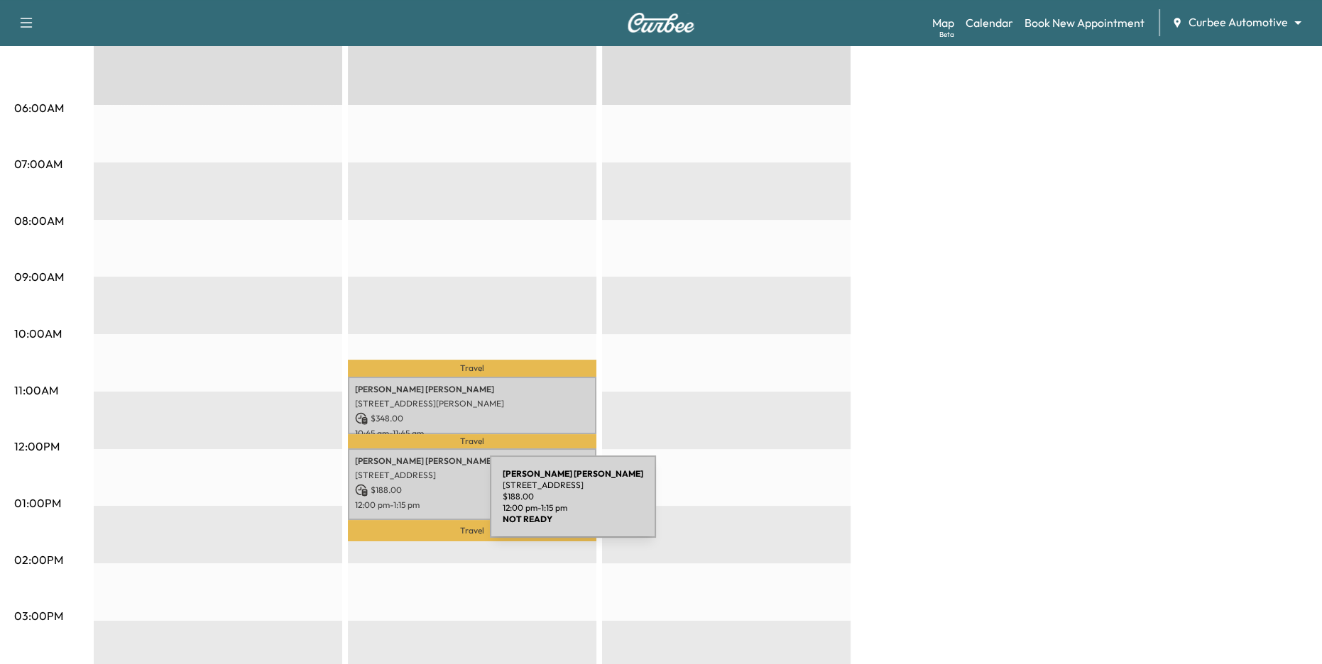
click at [383, 505] on p "12:00 pm - 1:15 pm" at bounding box center [472, 505] width 234 height 11
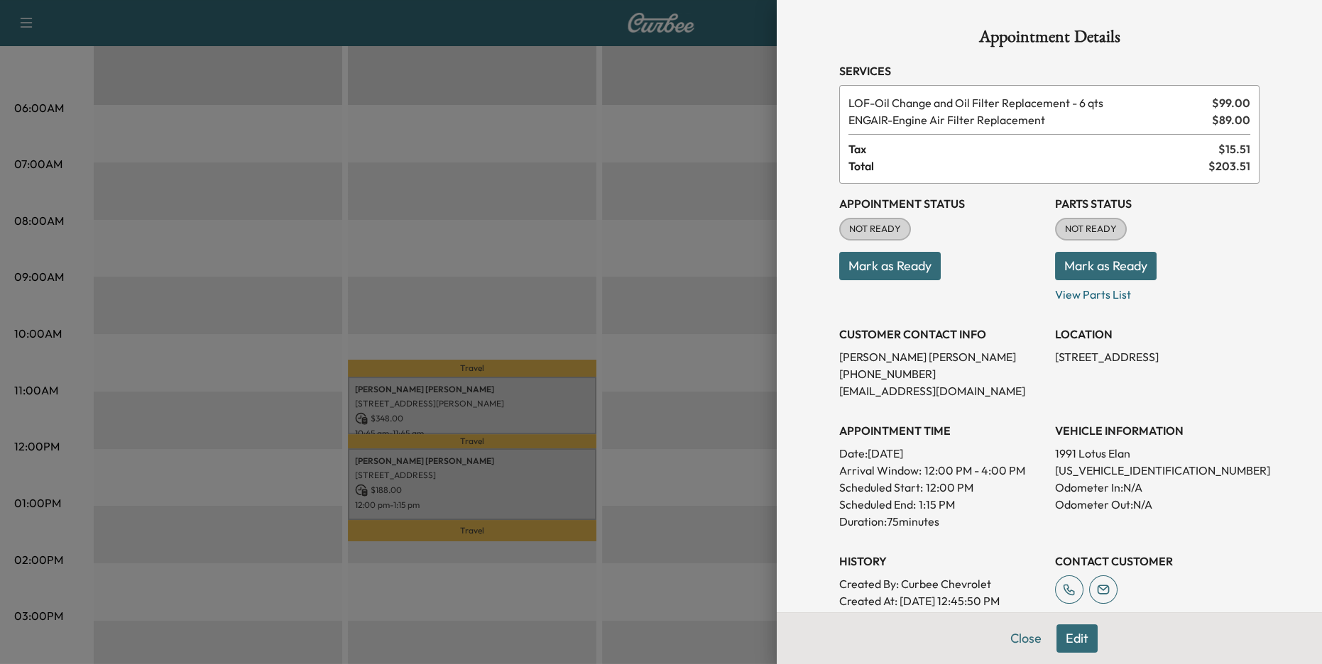
click at [702, 413] on div at bounding box center [661, 332] width 1322 height 664
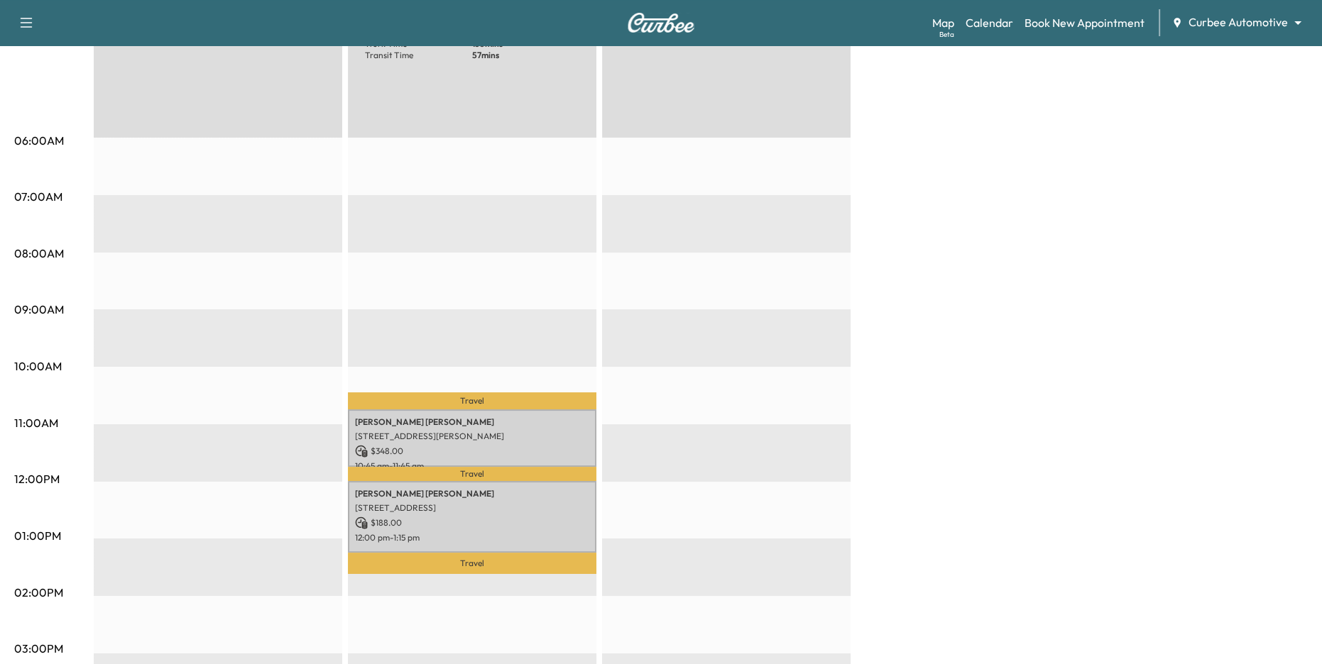
scroll to position [204, 0]
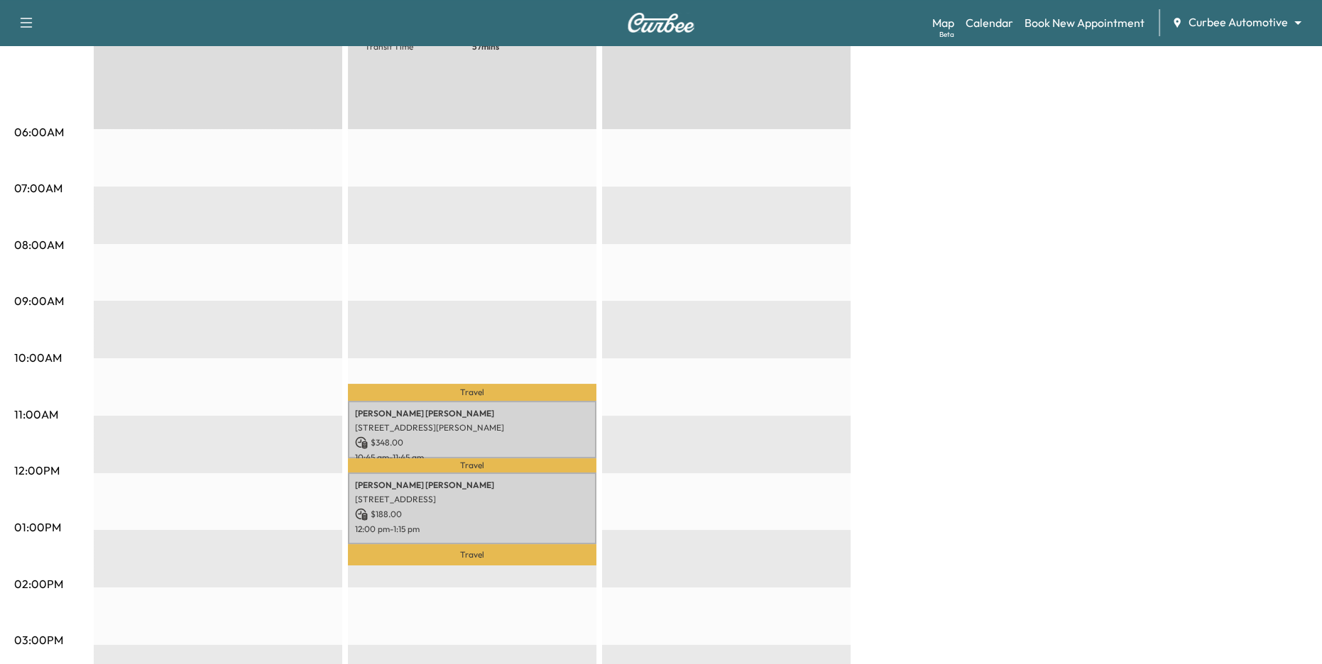
click at [1236, 23] on body "Support Log Out Map Beta Calendar Book New Appointment Curbee Automotive ******…" at bounding box center [661, 128] width 1322 height 664
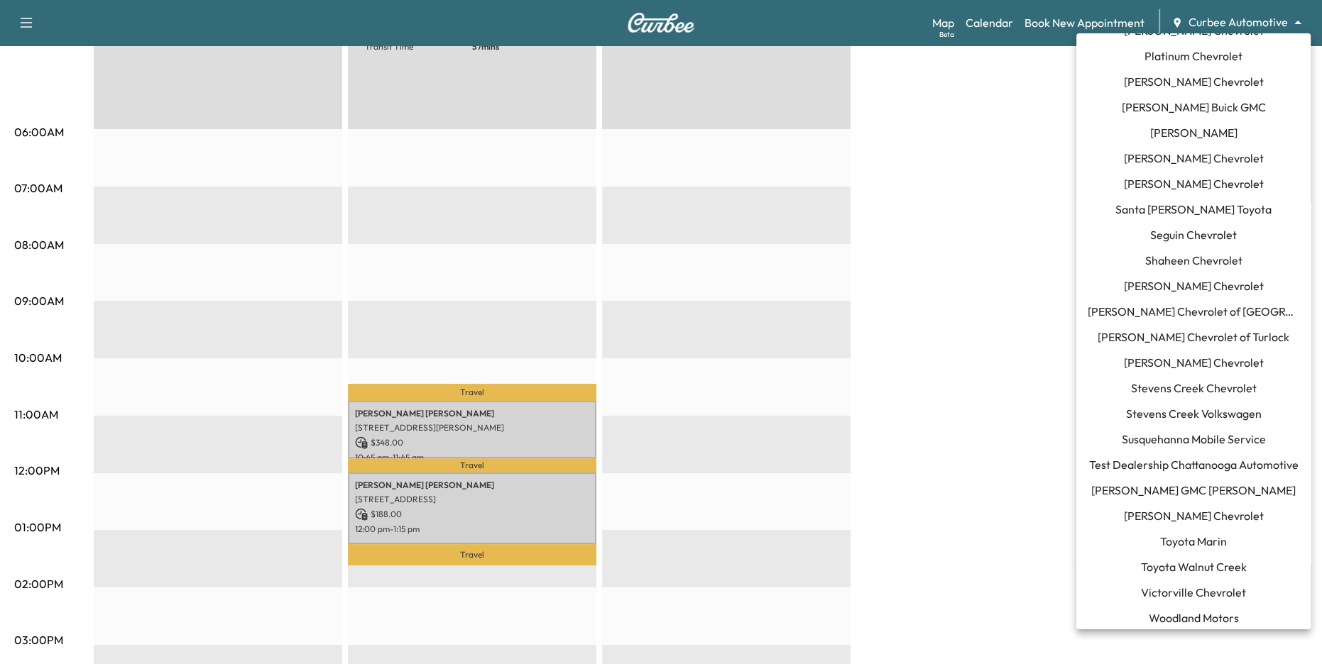
scroll to position [1278, 0]
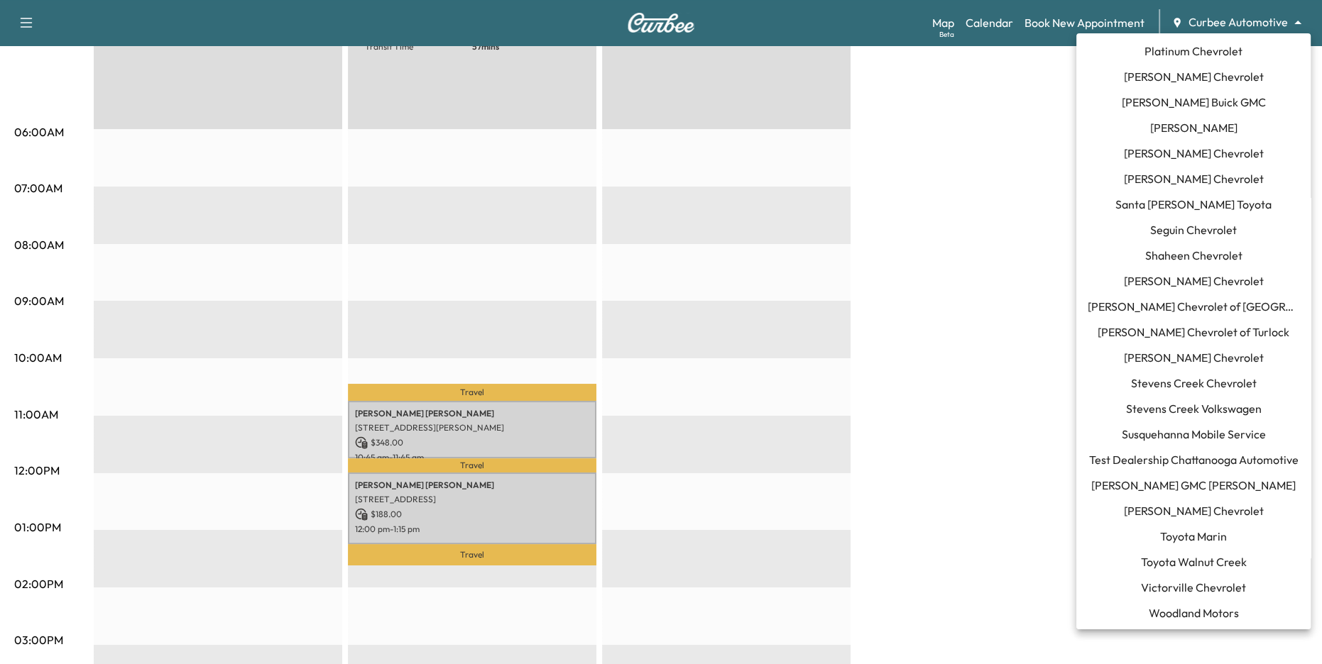
click at [987, 481] on div at bounding box center [661, 332] width 1322 height 664
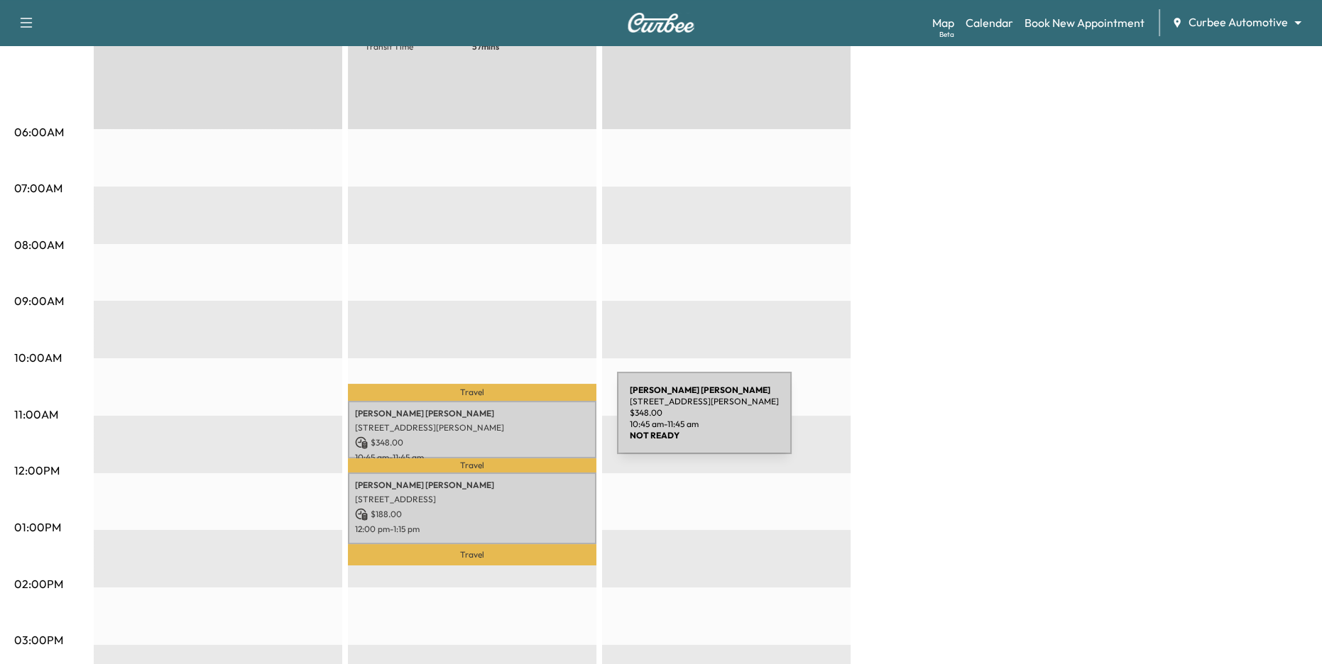
click at [510, 422] on p "[STREET_ADDRESS][PERSON_NAME]" at bounding box center [472, 427] width 234 height 11
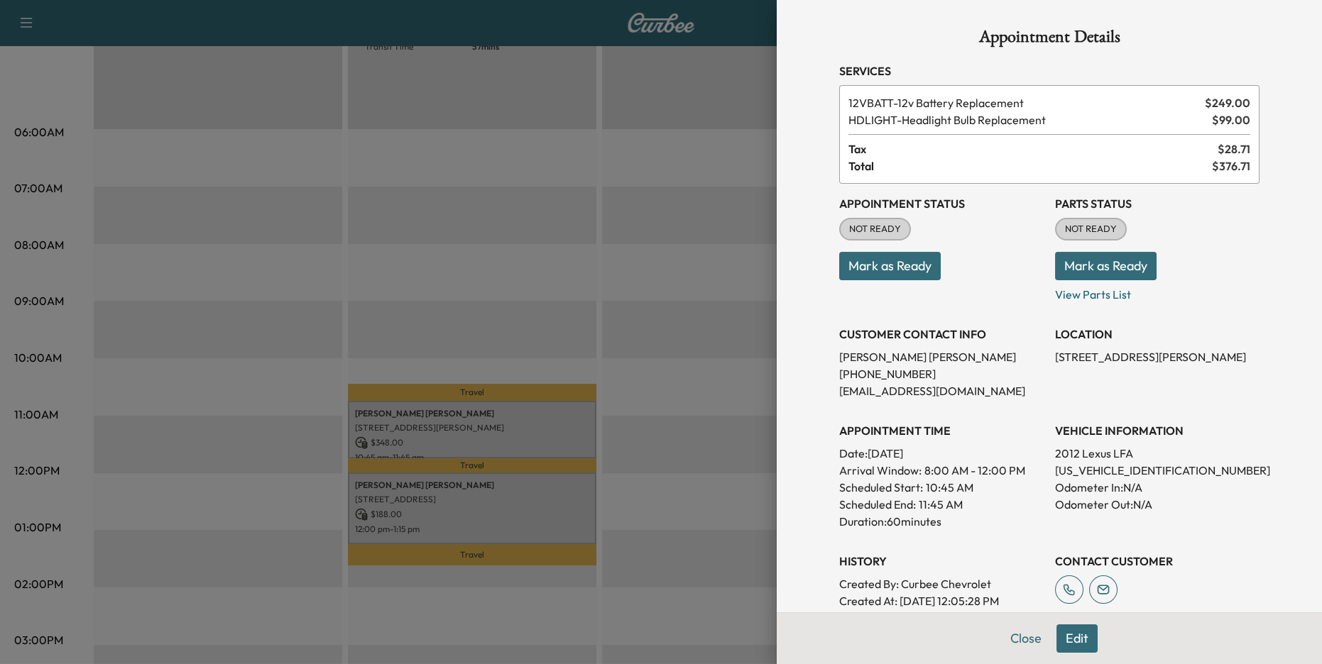
click at [605, 520] on div at bounding box center [661, 332] width 1322 height 664
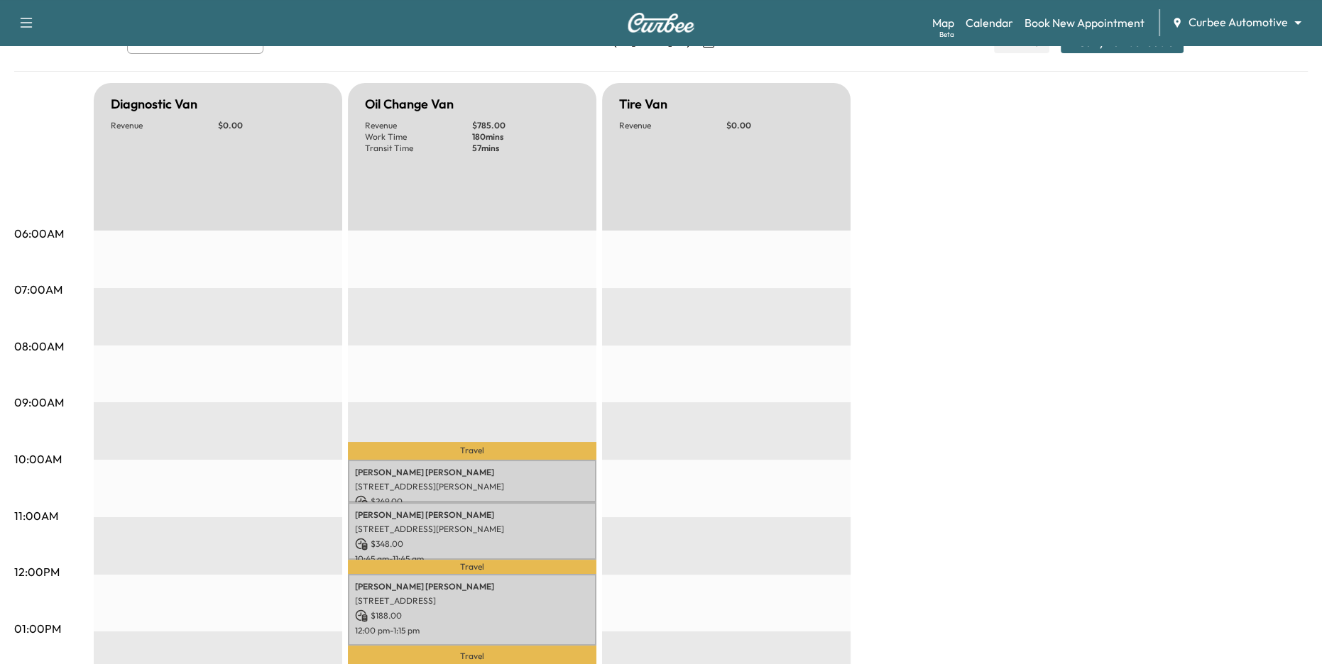
scroll to position [101, 0]
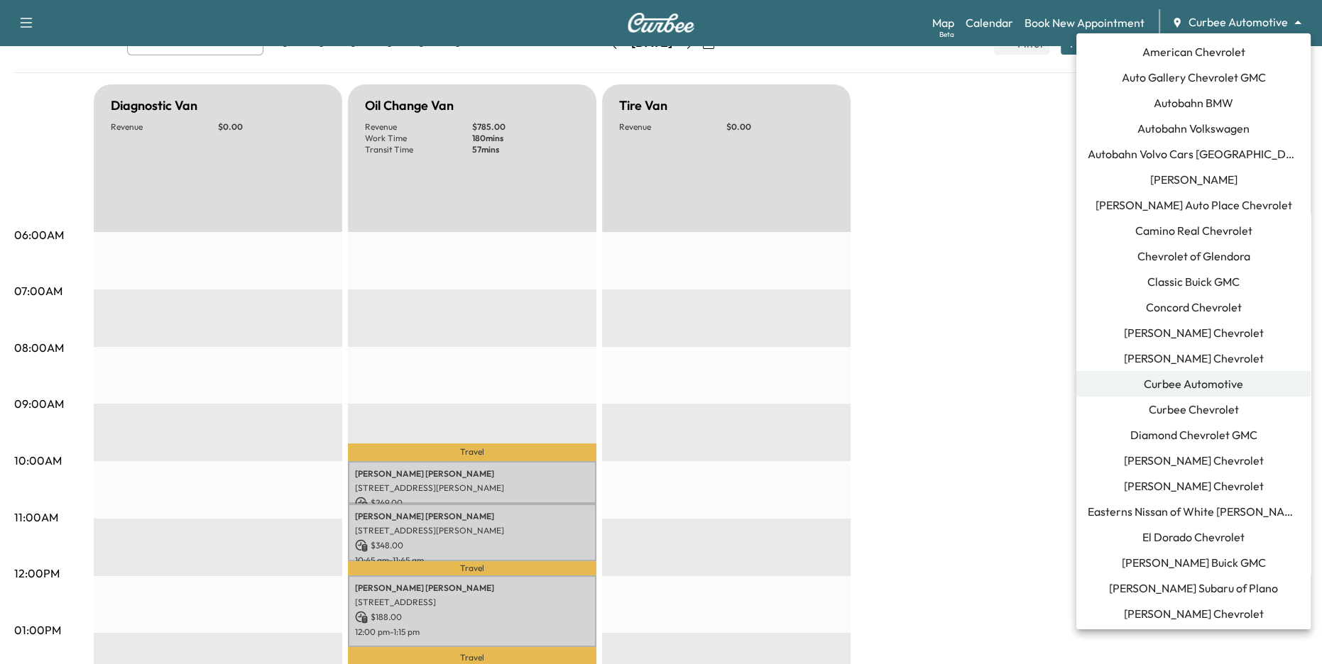
click at [1246, 24] on body "Support Log Out Map Beta Calendar Book New Appointment Curbee Automotive ******…" at bounding box center [661, 231] width 1322 height 664
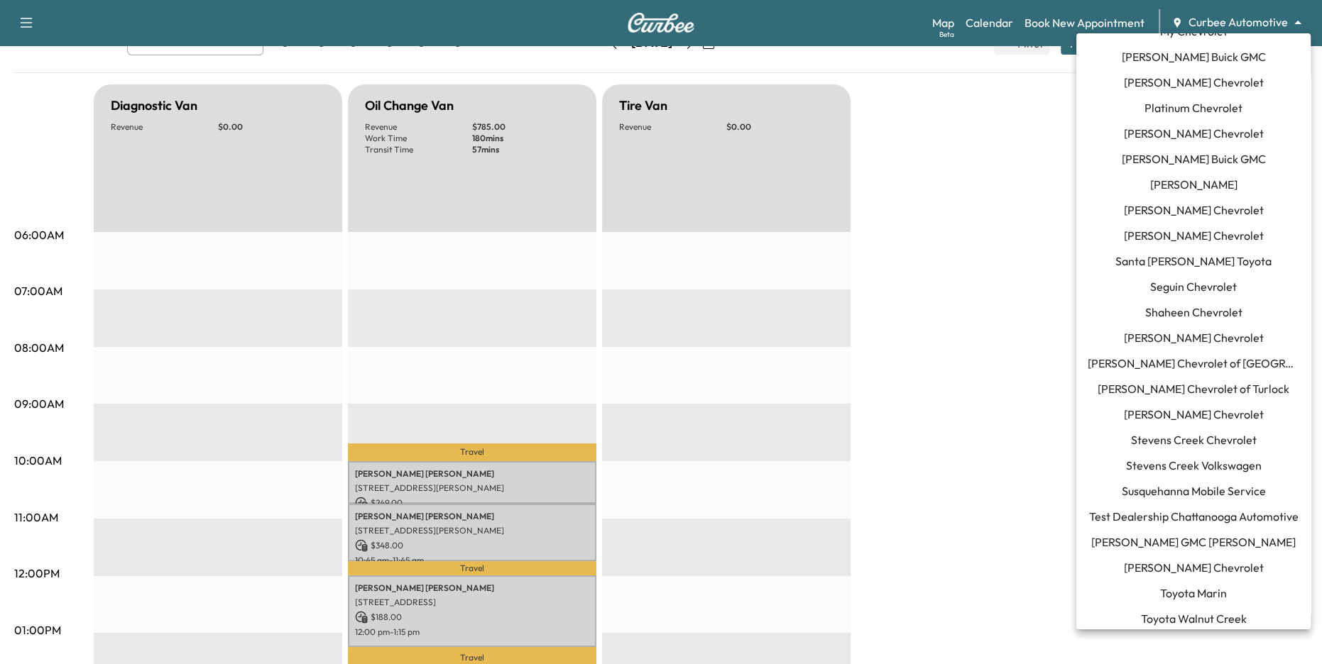
scroll to position [1278, 0]
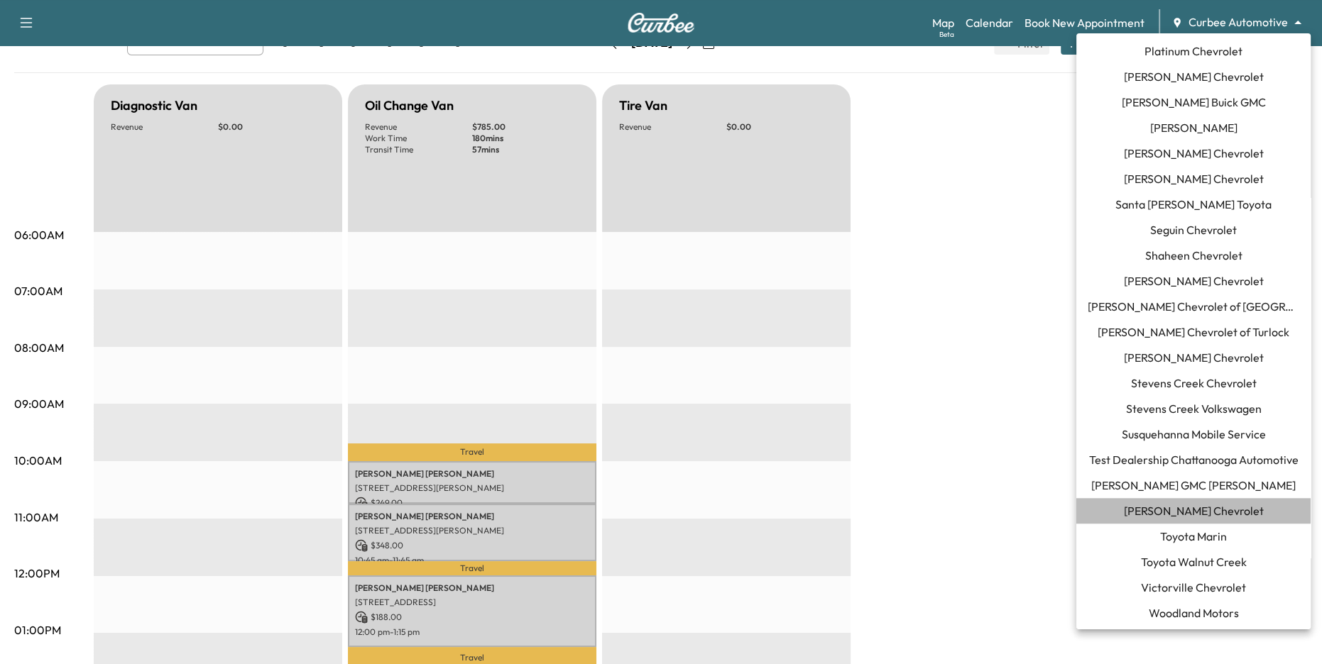
click at [1197, 510] on span "[PERSON_NAME] Chevrolet" at bounding box center [1194, 511] width 140 height 17
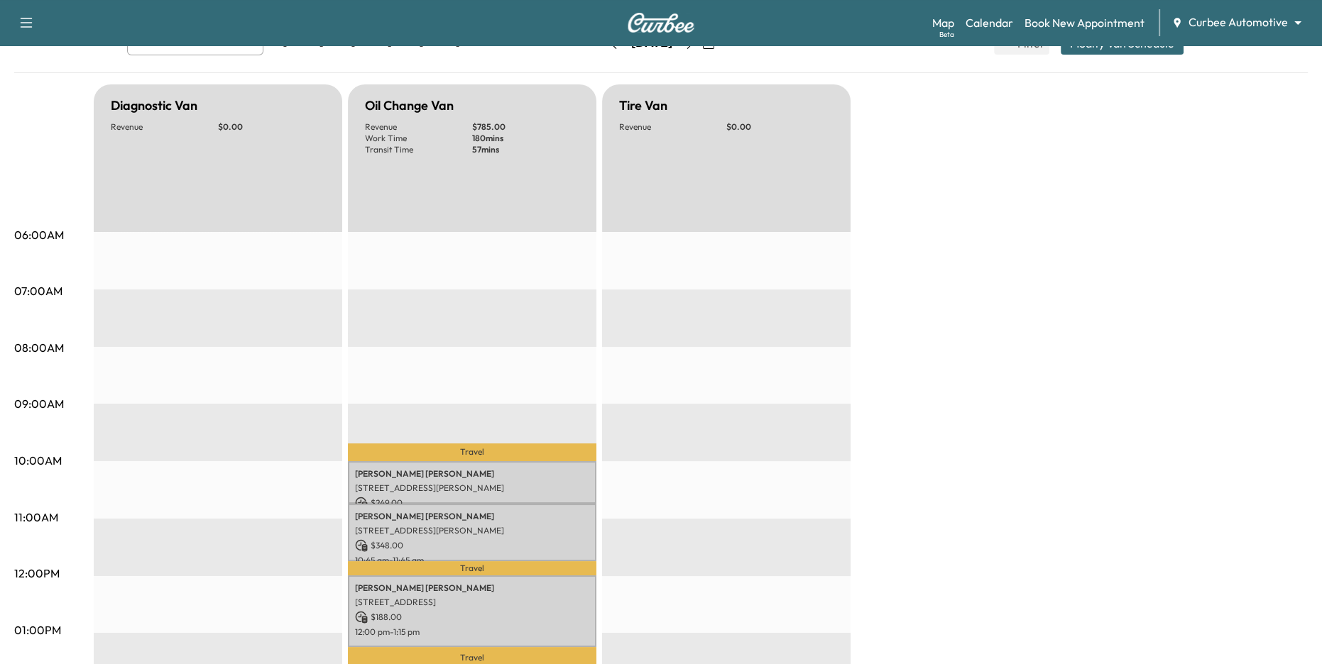
scroll to position [0, 0]
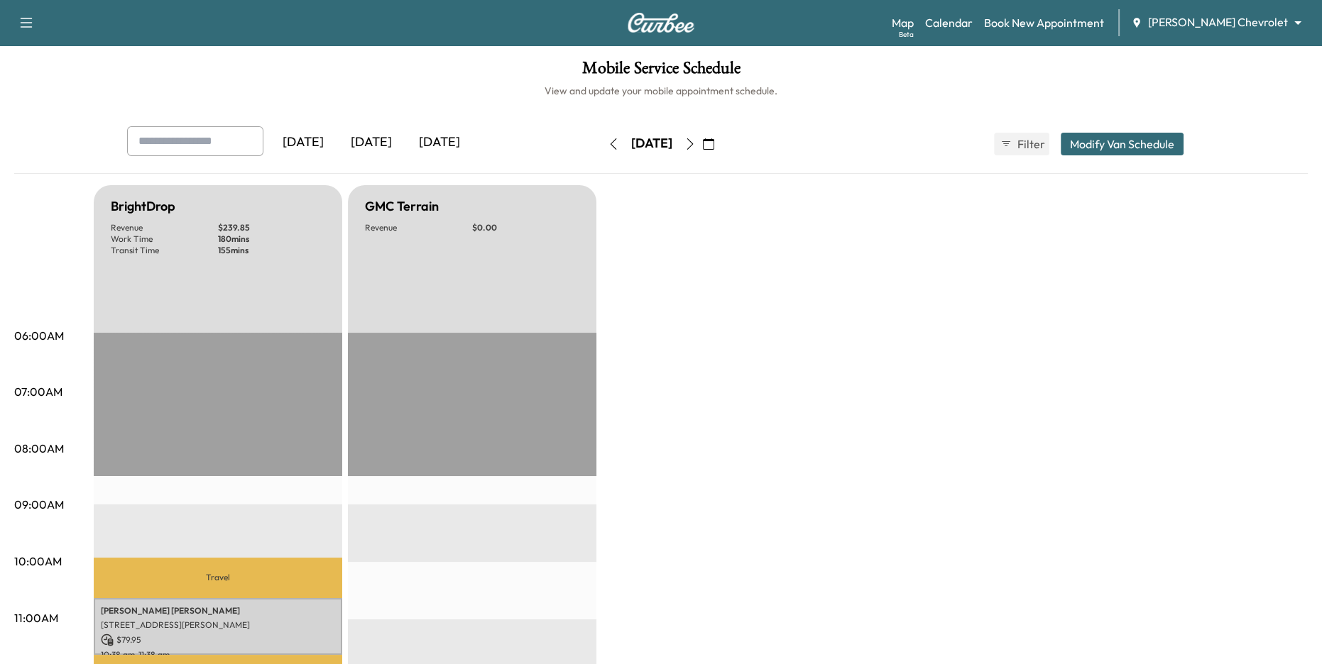
click at [371, 142] on div "[DATE]" at bounding box center [371, 142] width 68 height 33
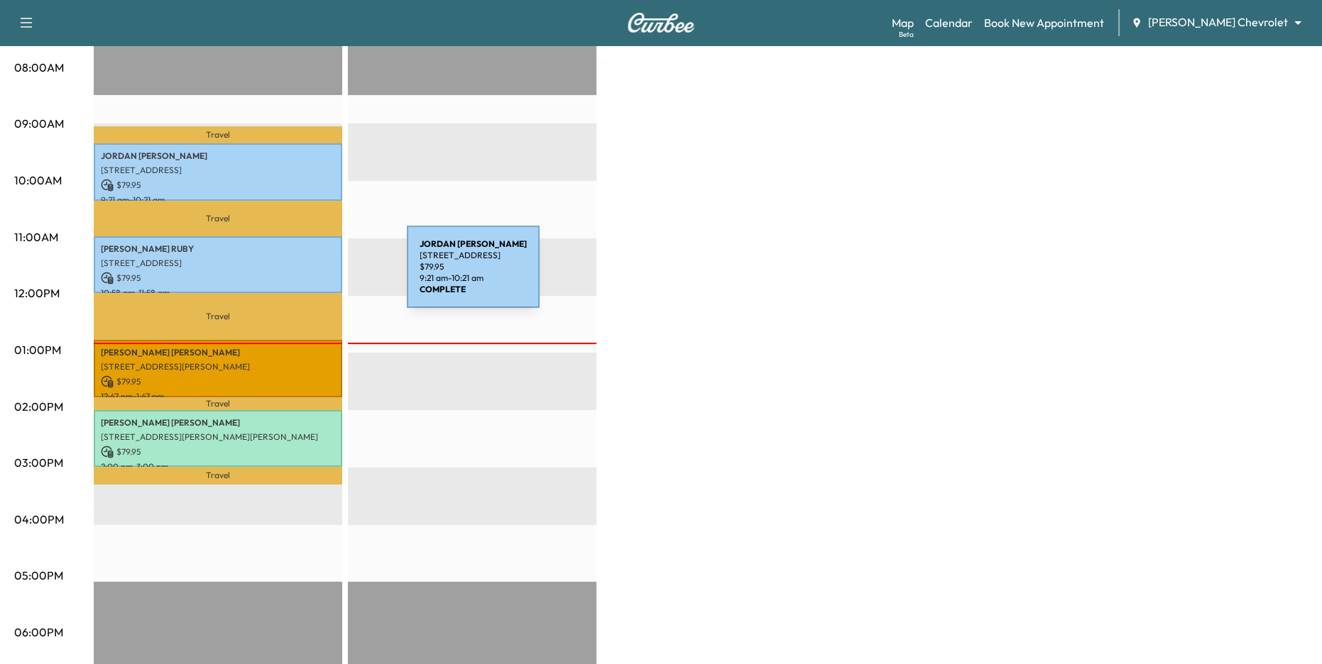
scroll to position [383, 0]
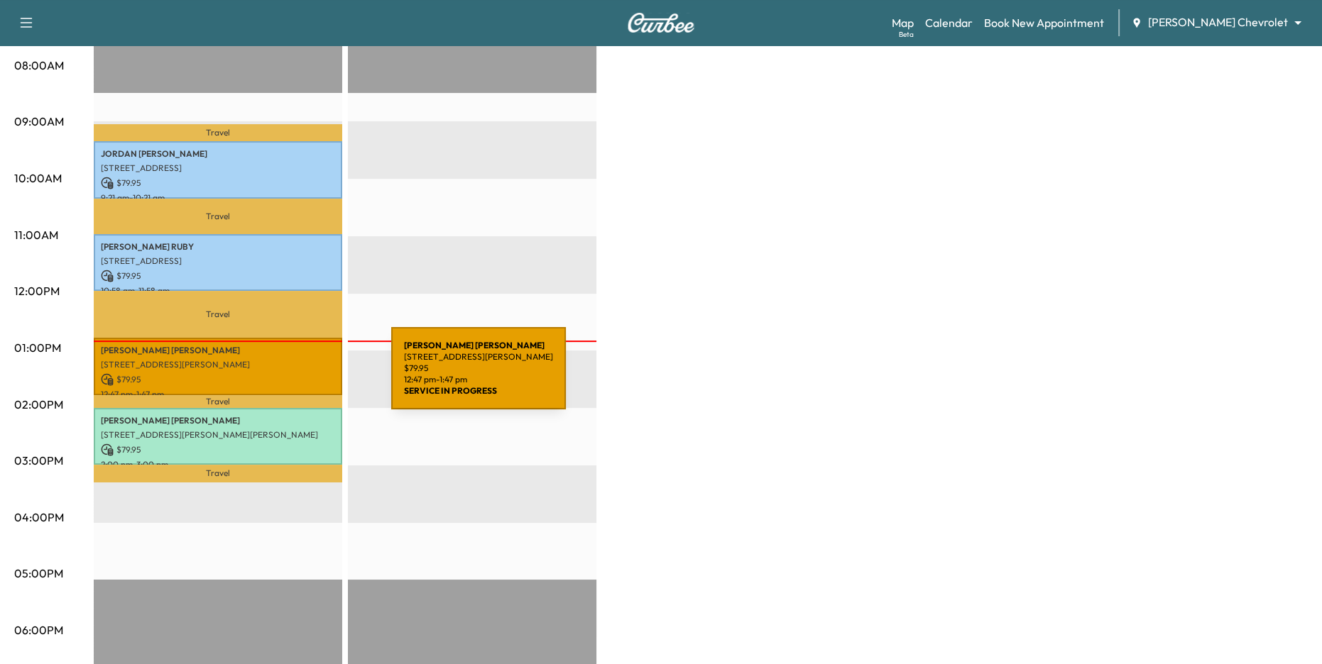
click at [285, 377] on p "$ 79.95" at bounding box center [218, 379] width 234 height 13
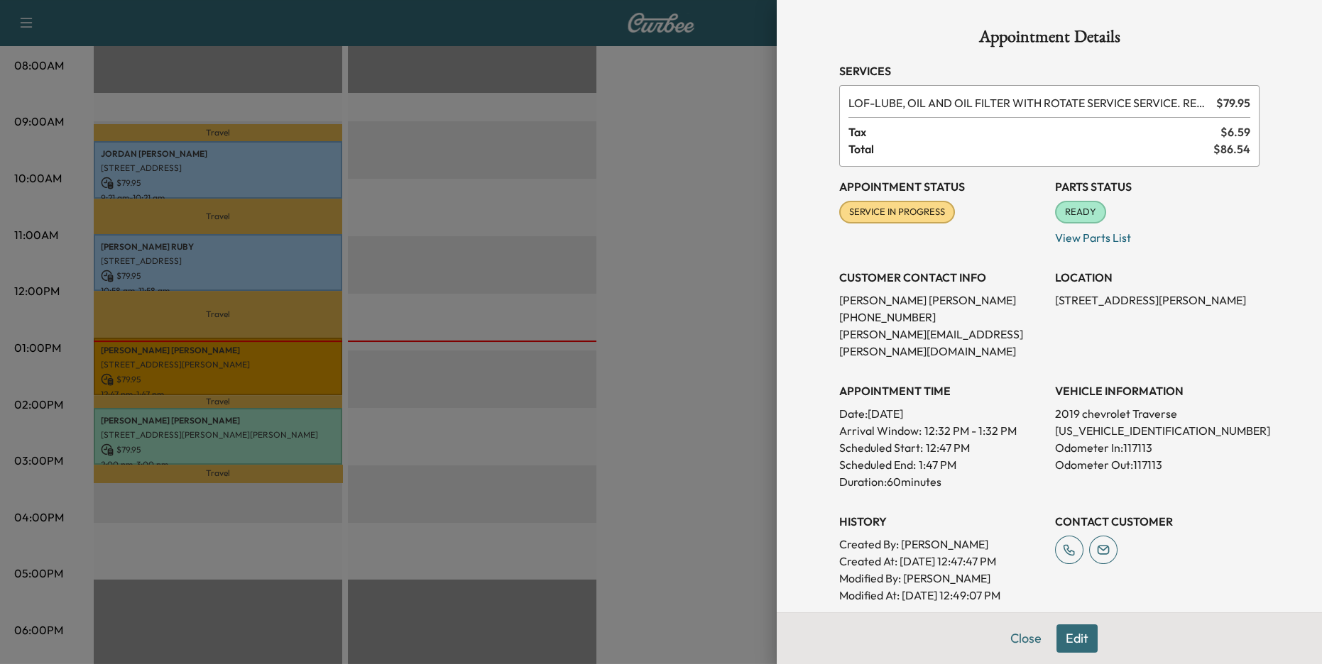
click at [613, 283] on div at bounding box center [661, 332] width 1322 height 664
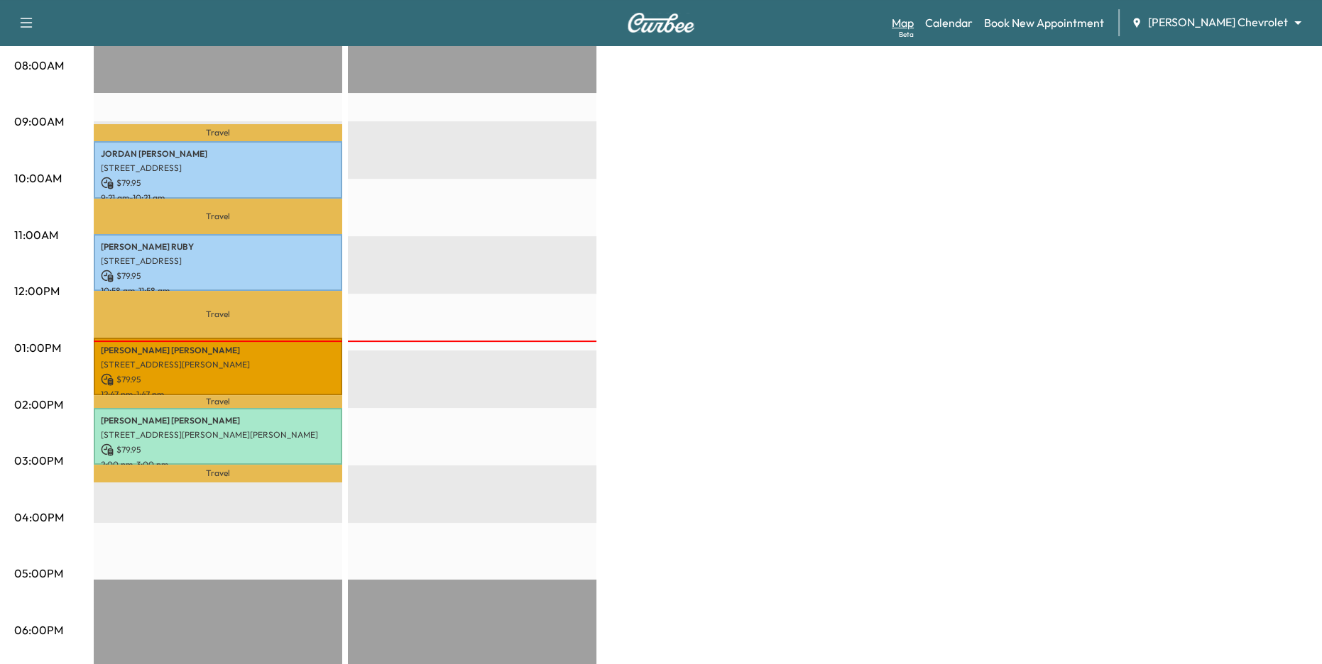
click at [914, 21] on link "Map Beta" at bounding box center [903, 22] width 22 height 17
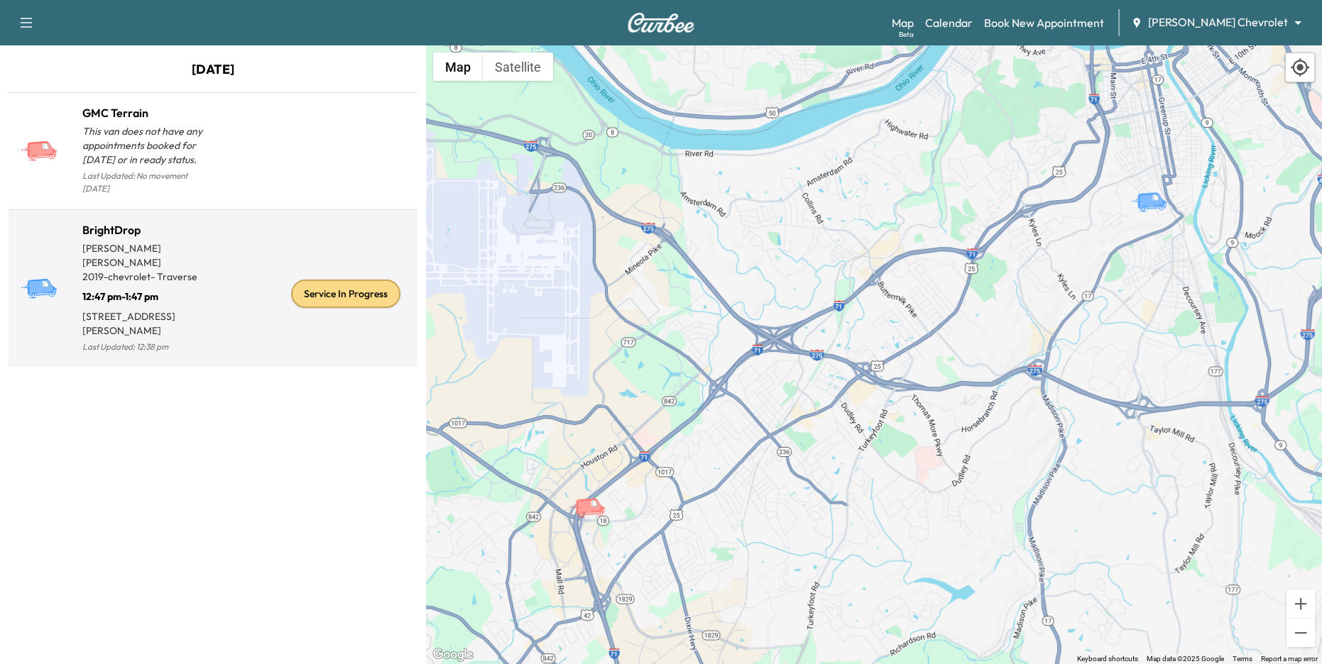
click at [177, 304] on p "[STREET_ADDRESS][PERSON_NAME]" at bounding box center [147, 321] width 131 height 34
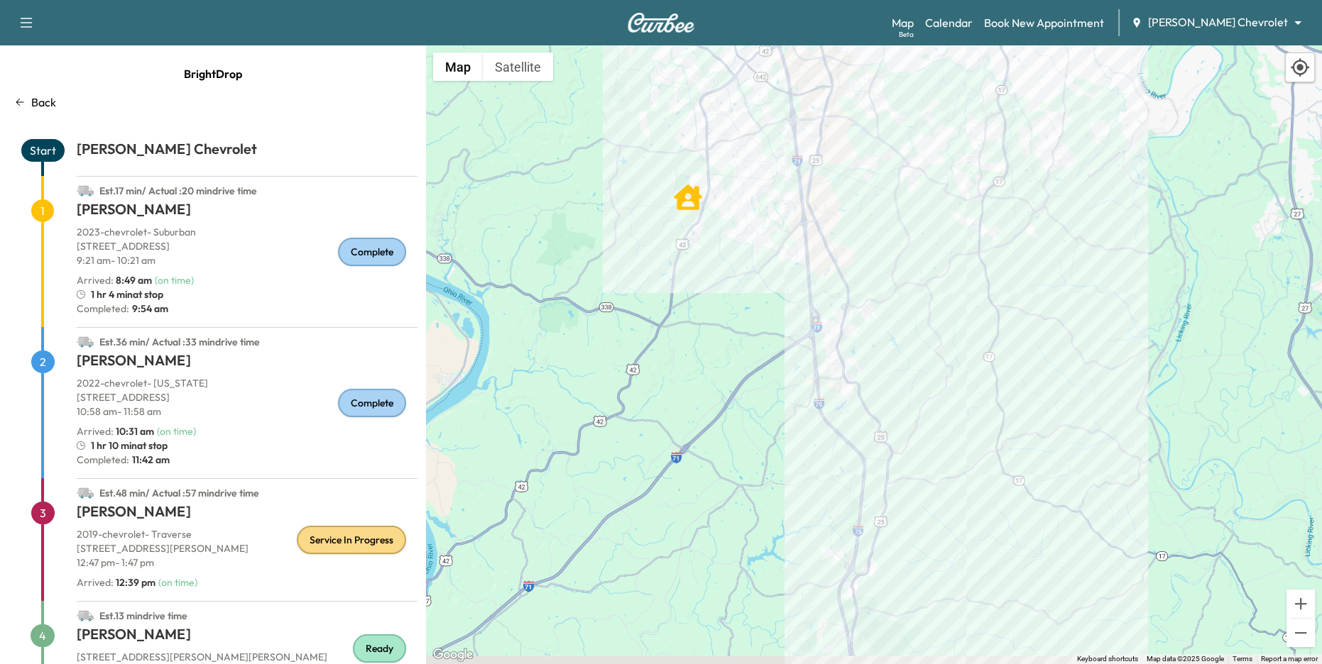
drag, startPoint x: 919, startPoint y: 482, endPoint x: 854, endPoint y: 168, distance: 320.5
click at [854, 168] on div "To activate drag with keyboard, press Alt + Enter. Once in keyboard drag state,…" at bounding box center [874, 354] width 896 height 619
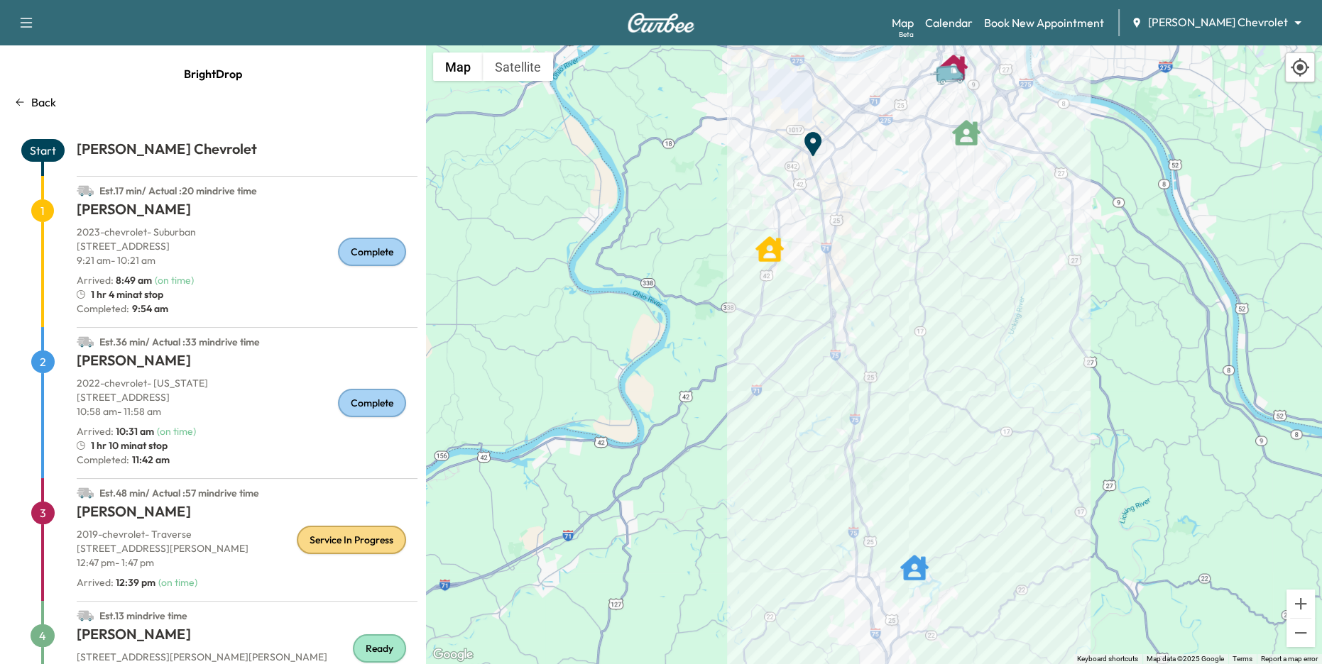
drag, startPoint x: 941, startPoint y: 356, endPoint x: 941, endPoint y: 516, distance: 159.7
click at [941, 516] on div "To activate drag with keyboard, press Alt + Enter. Once in keyboard drag state,…" at bounding box center [874, 354] width 896 height 619
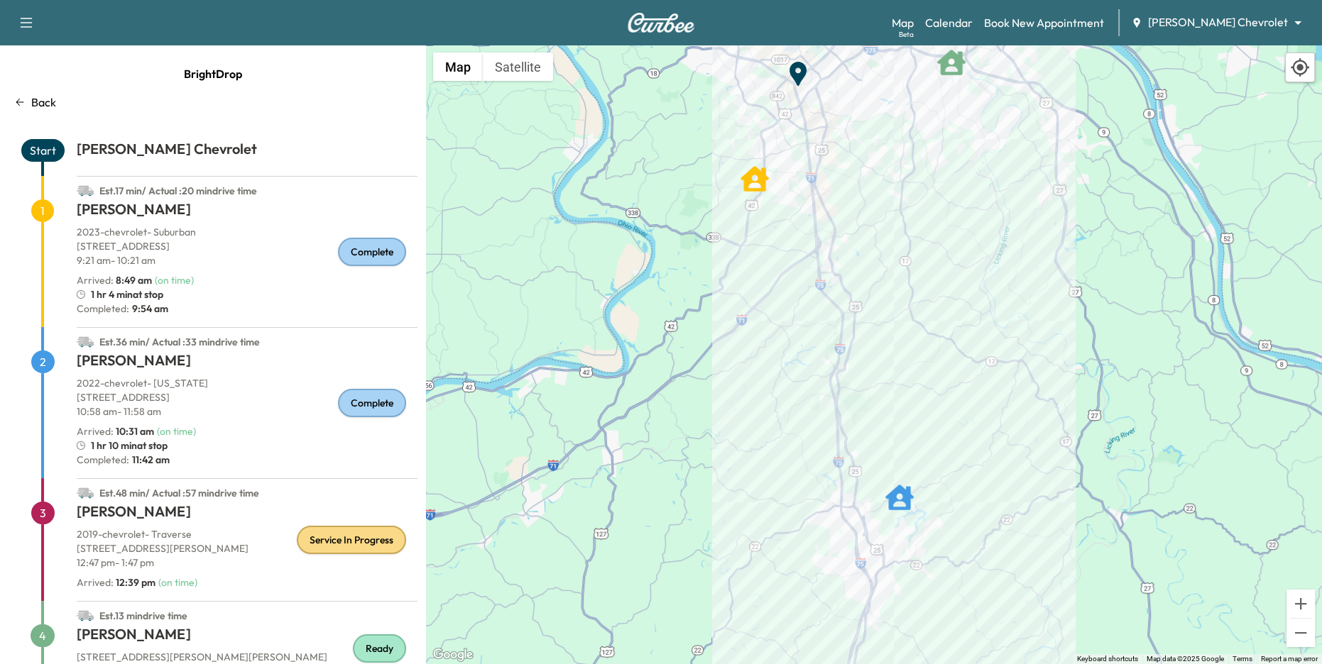
drag, startPoint x: 916, startPoint y: 534, endPoint x: 901, endPoint y: 356, distance: 178.8
click at [901, 356] on div "To activate drag with keyboard, press Alt + Enter. Once in keyboard drag state,…" at bounding box center [874, 354] width 896 height 619
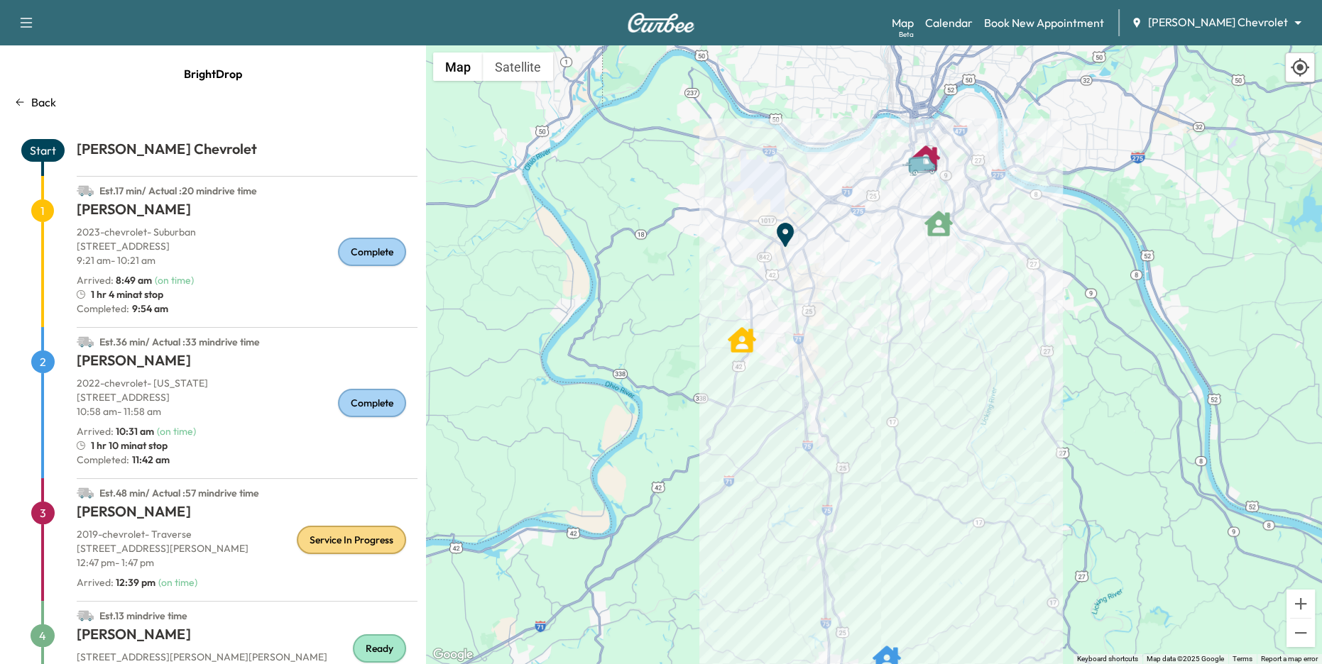
drag, startPoint x: 910, startPoint y: 336, endPoint x: 896, endPoint y: 504, distance: 168.1
click at [896, 504] on div "To activate drag with keyboard, press Alt + Enter. Once in keyboard drag state,…" at bounding box center [874, 354] width 896 height 619
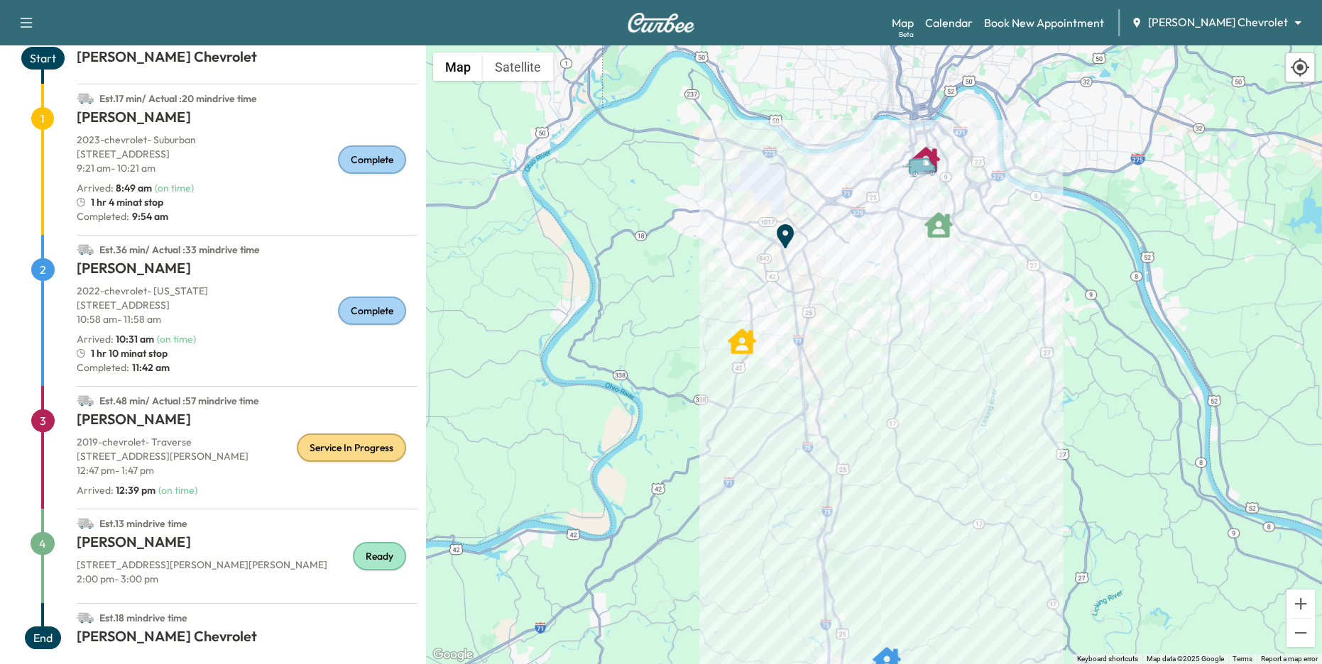
scroll to position [104, 0]
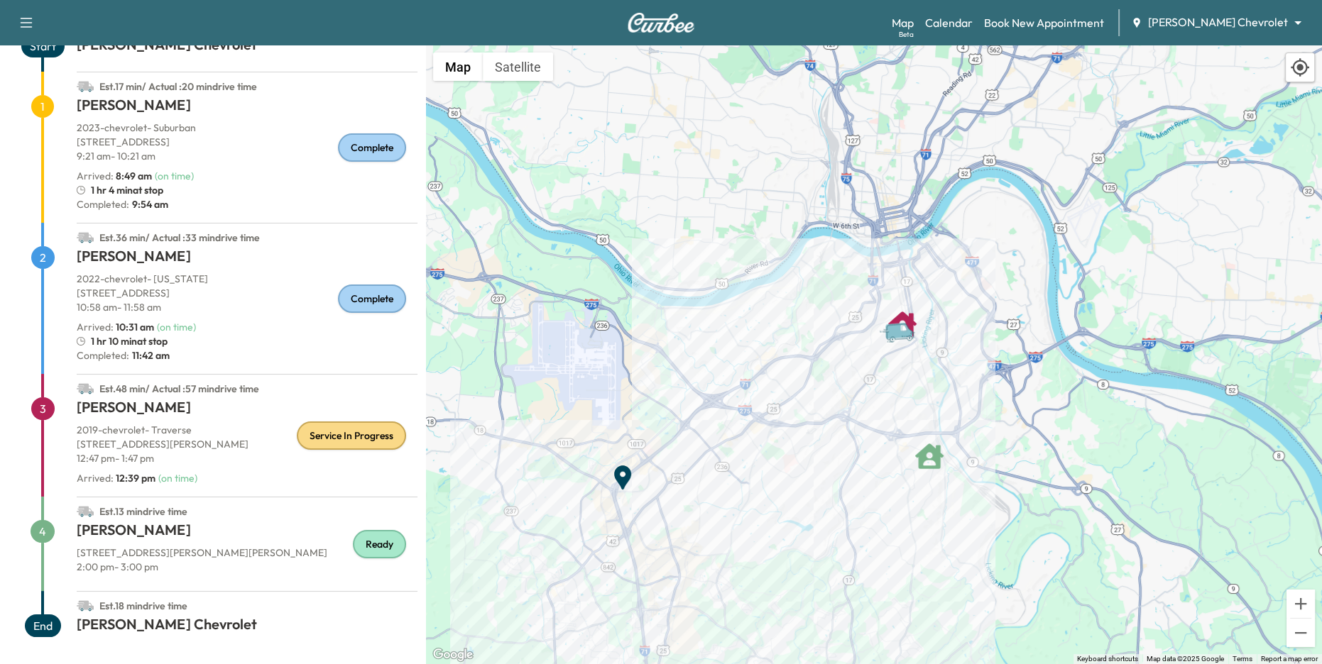
click at [1237, 24] on body "Support Log Out Map Beta Calendar Book New Appointment [PERSON_NAME] Chevrolet …" at bounding box center [661, 332] width 1322 height 664
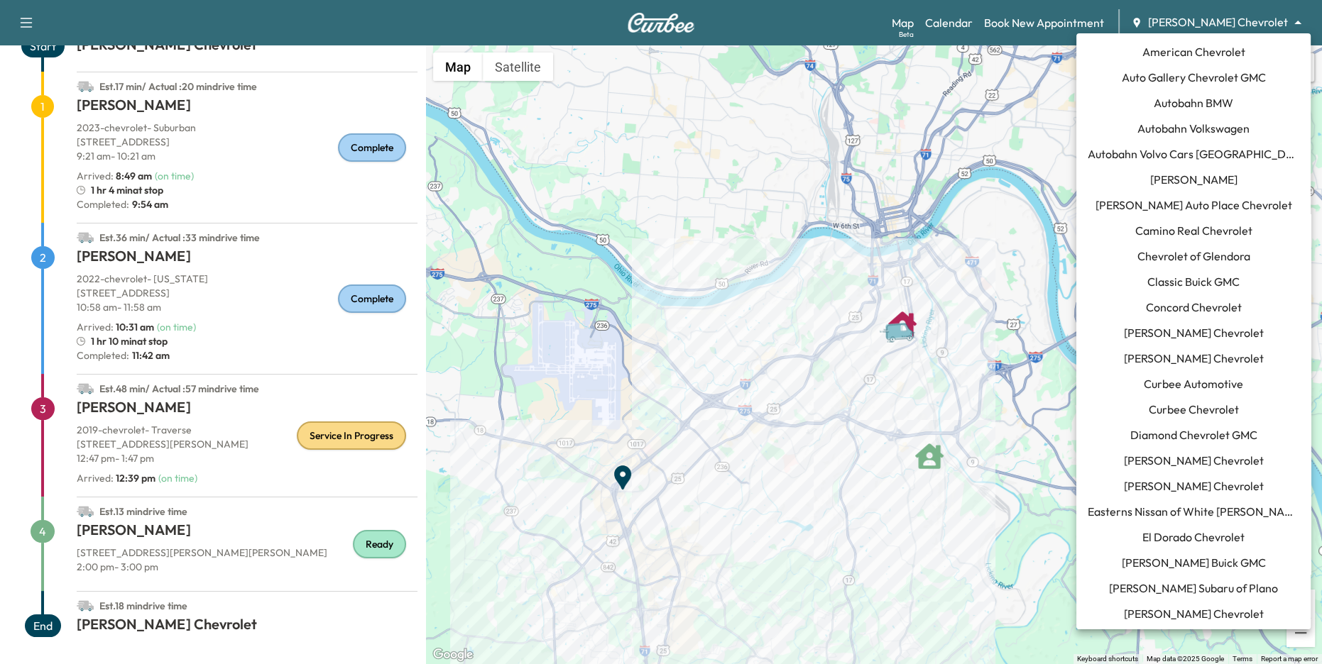
scroll to position [1279, 0]
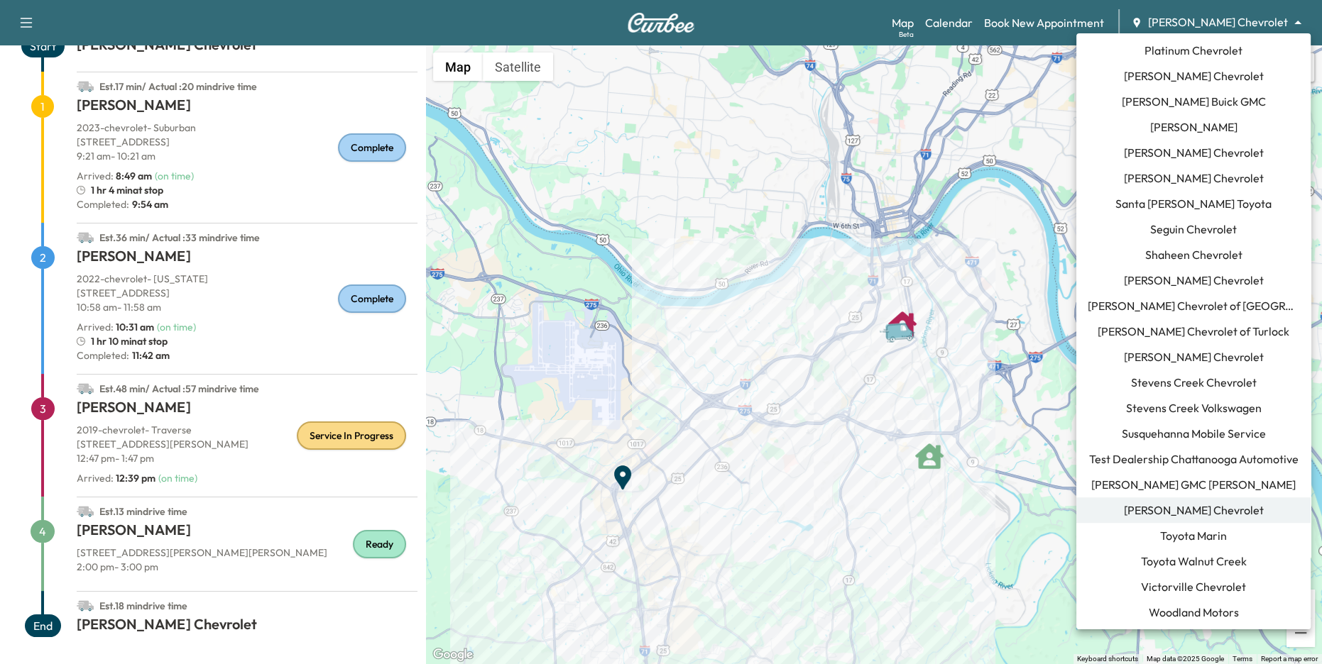
click at [1237, 24] on div at bounding box center [661, 332] width 1322 height 664
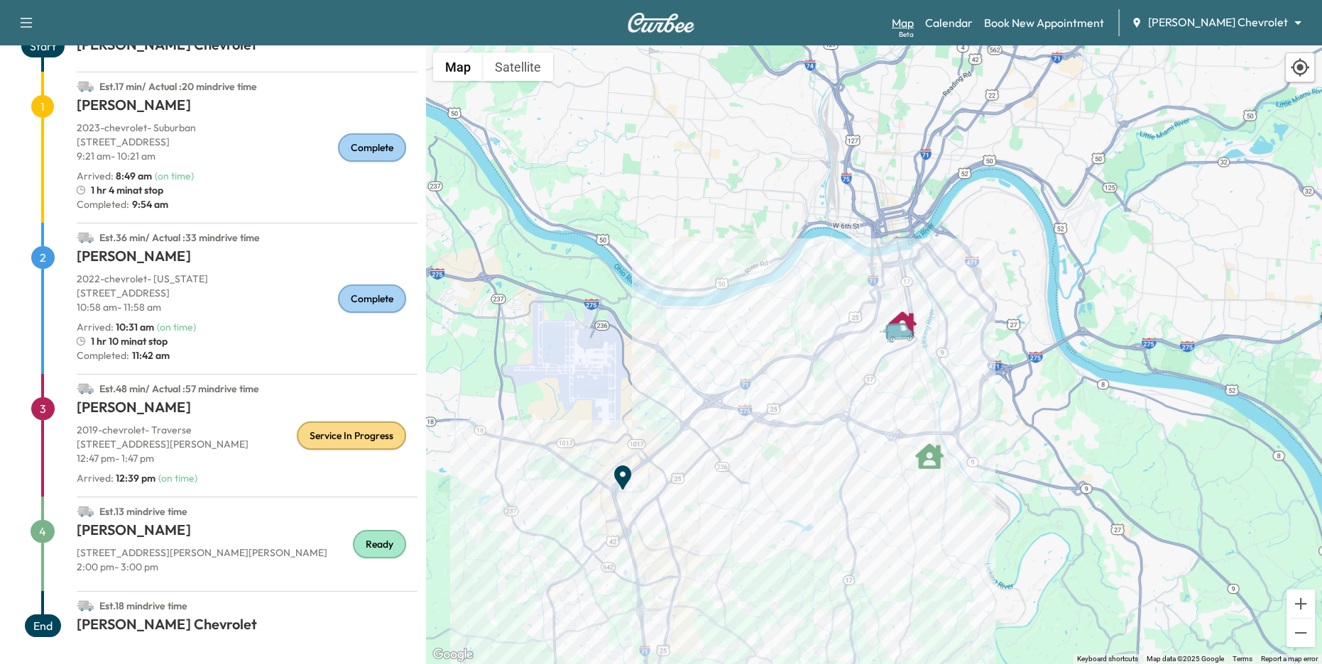
click at [914, 27] on link "Map Beta" at bounding box center [903, 22] width 22 height 17
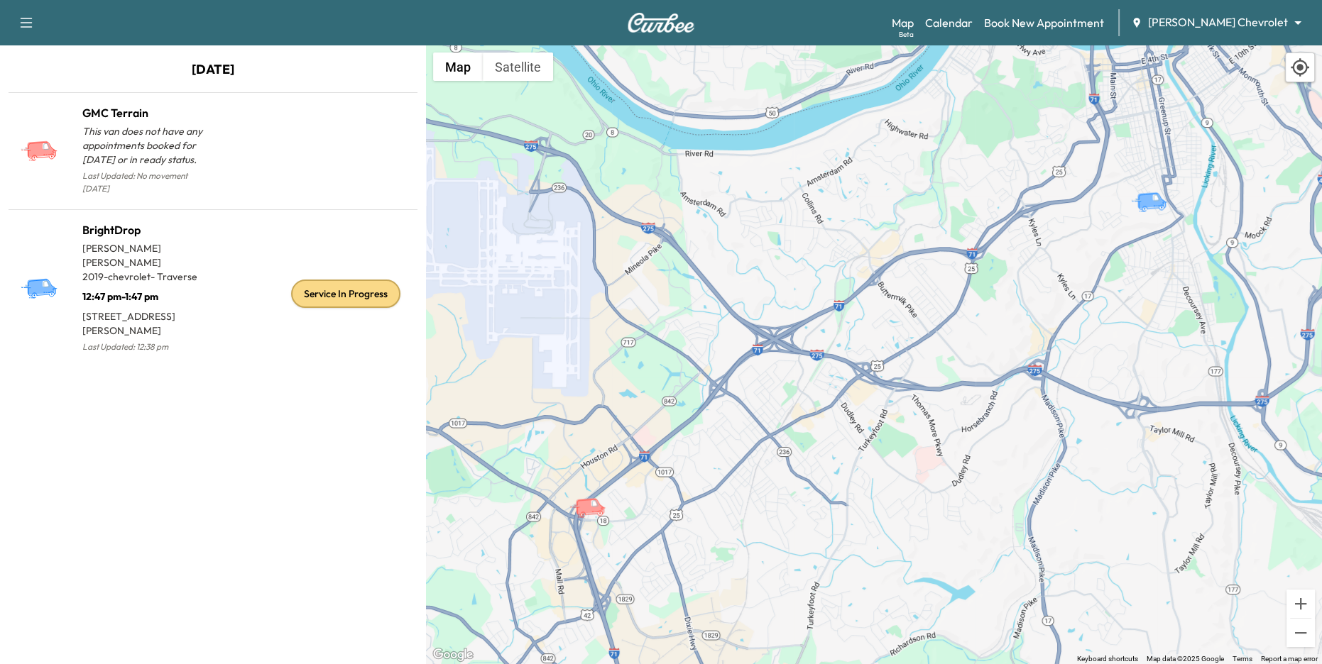
click at [33, 21] on icon "button" at bounding box center [26, 22] width 17 height 17
click at [48, 51] on link "Support" at bounding box center [49, 48] width 53 height 17
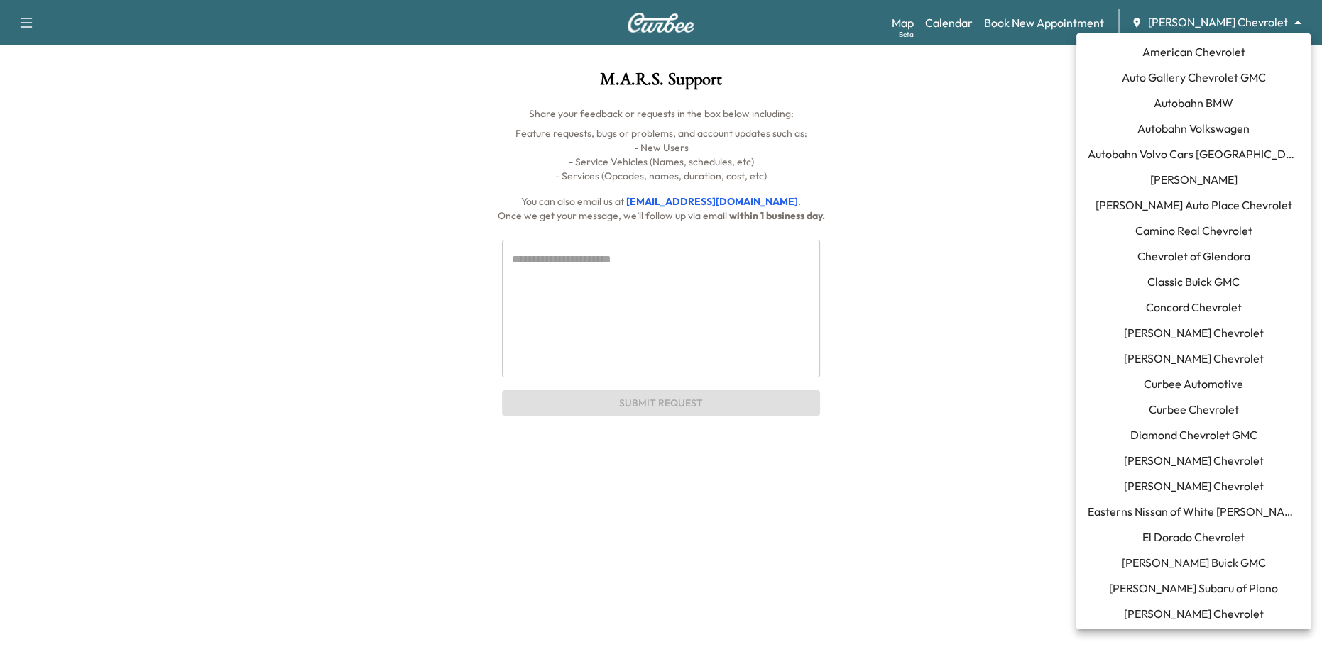
click at [1277, 23] on body "Support Log Out Map Beta Calendar Book New Appointment [PERSON_NAME] Chevrolet …" at bounding box center [661, 332] width 1322 height 664
click at [1229, 382] on span "Curbee Automotive" at bounding box center [1192, 383] width 99 height 17
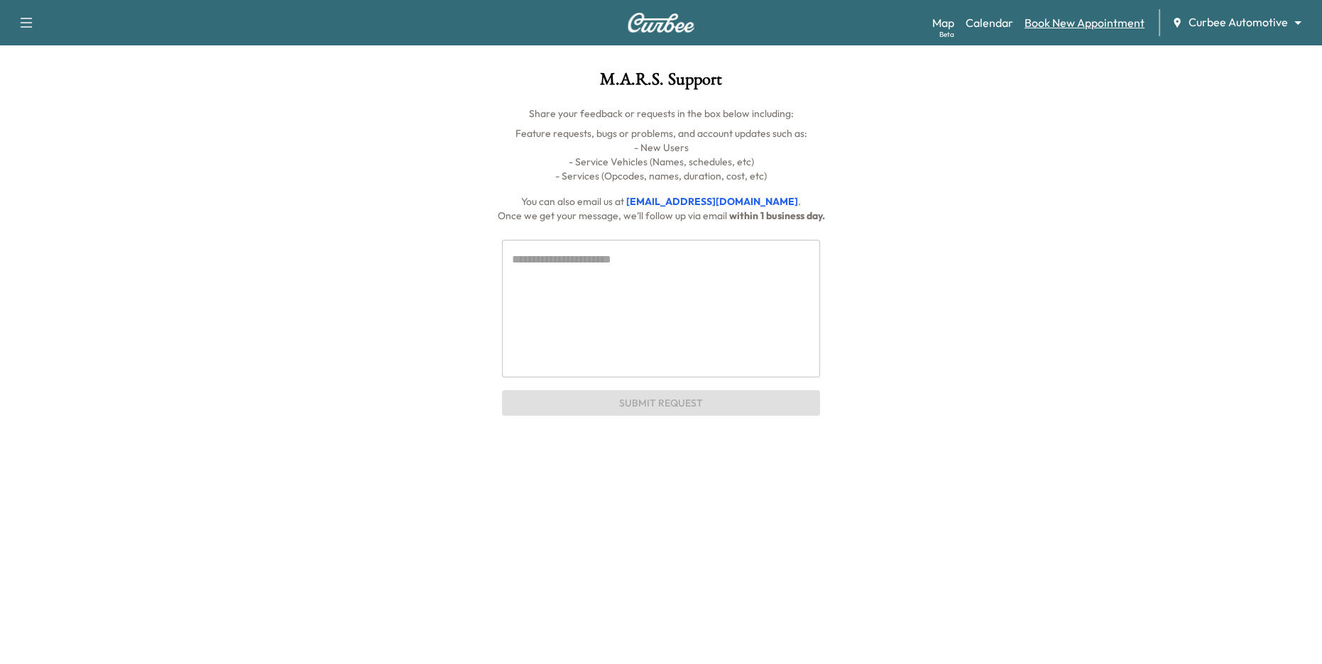
click at [1080, 26] on link "Book New Appointment" at bounding box center [1084, 22] width 120 height 17
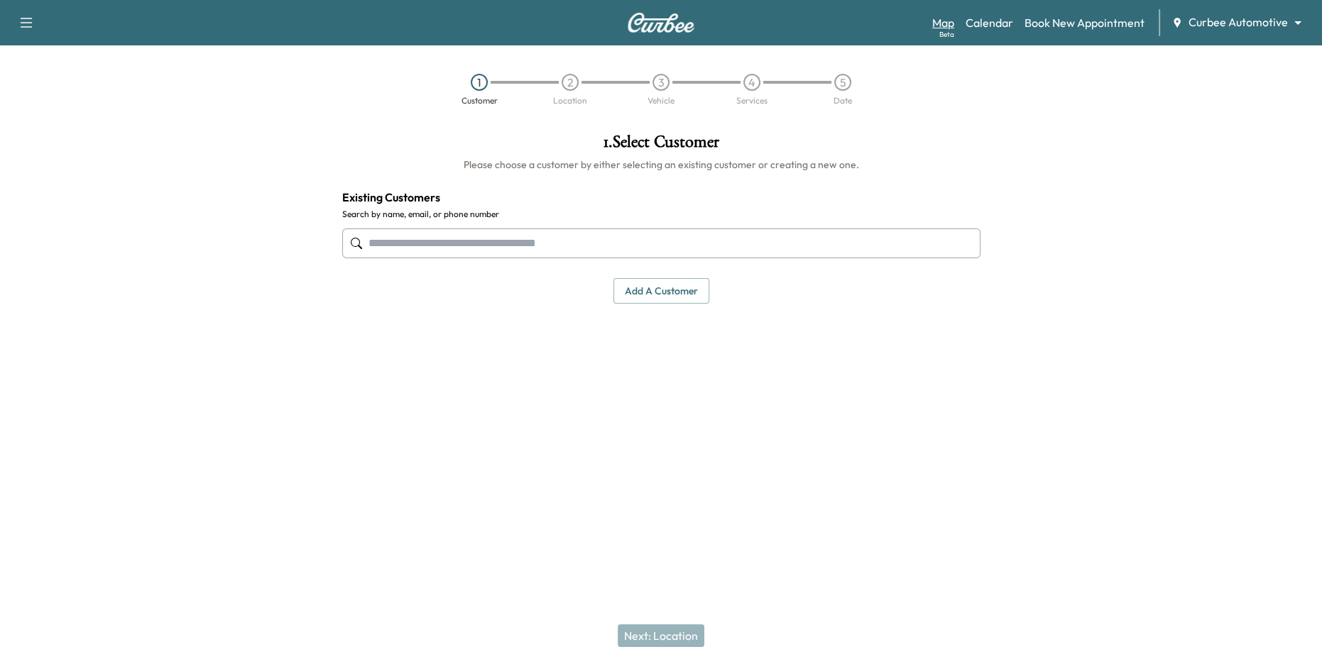
click at [945, 24] on link "Map Beta" at bounding box center [943, 22] width 22 height 17
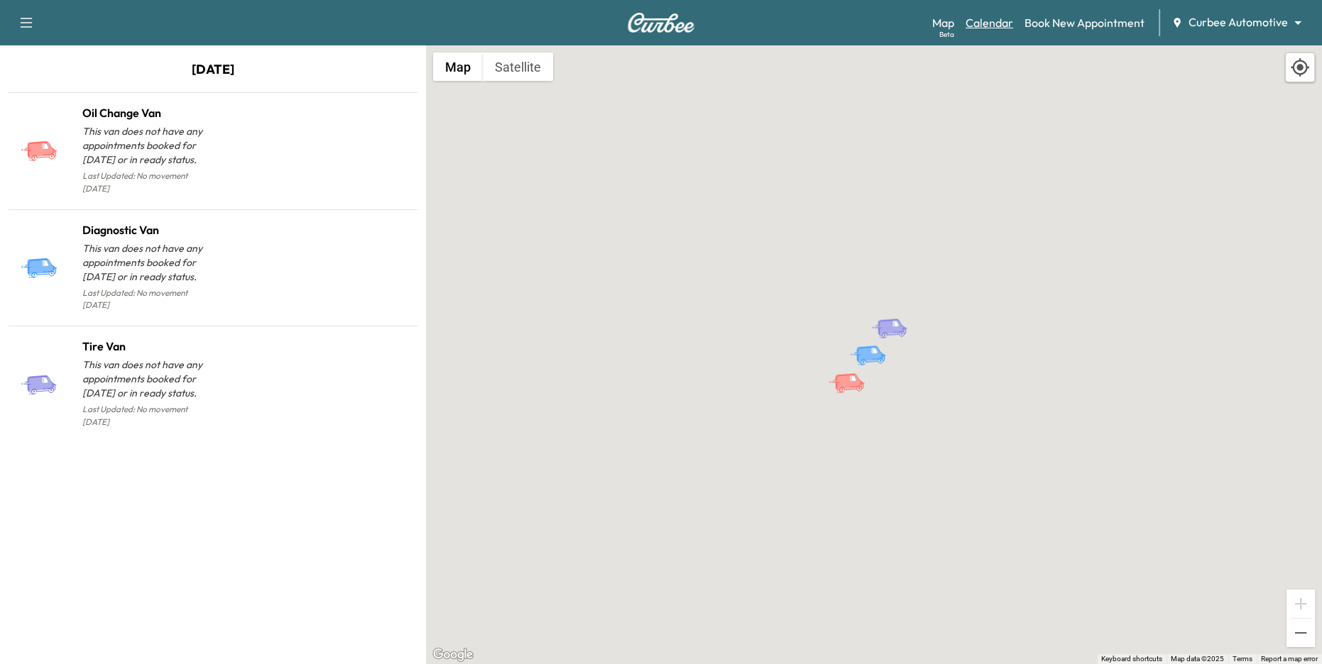
click at [1000, 27] on link "Calendar" at bounding box center [989, 22] width 48 height 17
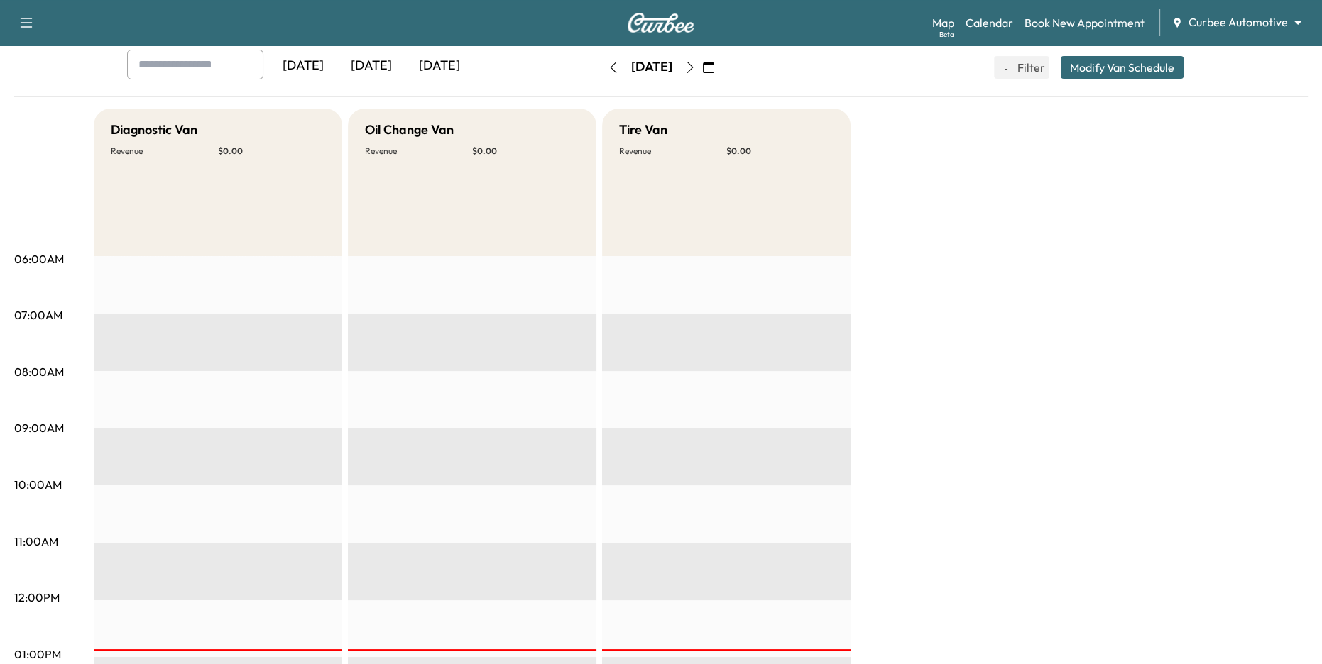
scroll to position [83, 0]
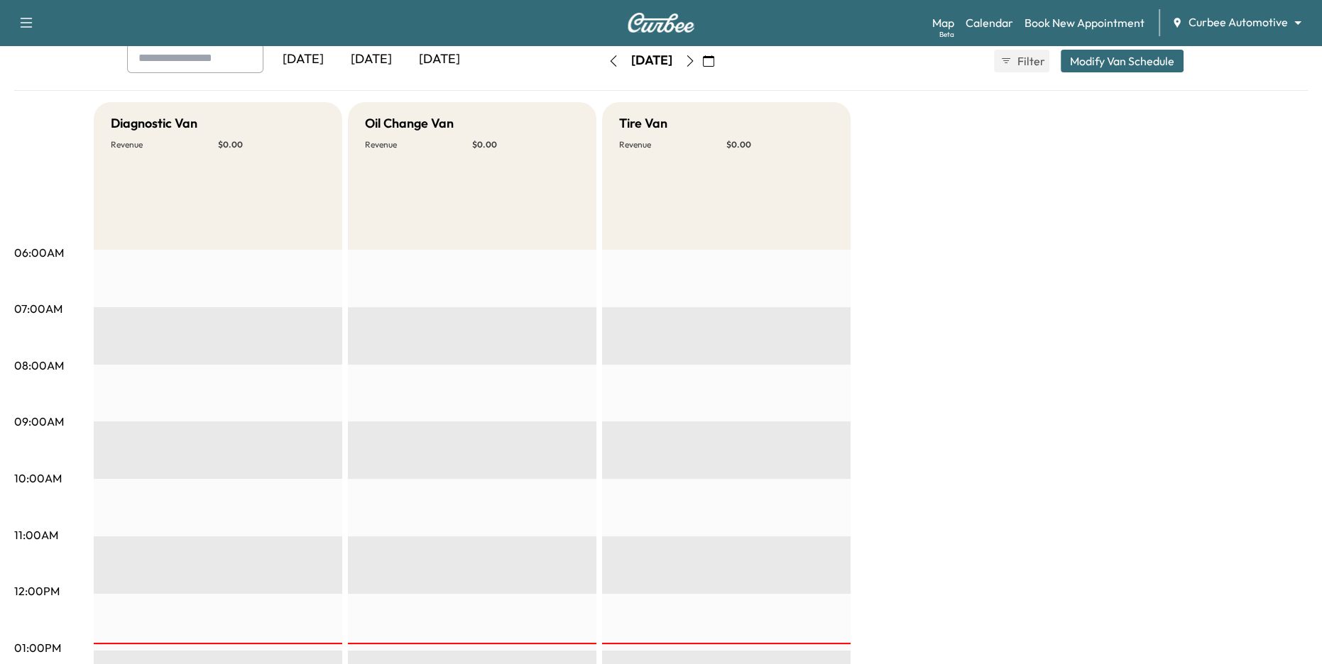
click at [696, 57] on icon "button" at bounding box center [689, 60] width 11 height 11
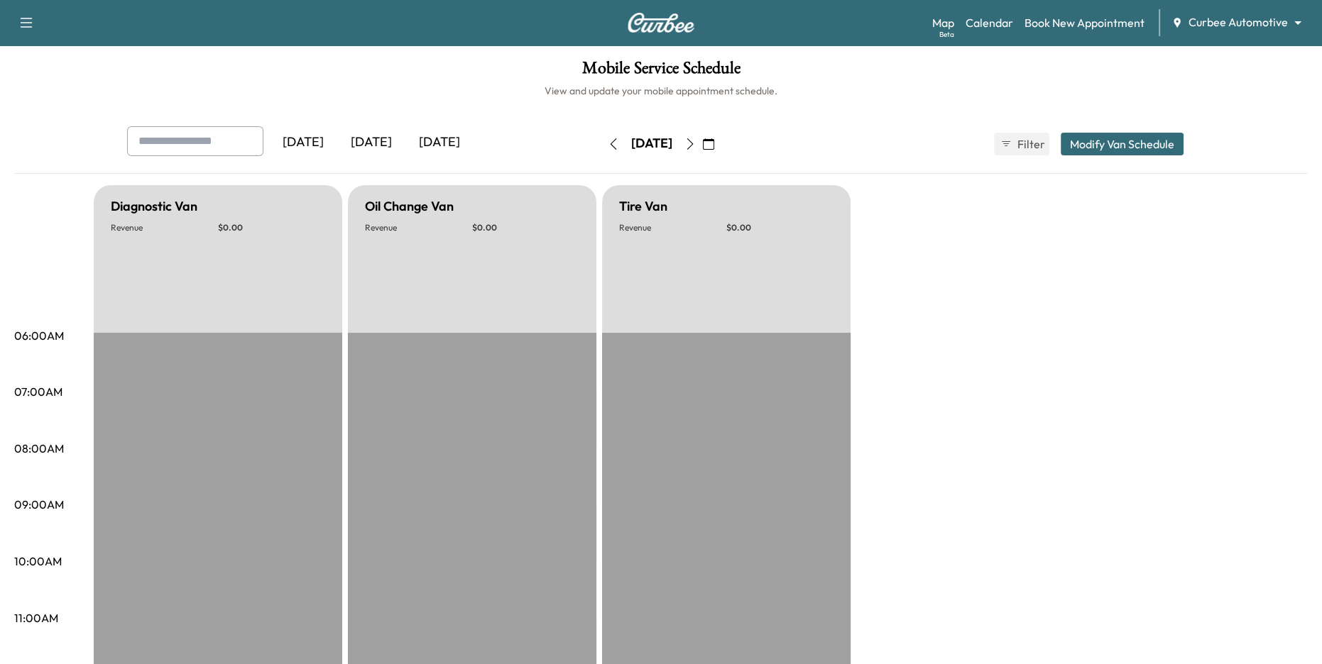
click at [696, 146] on icon "button" at bounding box center [689, 143] width 11 height 11
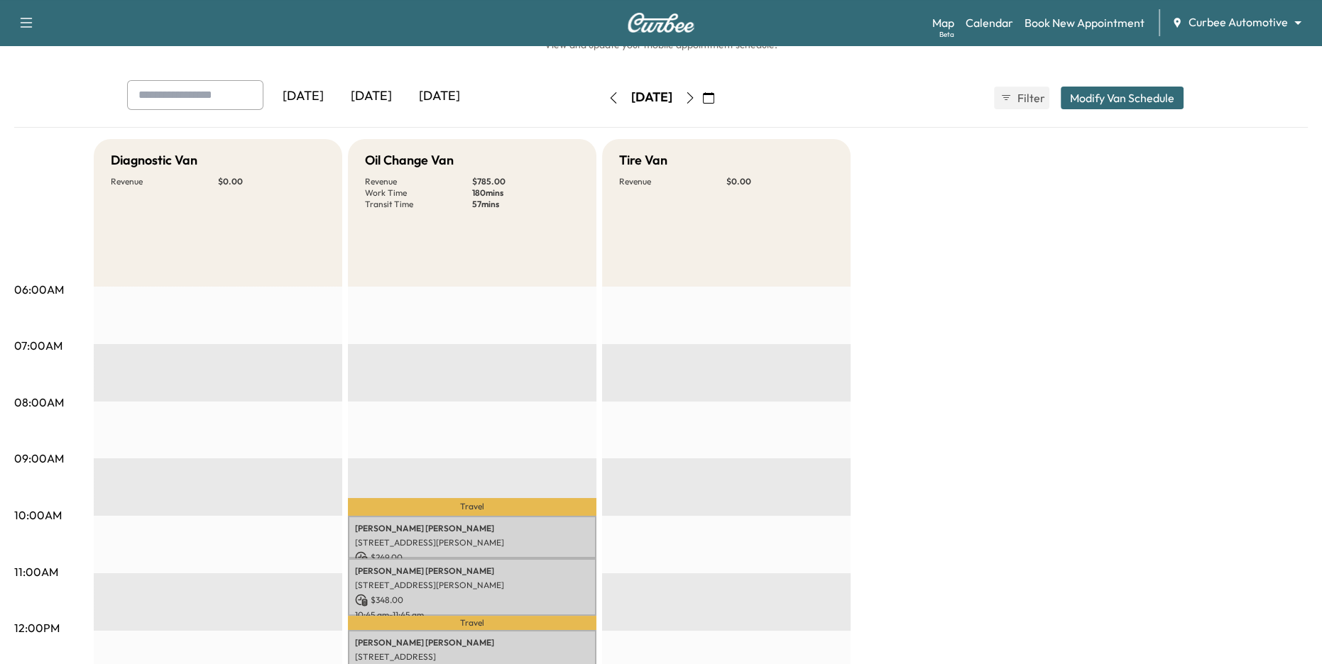
scroll to position [58, 0]
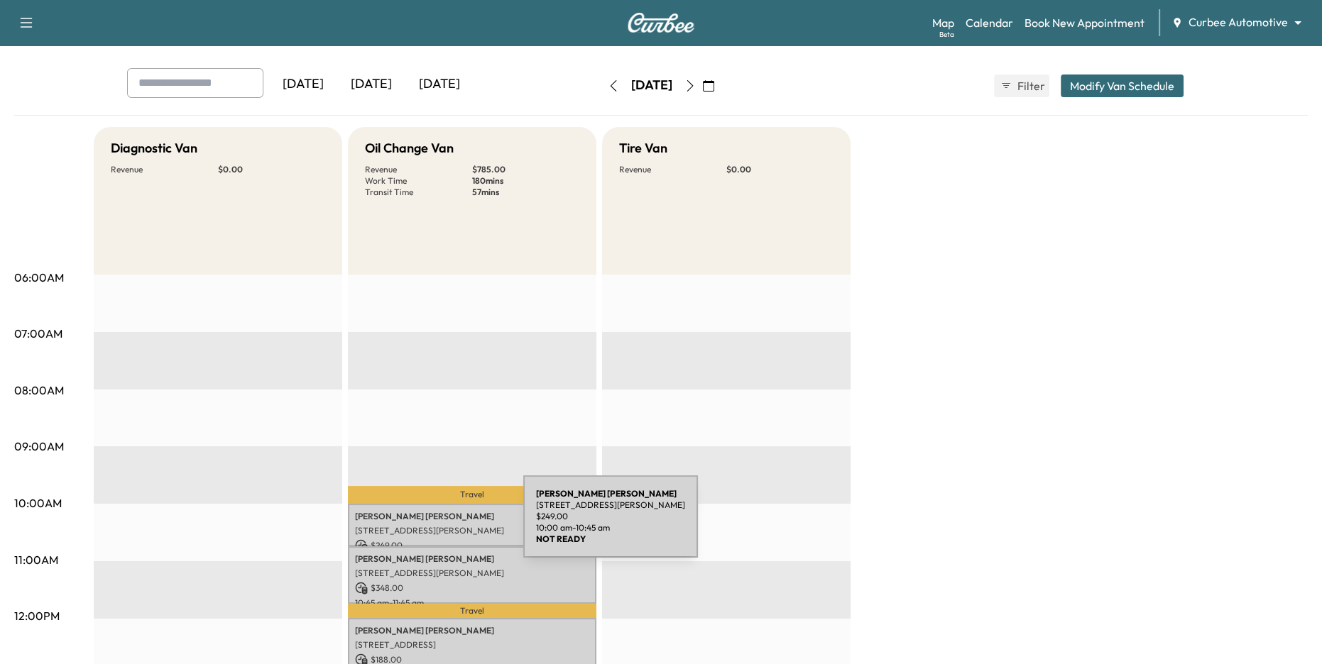
click at [417, 527] on p "[STREET_ADDRESS][PERSON_NAME]" at bounding box center [472, 530] width 234 height 11
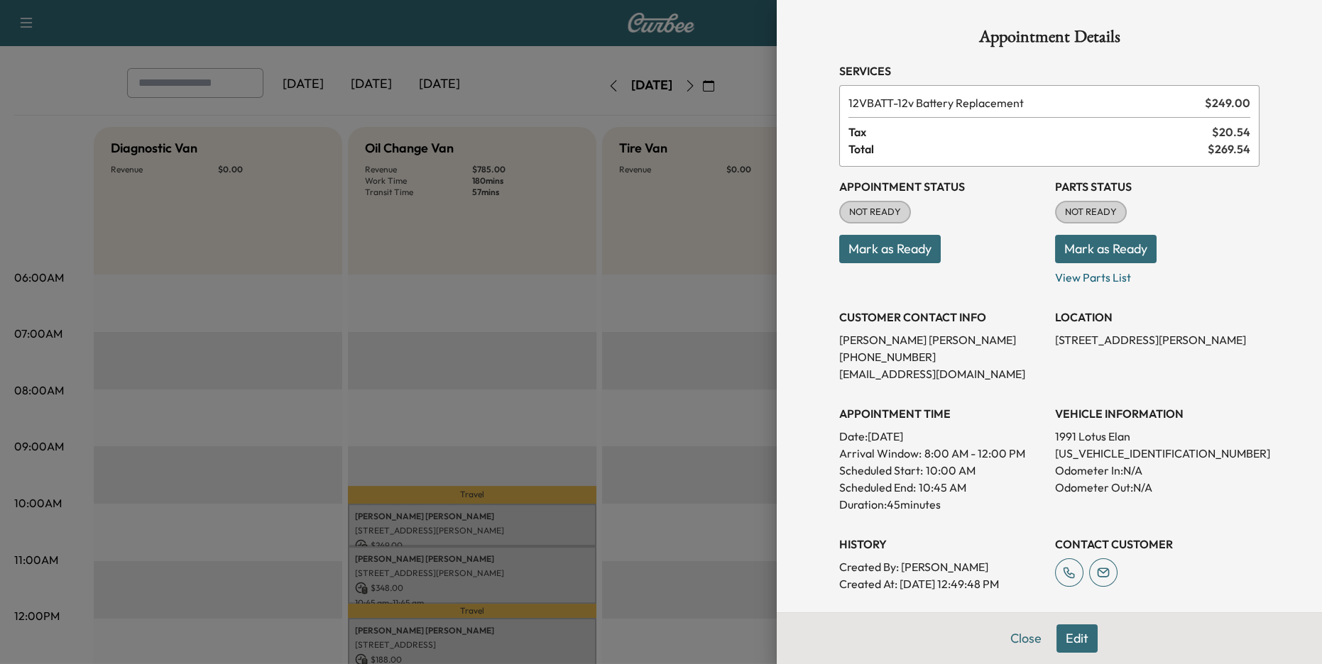
click at [897, 248] on button "Mark as Ready" at bounding box center [890, 249] width 102 height 28
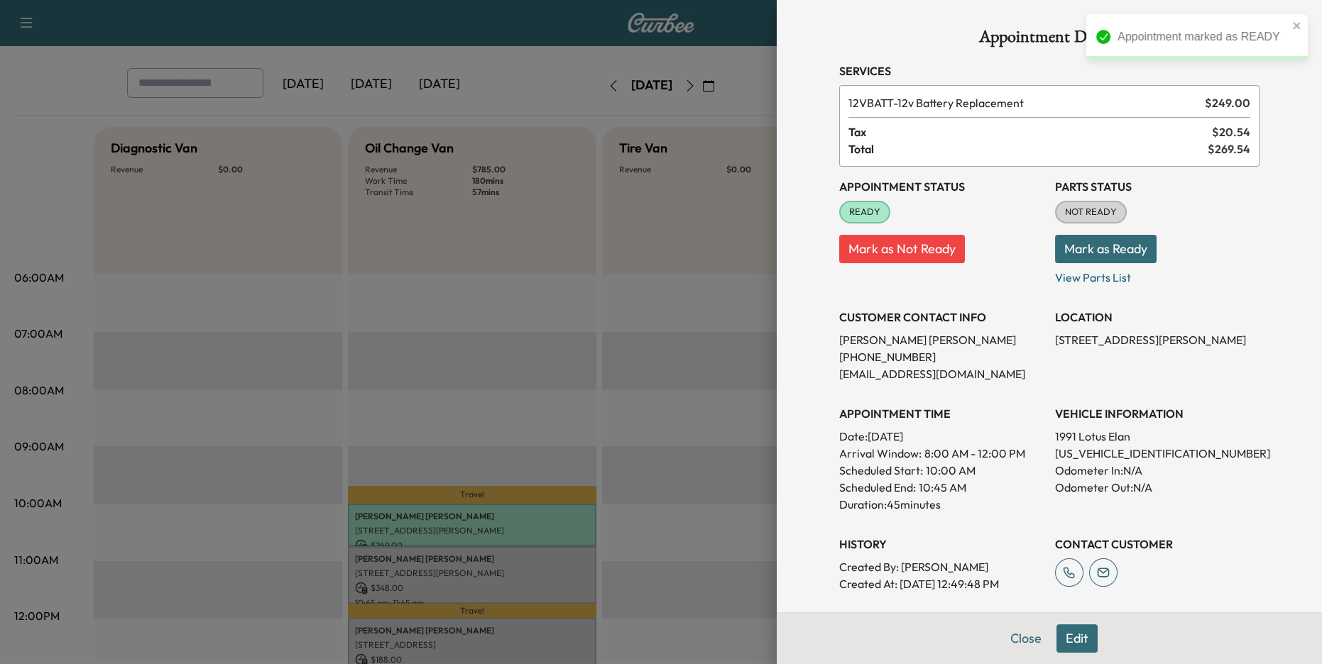
click at [1125, 245] on button "Mark as Ready" at bounding box center [1106, 249] width 102 height 28
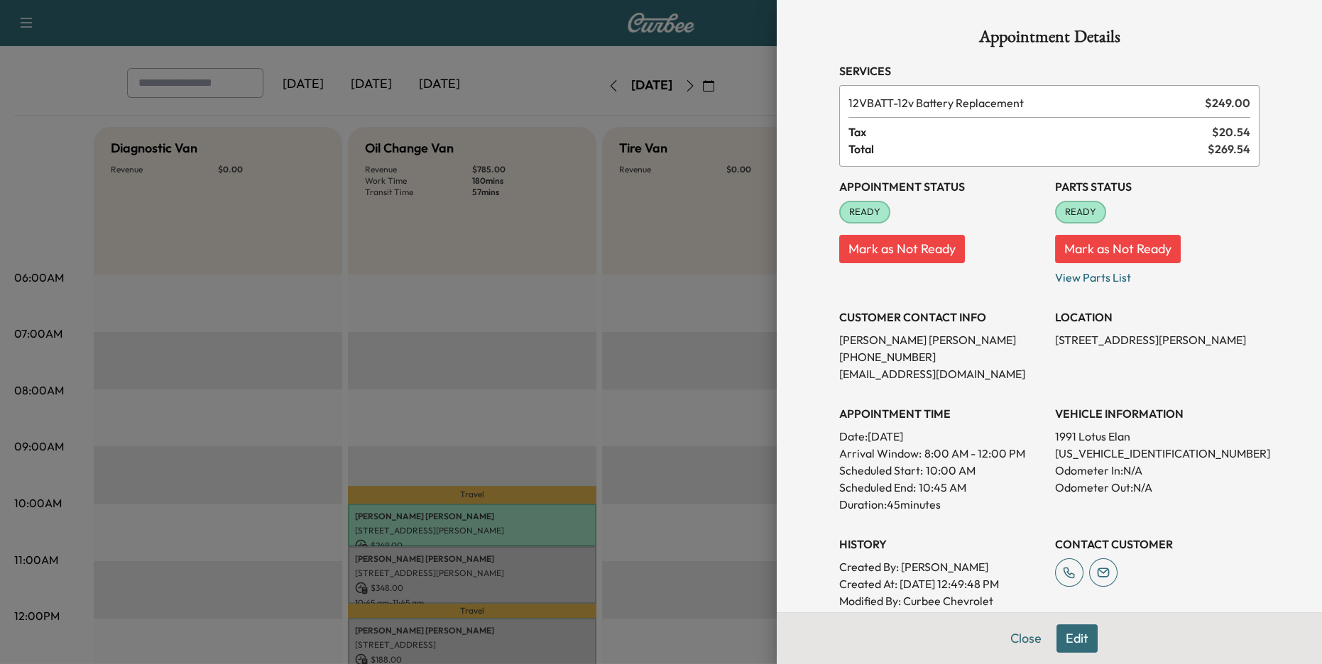
click at [651, 373] on div at bounding box center [661, 332] width 1322 height 664
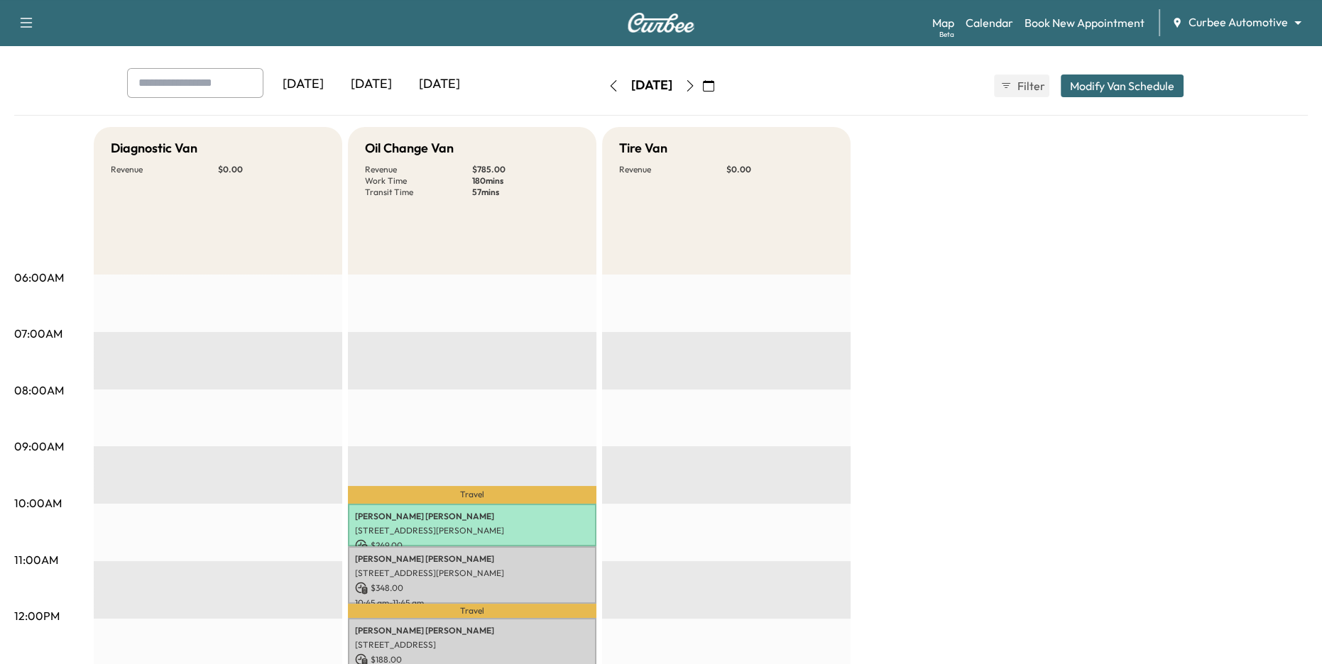
click at [1212, 31] on div "Map Beta Calendar Book New Appointment Curbee Automotive ******** ​" at bounding box center [1121, 22] width 378 height 27
click at [1211, 22] on body "Support Log Out Map Beta Calendar Book New Appointment Curbee Automotive ******…" at bounding box center [661, 274] width 1322 height 664
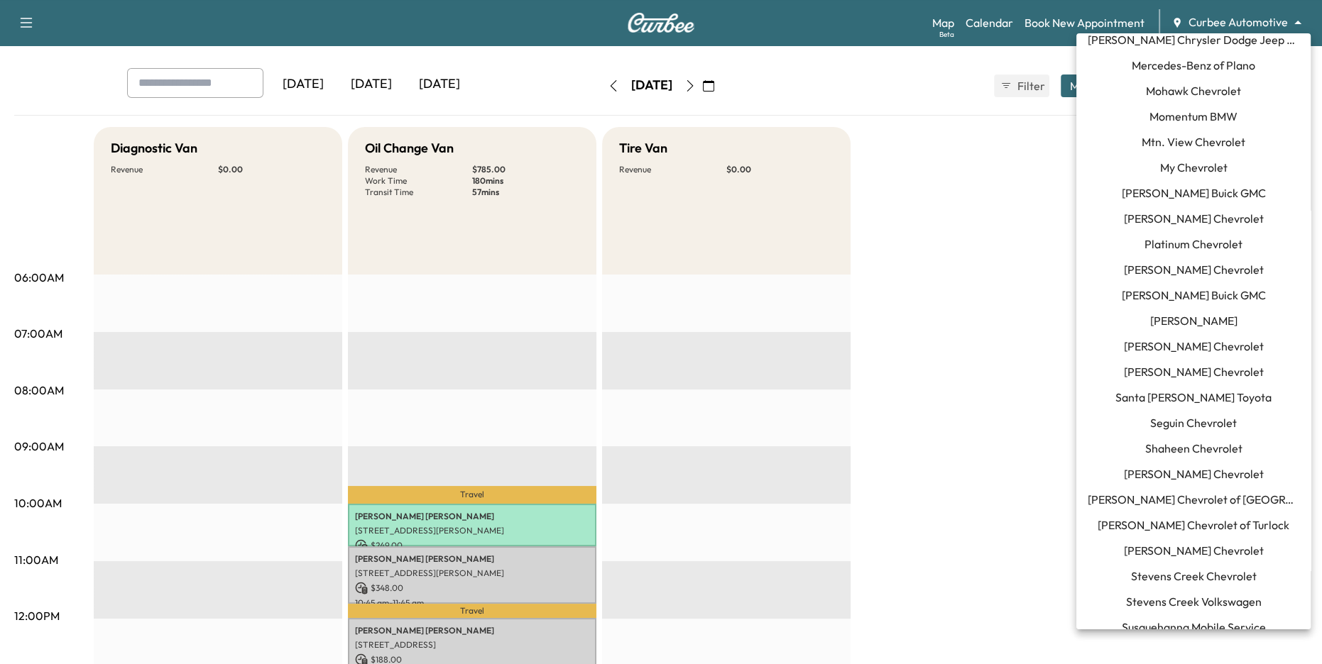
scroll to position [1278, 0]
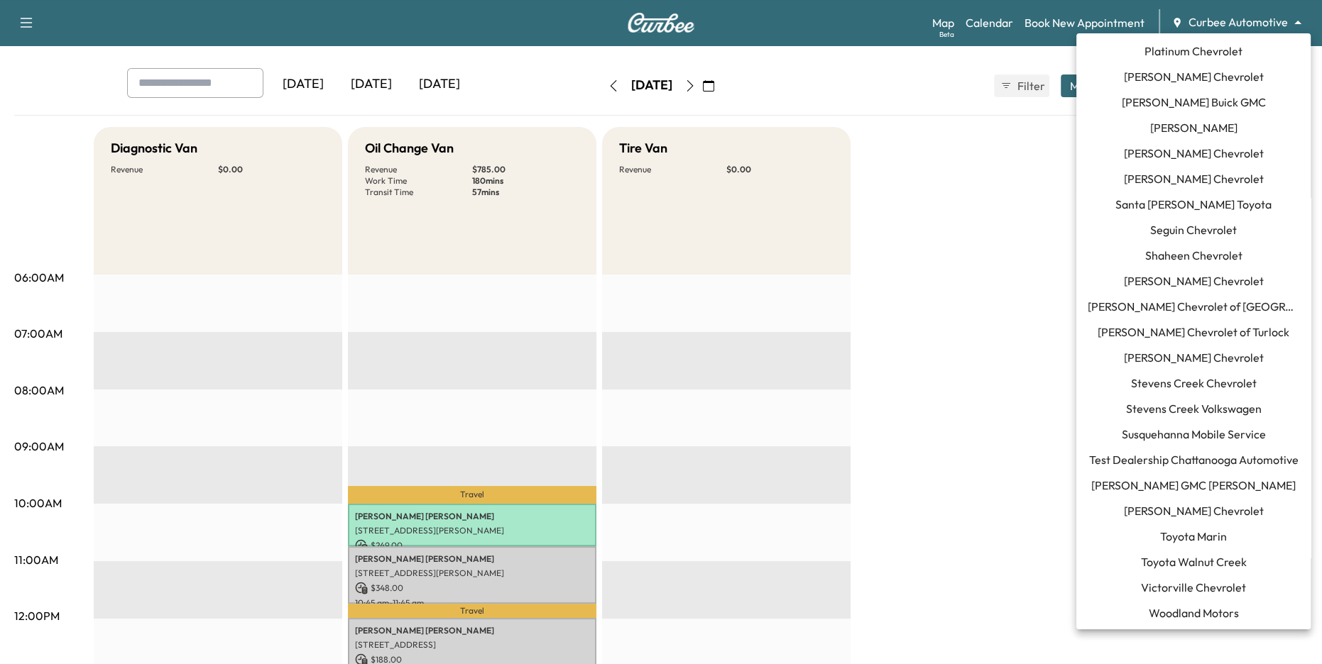
drag, startPoint x: 1194, startPoint y: 490, endPoint x: 1199, endPoint y: 510, distance: 20.5
click at [1199, 510] on span "[PERSON_NAME] Chevrolet" at bounding box center [1194, 511] width 140 height 17
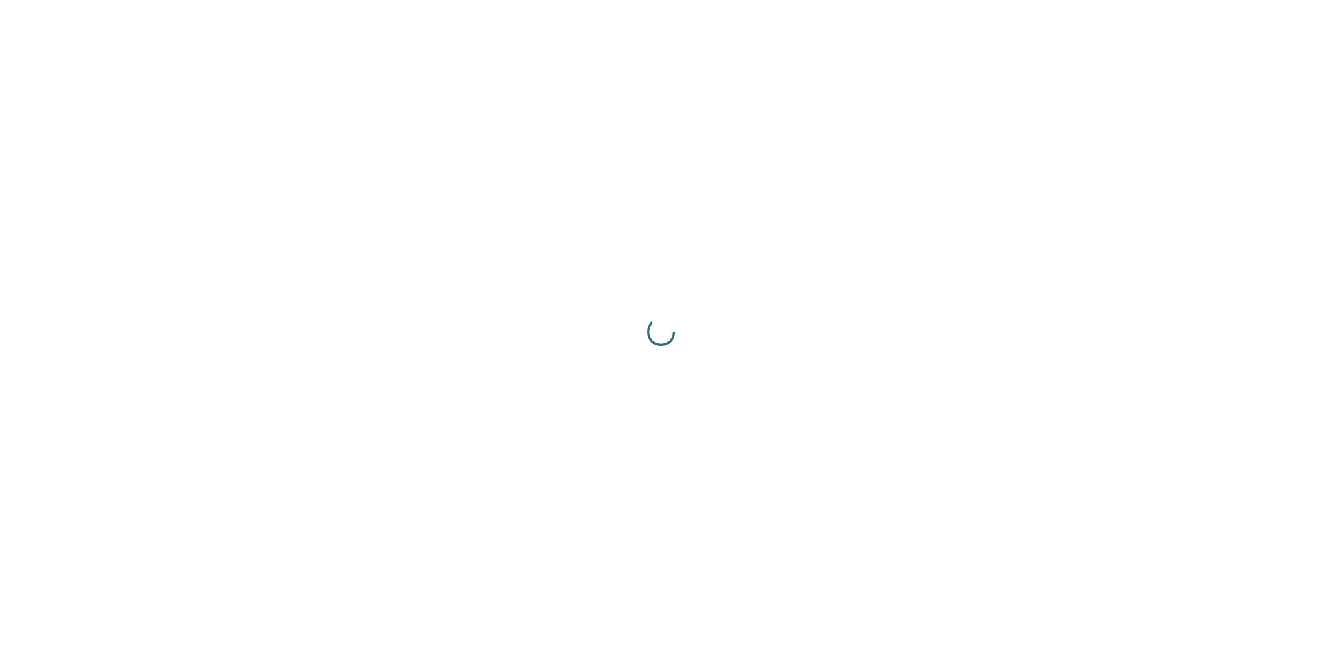
scroll to position [0, 0]
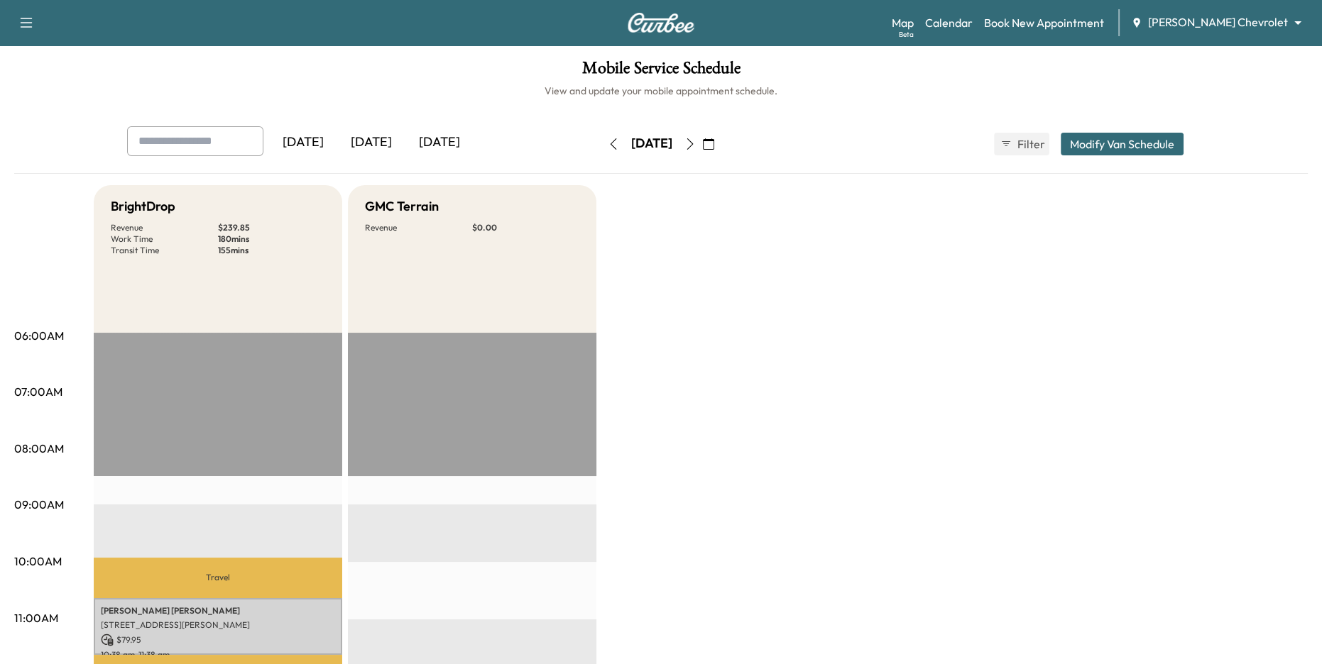
click at [371, 144] on div "[DATE]" at bounding box center [371, 142] width 68 height 33
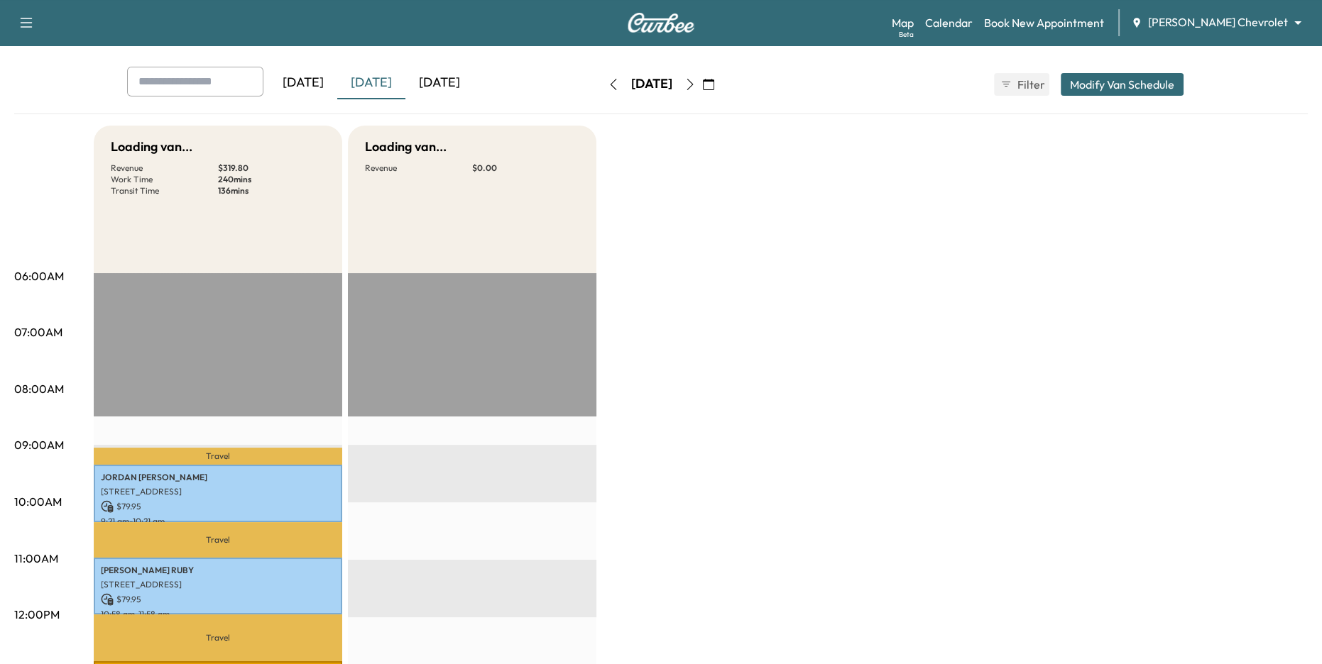
scroll to position [156, 0]
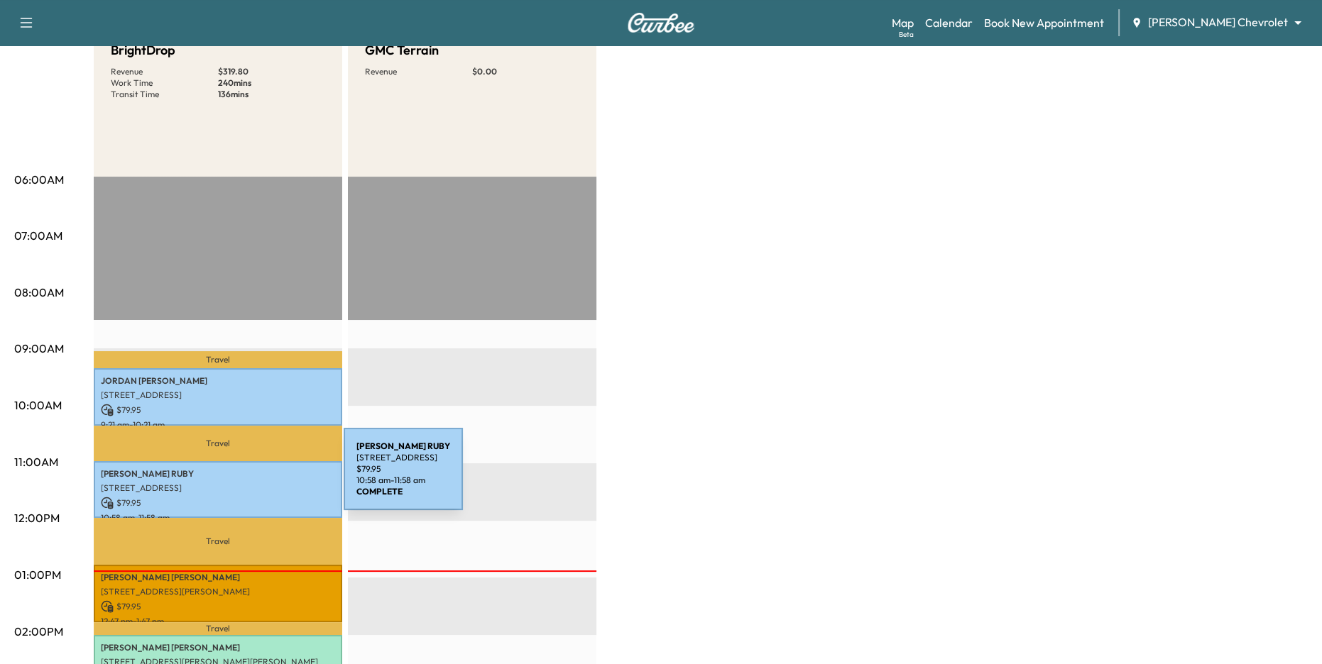
click at [237, 479] on div "[PERSON_NAME] [STREET_ADDRESS] $ 79.95 10:58 am - 11:58 am" at bounding box center [218, 489] width 248 height 57
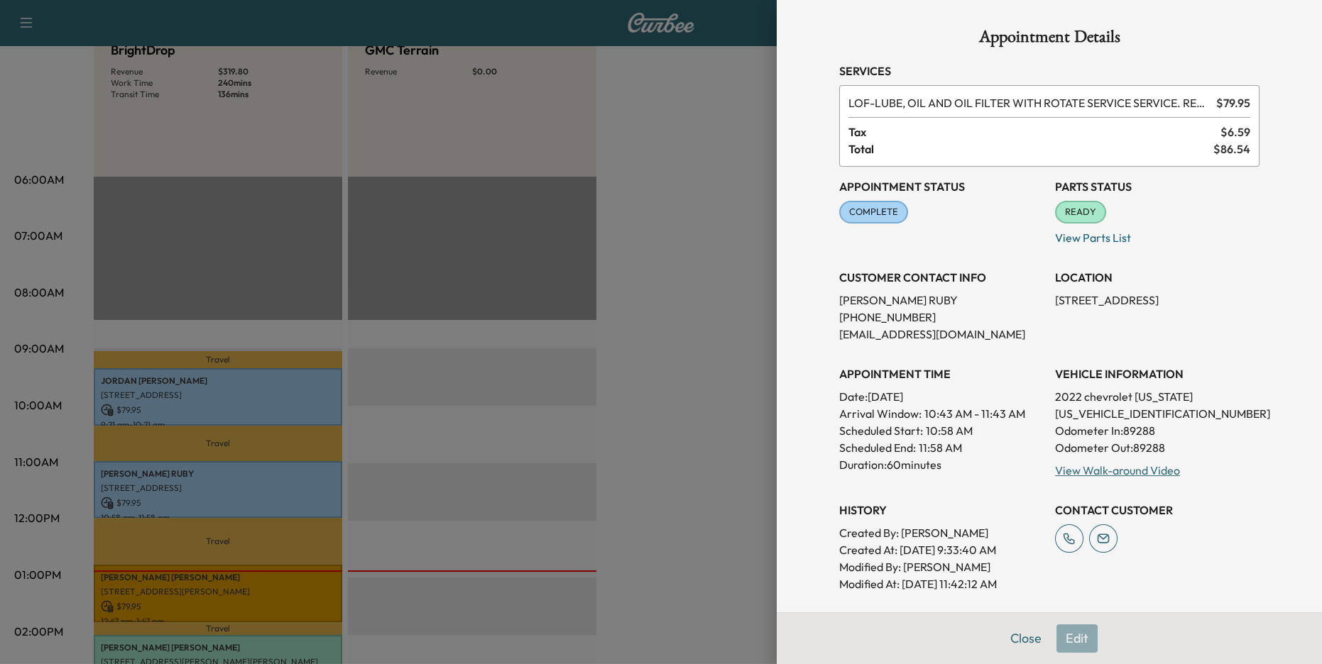
scroll to position [248, 0]
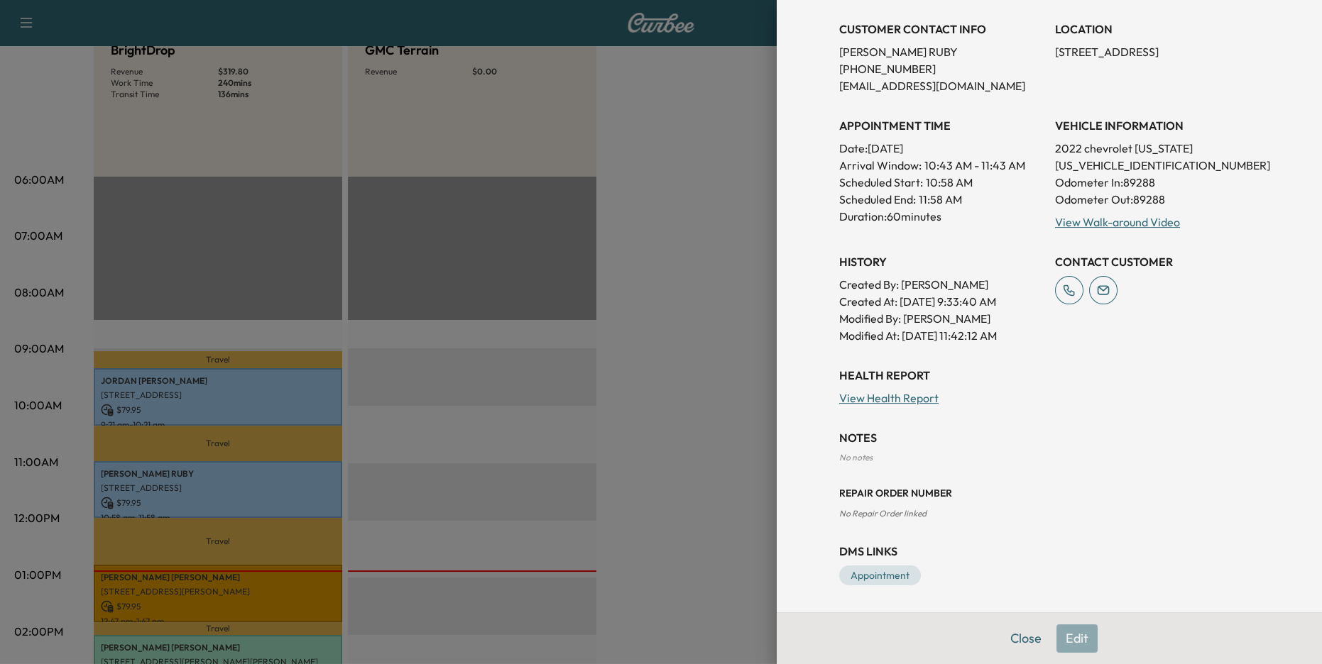
click at [613, 534] on div at bounding box center [661, 332] width 1322 height 664
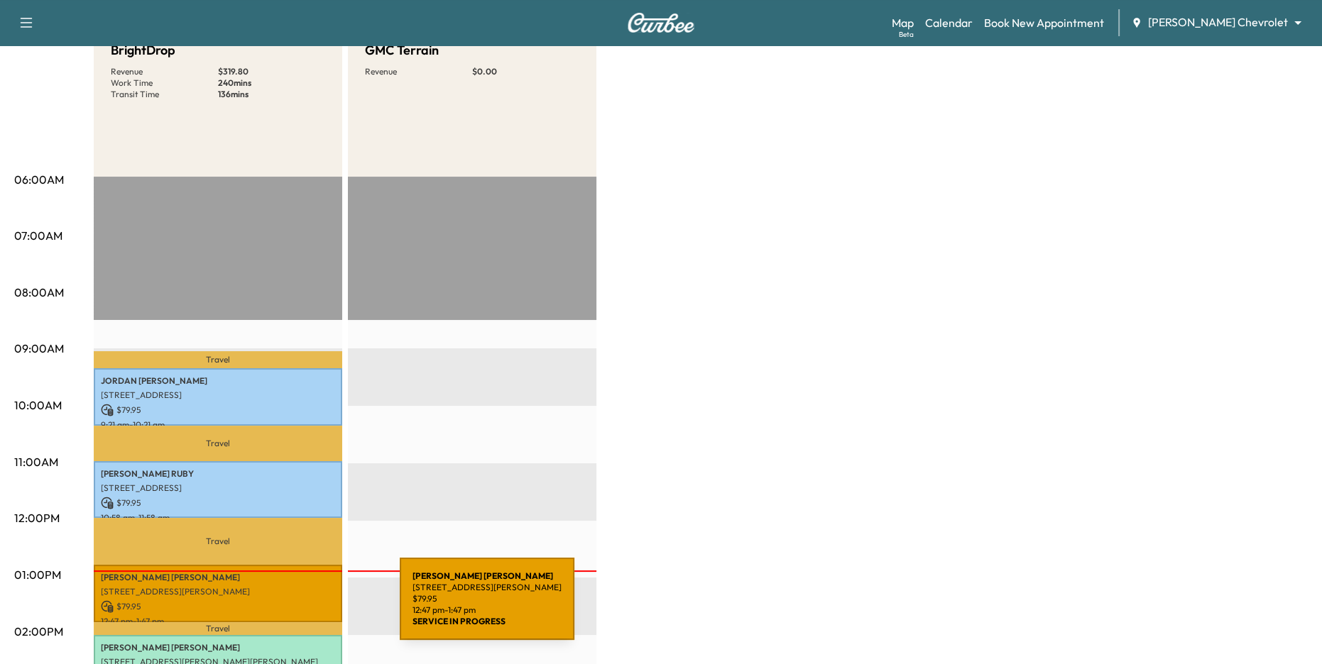
click at [293, 608] on p "$ 79.95" at bounding box center [218, 606] width 234 height 13
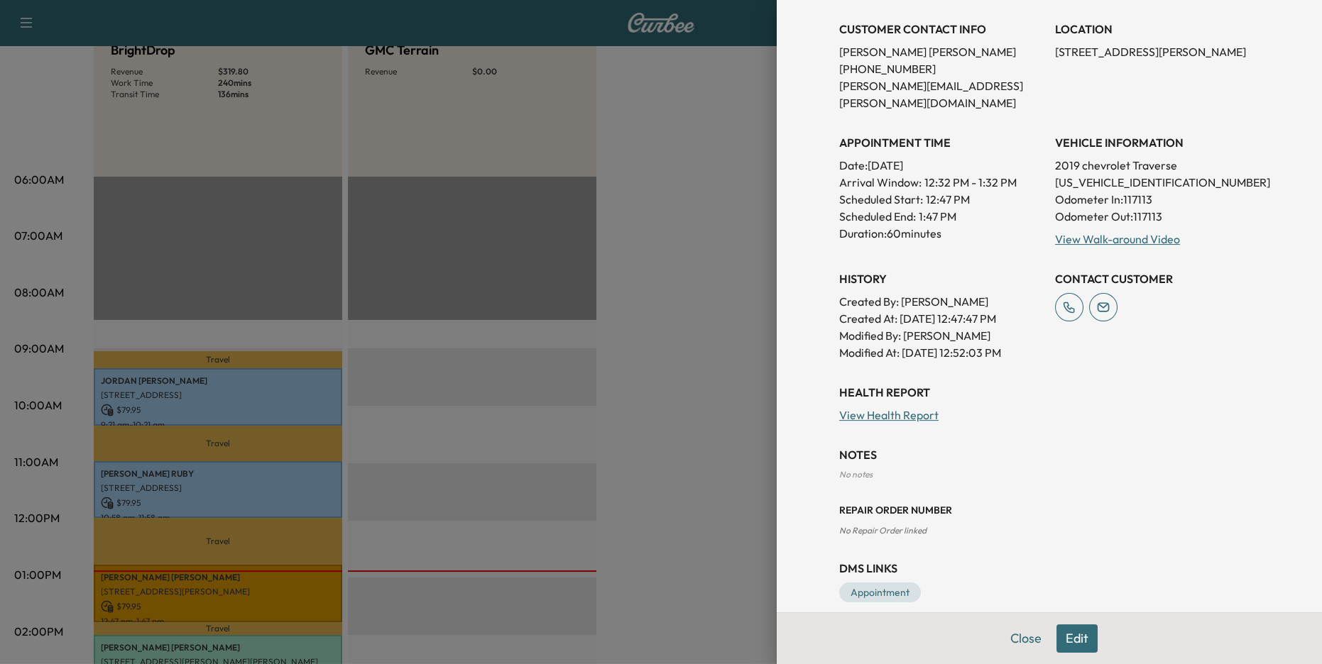
click at [610, 508] on div at bounding box center [661, 332] width 1322 height 664
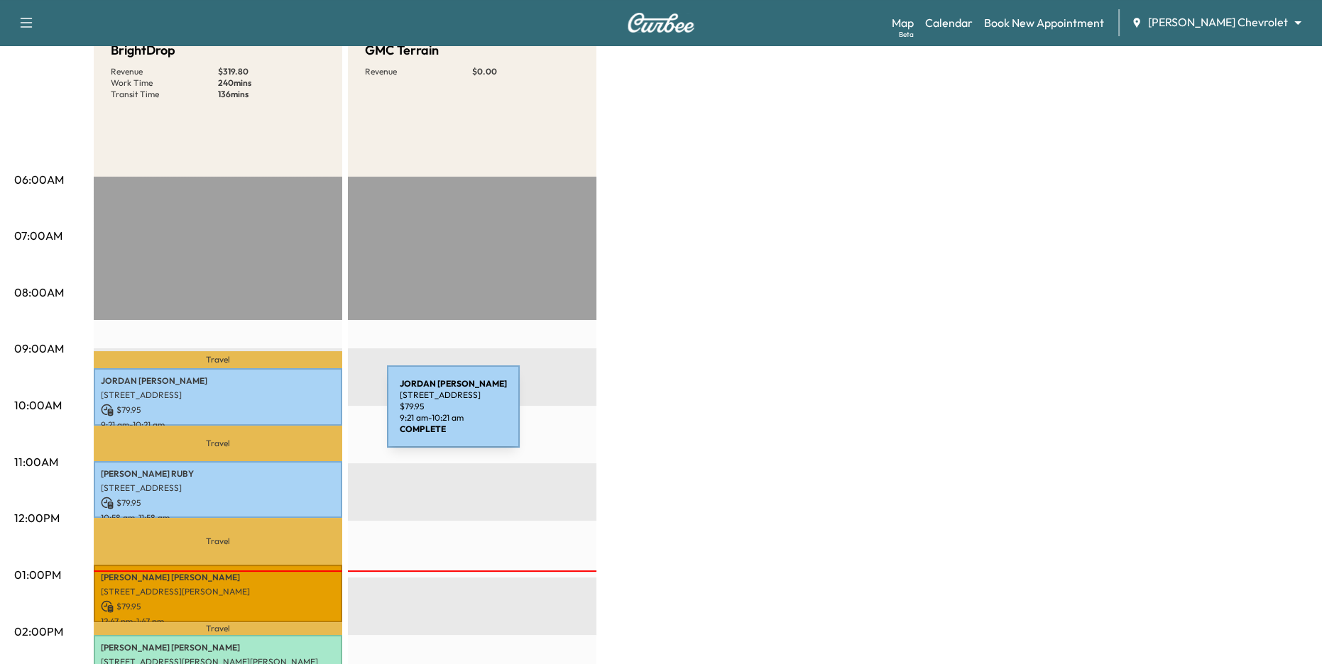
click at [280, 415] on p "$ 79.95" at bounding box center [218, 410] width 234 height 13
